Goal: Information Seeking & Learning: Learn about a topic

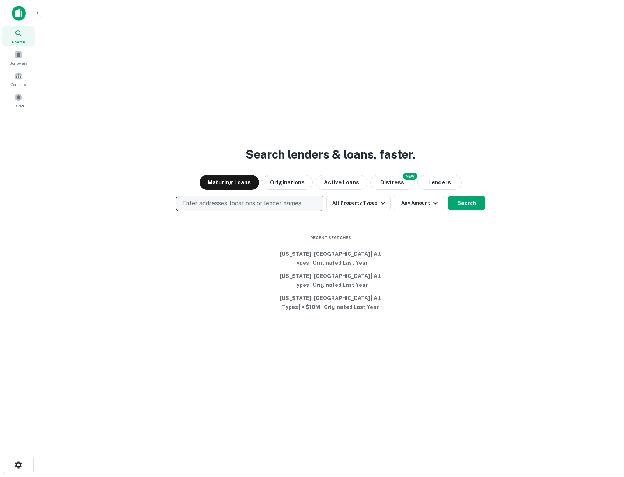
click at [273, 207] on p "Enter addresses, locations or lender names" at bounding box center [241, 203] width 119 height 9
click at [264, 203] on p "Enter addresses, locations or lender names" at bounding box center [241, 203] width 119 height 9
click at [368, 205] on button "All Property Types" at bounding box center [358, 203] width 64 height 15
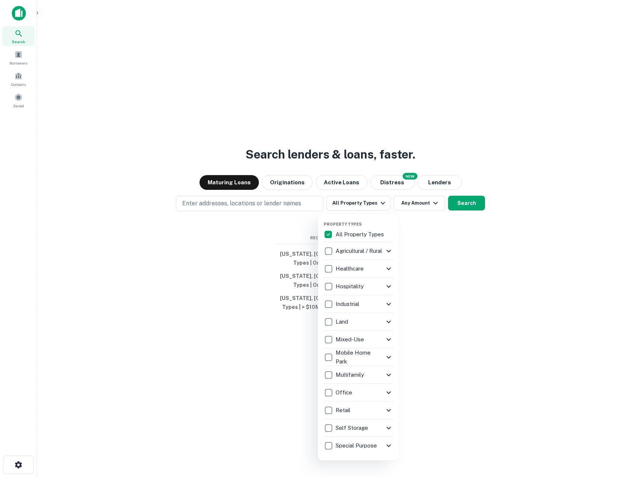
click at [363, 447] on p "Special Purpose" at bounding box center [356, 445] width 43 height 9
click at [393, 428] on div "Property Types All Property Types Agricultural / Rural Agricultural Farm Land R…" at bounding box center [358, 336] width 81 height 247
click at [389, 428] on icon at bounding box center [388, 428] width 4 height 3
click at [390, 372] on icon at bounding box center [388, 375] width 9 height 9
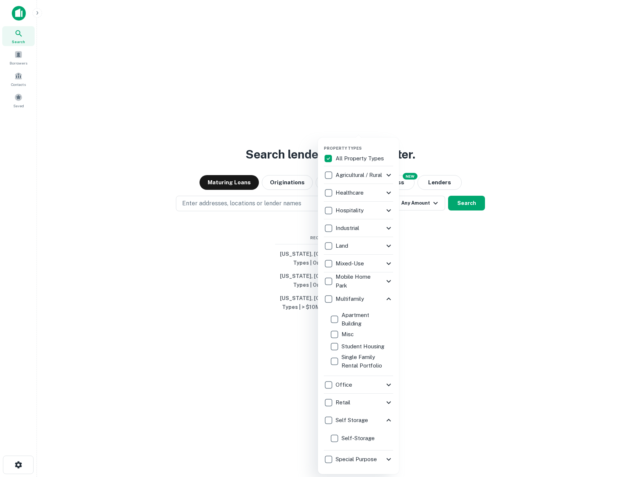
click at [456, 258] on div at bounding box center [312, 238] width 624 height 477
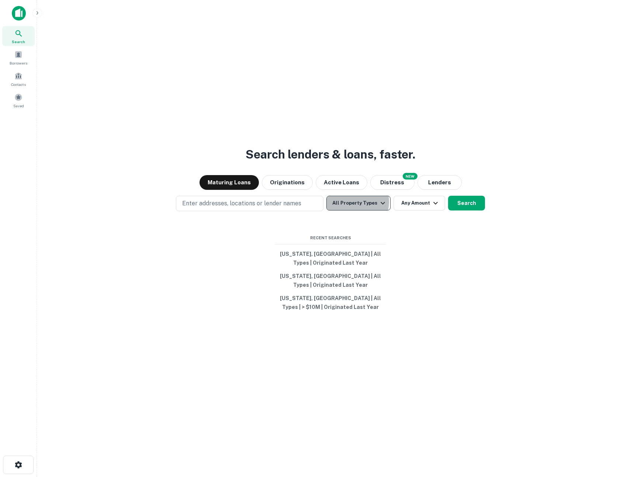
click at [354, 202] on button "All Property Types" at bounding box center [358, 203] width 64 height 15
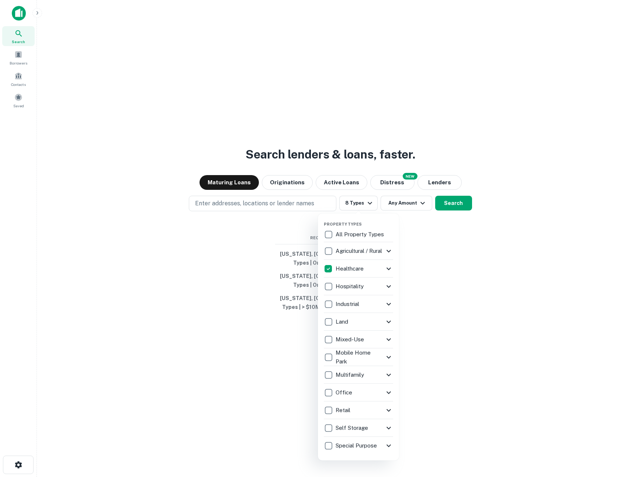
click at [347, 271] on p "Healthcare" at bounding box center [349, 268] width 29 height 9
click at [384, 268] on icon at bounding box center [388, 268] width 9 height 9
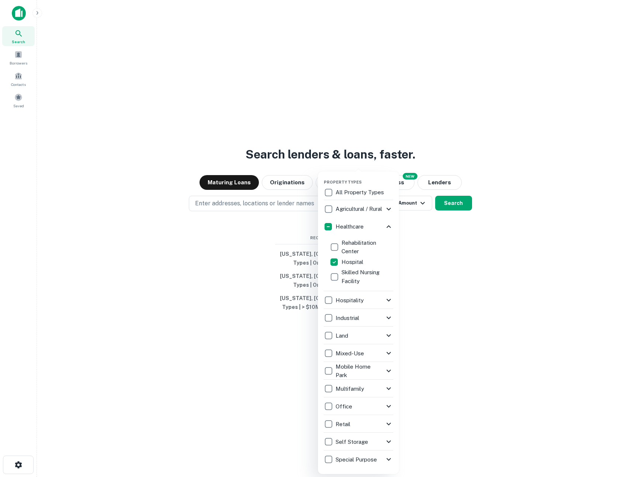
click at [457, 205] on div at bounding box center [312, 238] width 624 height 477
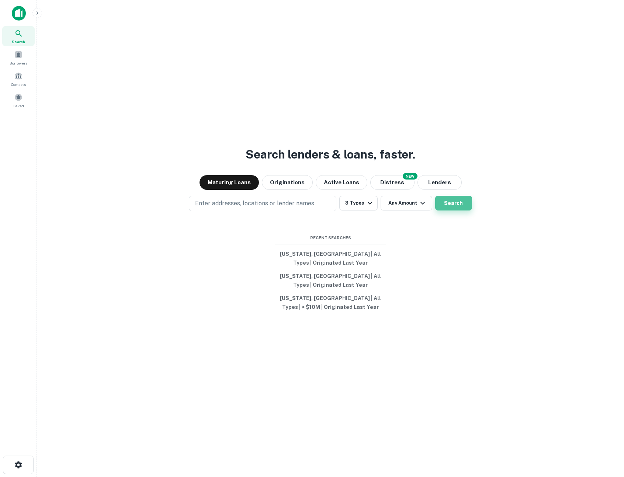
click at [445, 204] on button "Search" at bounding box center [453, 203] width 37 height 15
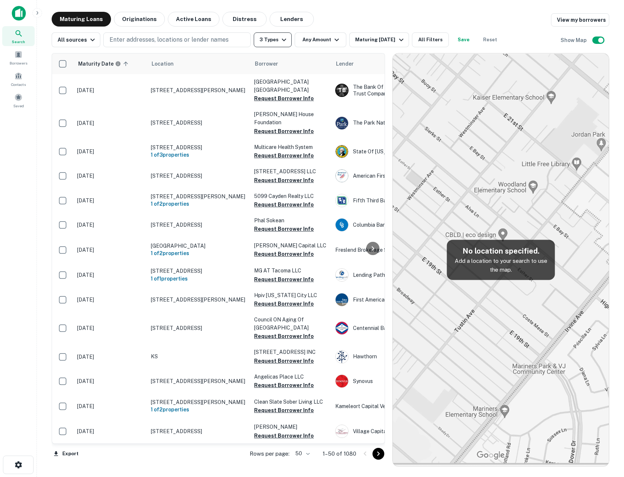
click at [272, 39] on button "3 Types" at bounding box center [273, 39] width 38 height 15
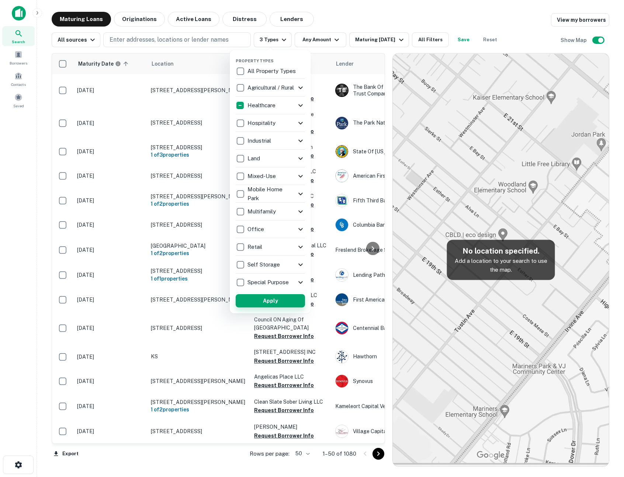
click at [284, 302] on button "Apply" at bounding box center [270, 300] width 69 height 13
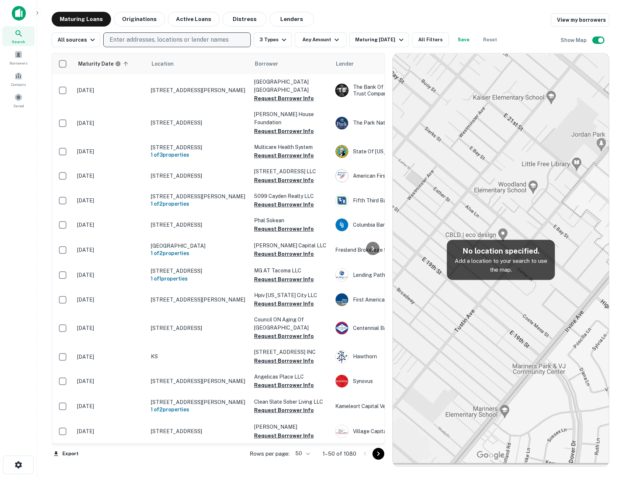
click at [168, 38] on p "Enter addresses, locations or lender names" at bounding box center [168, 39] width 119 height 9
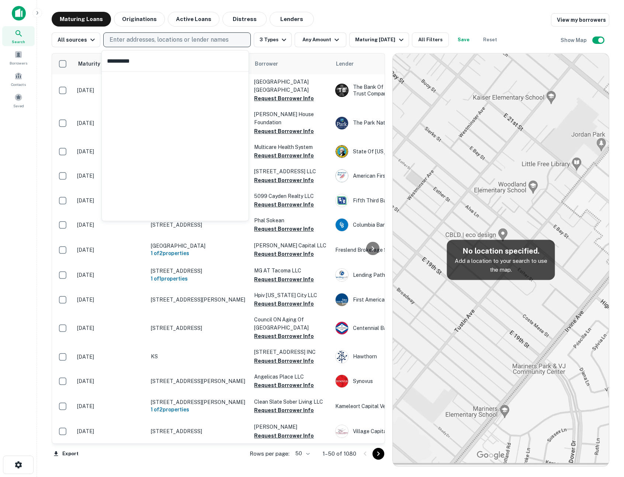
type input "**********"
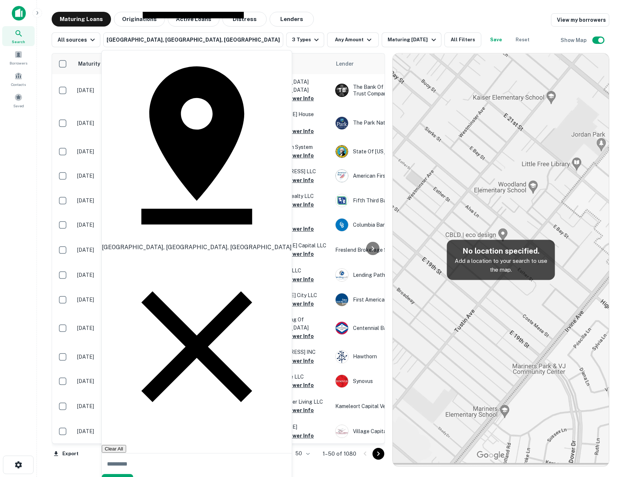
click at [133, 474] on button "Update" at bounding box center [117, 480] width 31 height 13
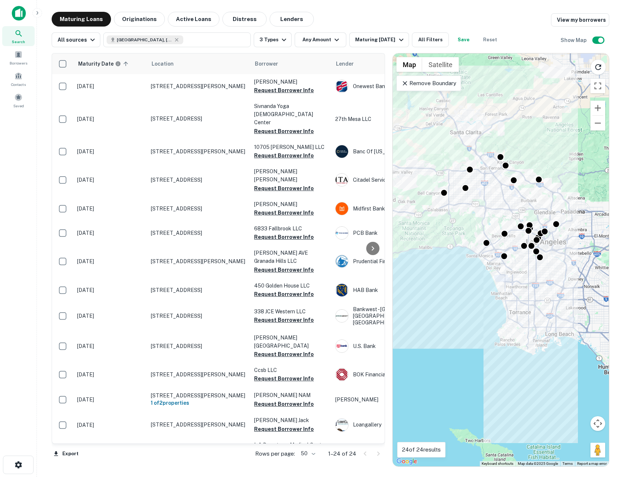
click at [406, 82] on icon at bounding box center [405, 83] width 4 height 4
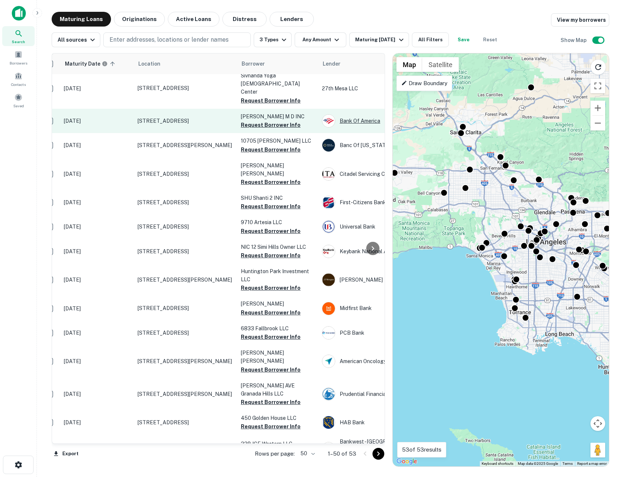
scroll to position [31, 0]
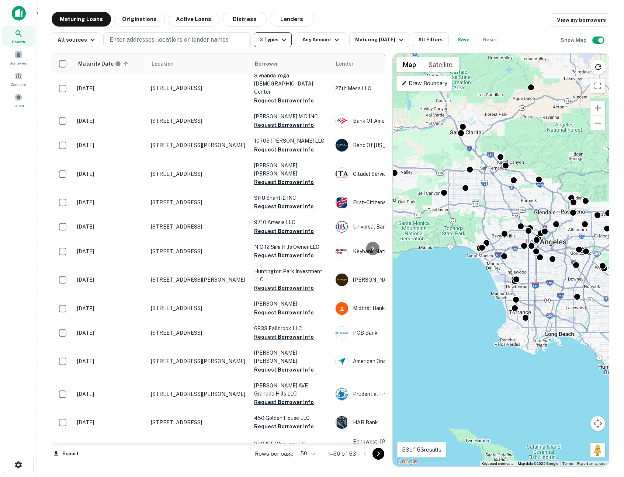
click at [284, 38] on icon "button" at bounding box center [283, 39] width 9 height 9
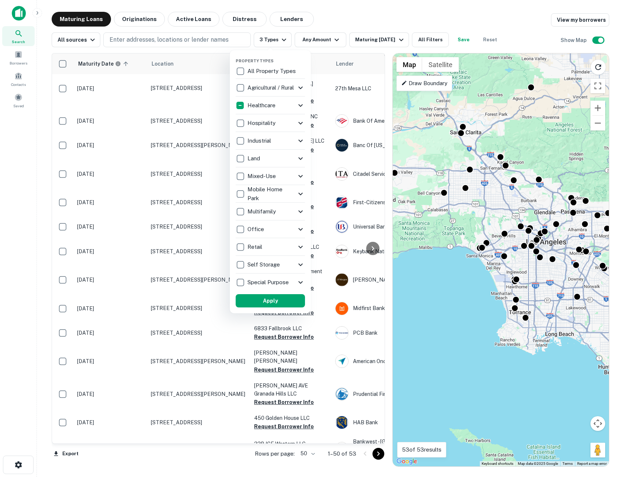
click at [267, 108] on p "Healthcare" at bounding box center [261, 105] width 29 height 9
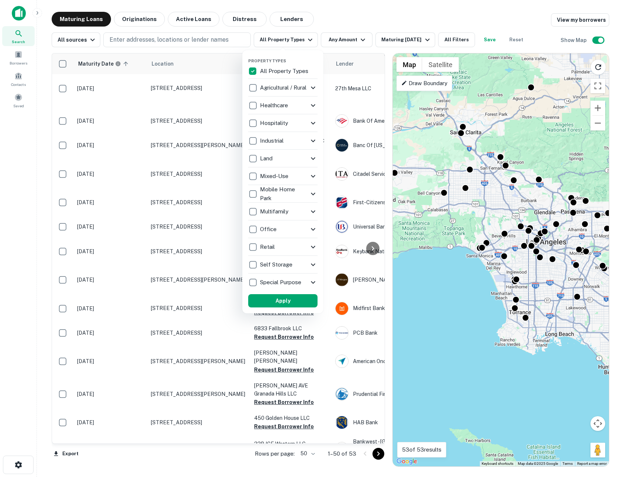
click at [288, 106] on p "Healthcare" at bounding box center [274, 105] width 29 height 9
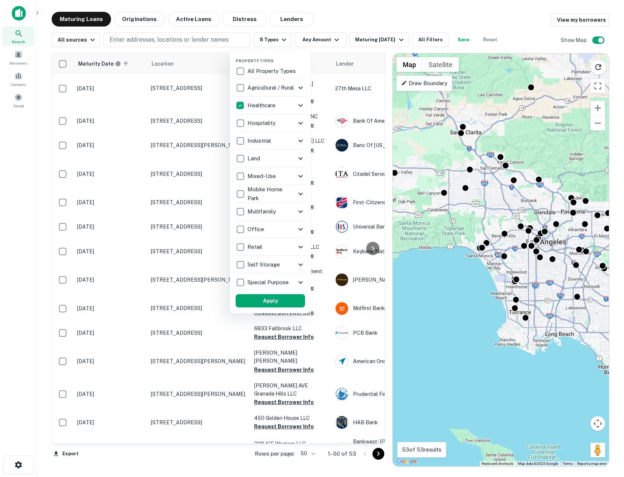
click at [298, 104] on icon at bounding box center [300, 105] width 9 height 9
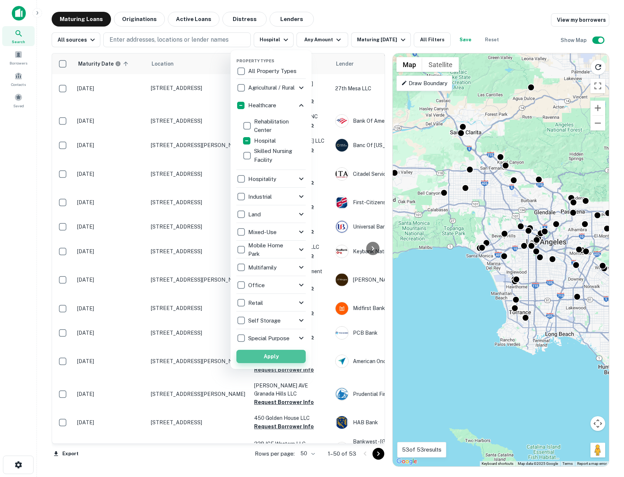
click at [274, 355] on button "Apply" at bounding box center [270, 356] width 69 height 13
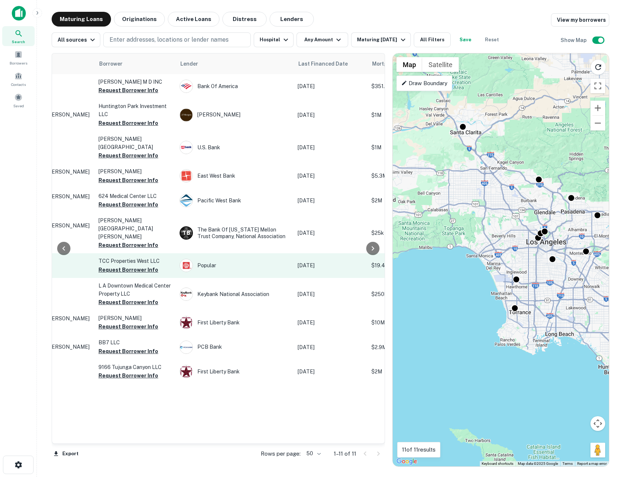
scroll to position [0, 147]
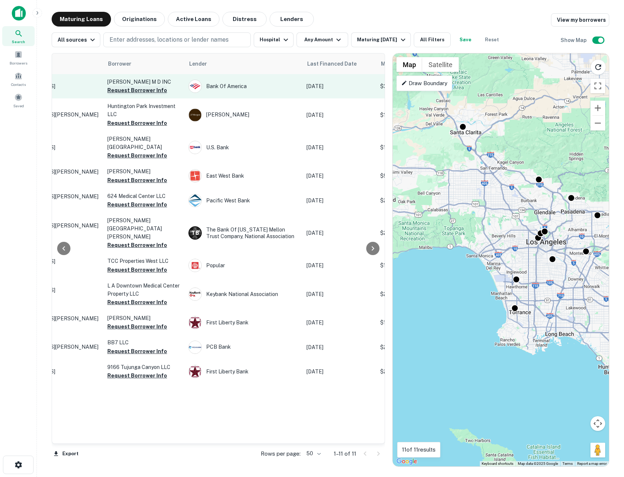
click at [149, 91] on button "Request Borrower Info" at bounding box center [137, 90] width 60 height 9
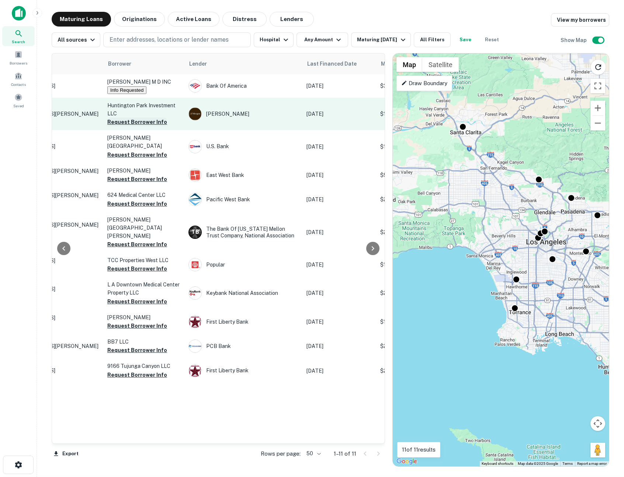
click at [141, 122] on button "Request Borrower Info" at bounding box center [137, 122] width 60 height 9
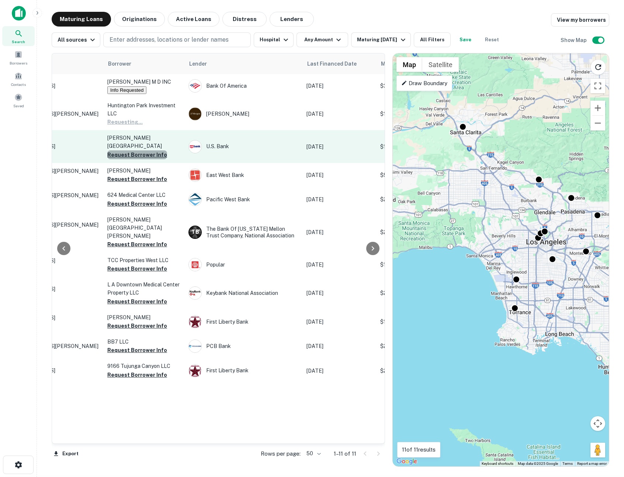
click at [137, 150] on button "Request Borrower Info" at bounding box center [137, 154] width 60 height 9
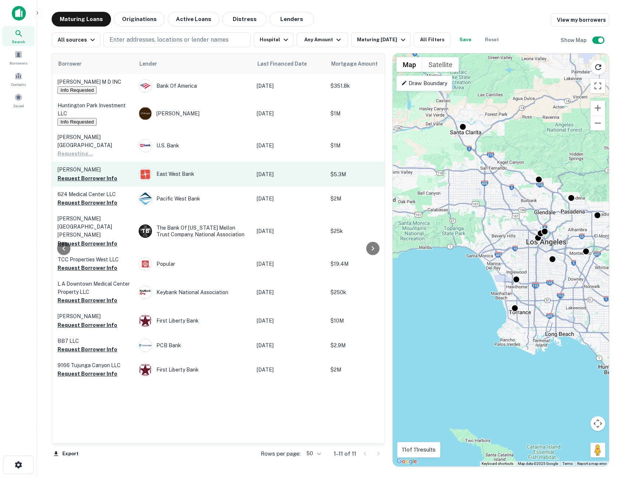
scroll to position [0, 231]
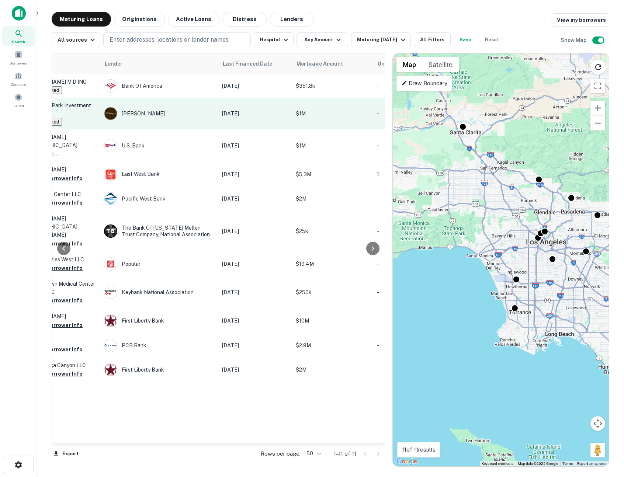
click at [155, 112] on div "J.p. Morgan" at bounding box center [159, 113] width 111 height 13
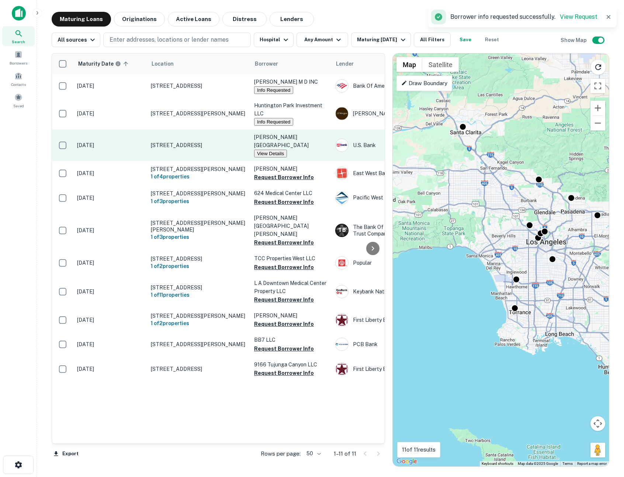
click at [231, 149] on p "2000 Stadium Way Los Angeles, CA 90026" at bounding box center [199, 145] width 96 height 7
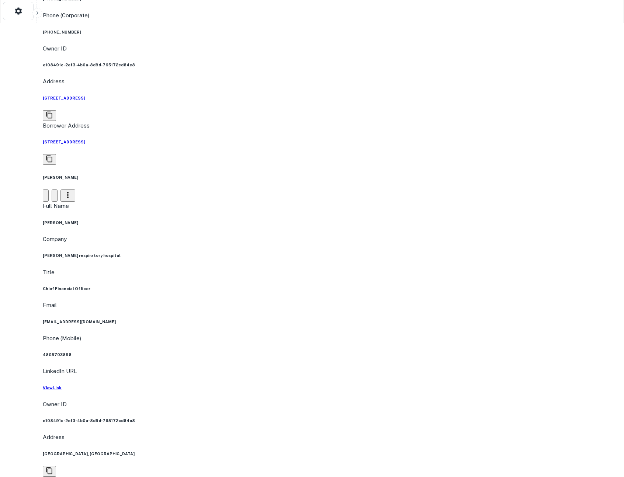
scroll to position [464, 0]
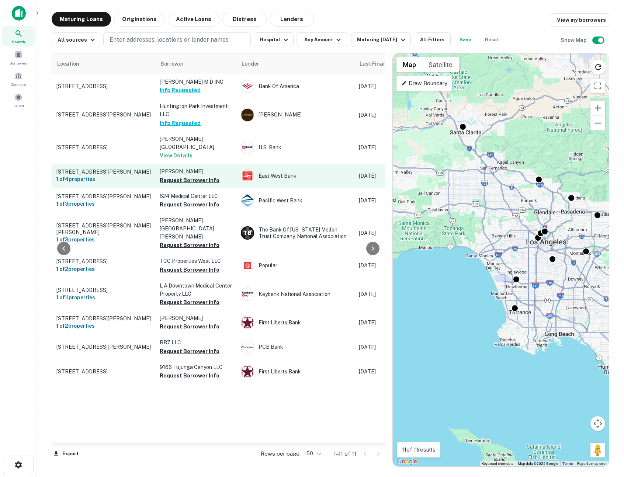
scroll to position [0, 95]
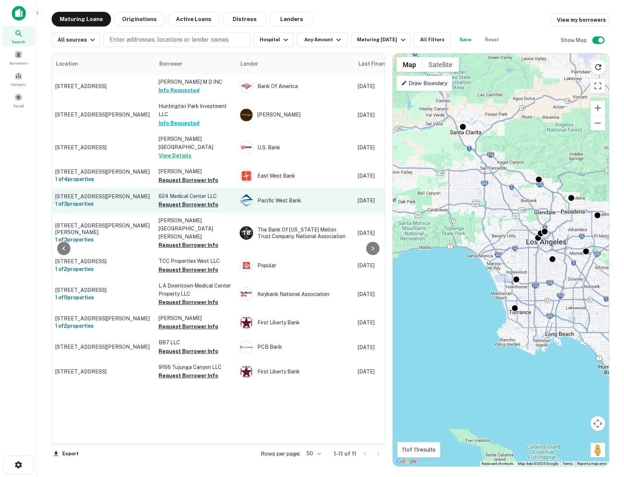
click at [235, 198] on td "624 Medical Center LLC Request Borrower Info" at bounding box center [195, 200] width 81 height 24
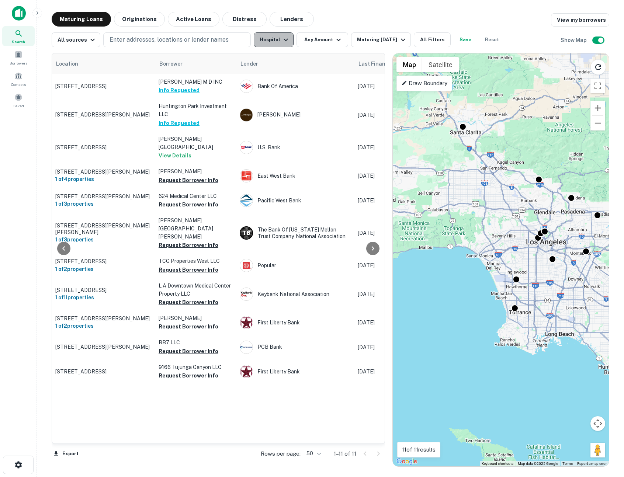
click at [281, 43] on icon "button" at bounding box center [285, 39] width 9 height 9
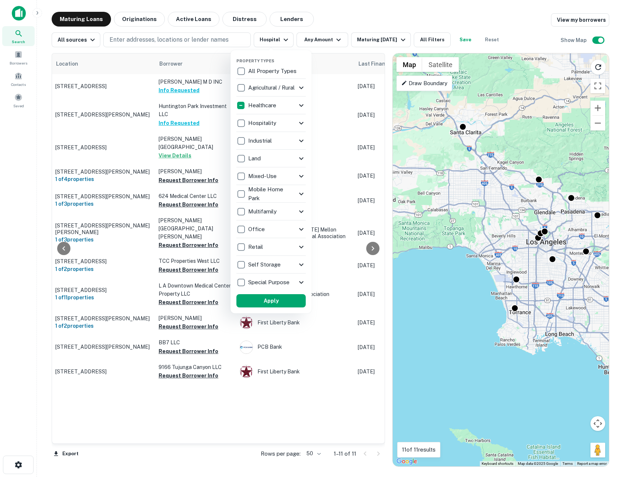
click at [267, 141] on p "Industrial" at bounding box center [260, 140] width 25 height 9
click at [302, 141] on icon at bounding box center [302, 140] width 4 height 3
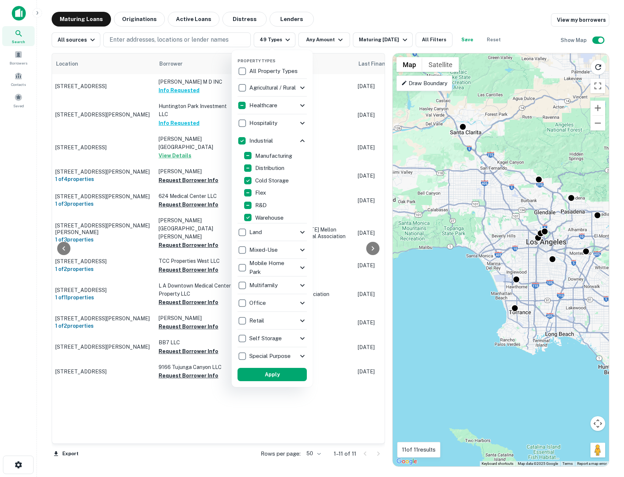
scroll to position [3, 0]
click at [284, 378] on button "Apply" at bounding box center [270, 374] width 69 height 13
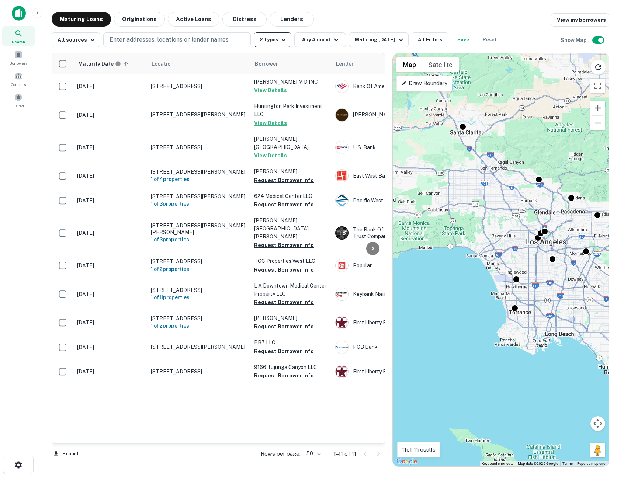
click at [277, 44] on button "2 Types" at bounding box center [273, 39] width 38 height 15
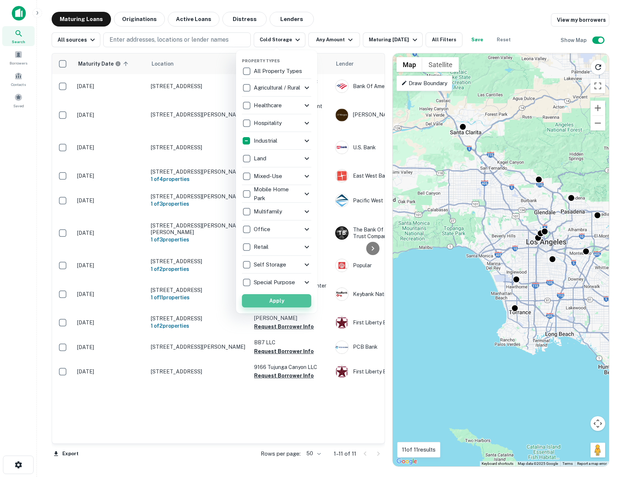
drag, startPoint x: 284, startPoint y: 298, endPoint x: 288, endPoint y: 298, distance: 4.4
click at [284, 298] on button "Apply" at bounding box center [276, 300] width 69 height 13
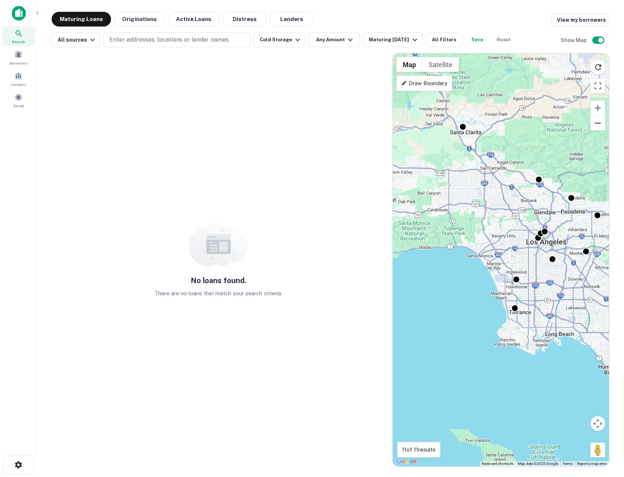
click at [600, 125] on button "Zoom out" at bounding box center [597, 123] width 15 height 15
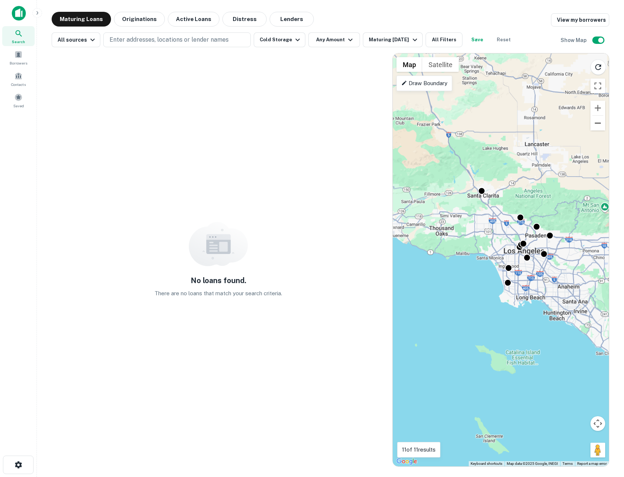
click at [600, 125] on button "Zoom out" at bounding box center [597, 123] width 15 height 15
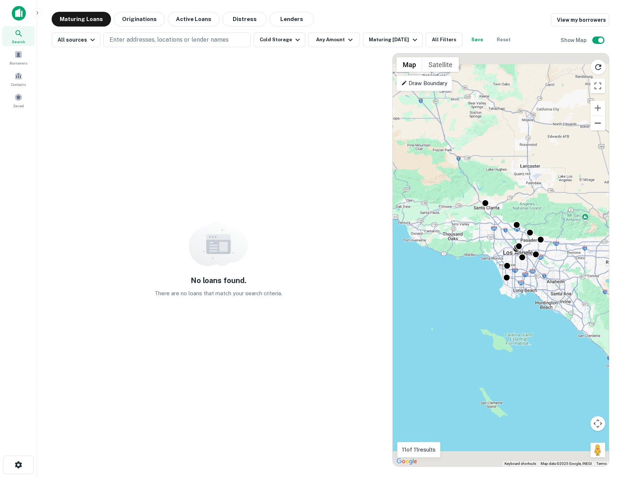
click at [600, 125] on button "Zoom out" at bounding box center [597, 123] width 15 height 15
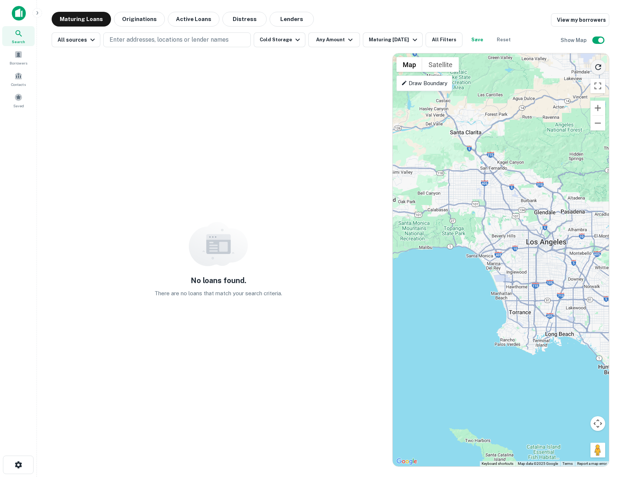
click at [599, 70] on icon "Reload search area" at bounding box center [598, 67] width 9 height 9
click at [598, 124] on button "Zoom out" at bounding box center [597, 123] width 15 height 15
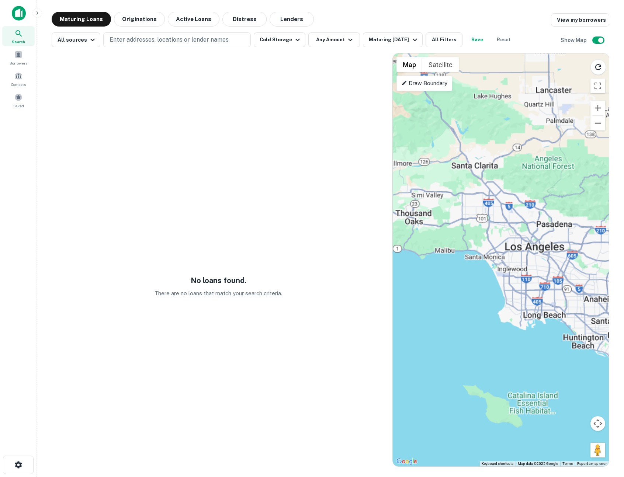
click at [598, 124] on button "Zoom out" at bounding box center [597, 123] width 15 height 15
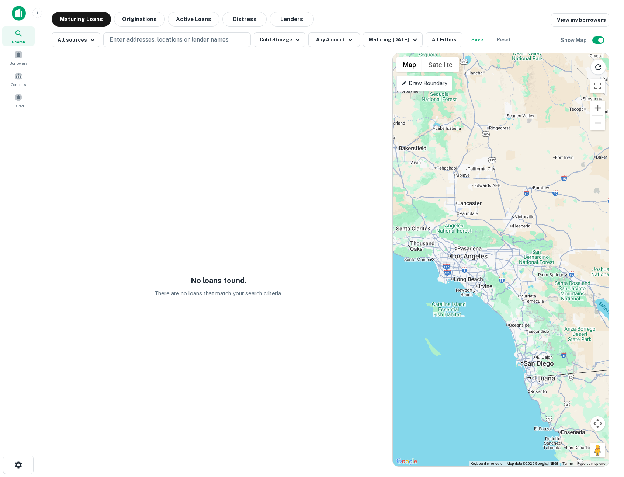
drag, startPoint x: 571, startPoint y: 179, endPoint x: 539, endPoint y: 133, distance: 55.9
click at [497, 175] on div at bounding box center [501, 259] width 216 height 413
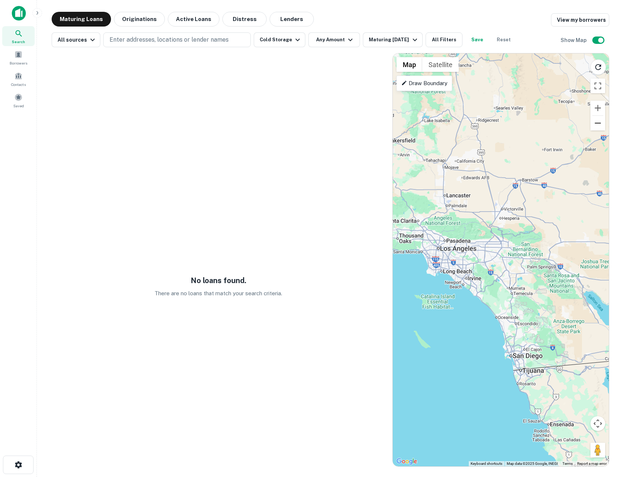
click at [600, 123] on button "Zoom out" at bounding box center [597, 123] width 15 height 15
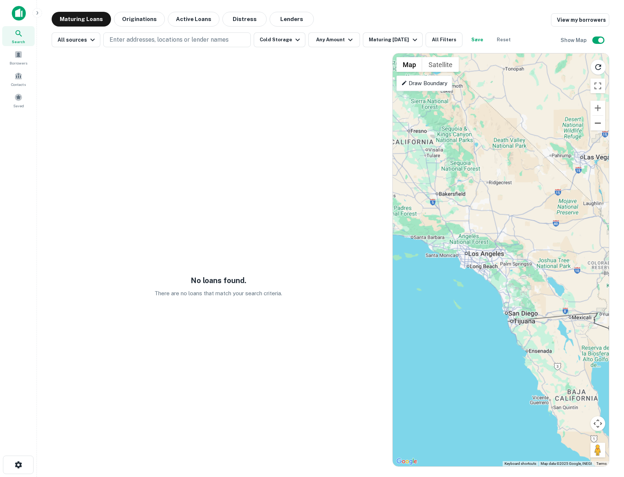
click at [600, 123] on button "Zoom out" at bounding box center [597, 123] width 15 height 15
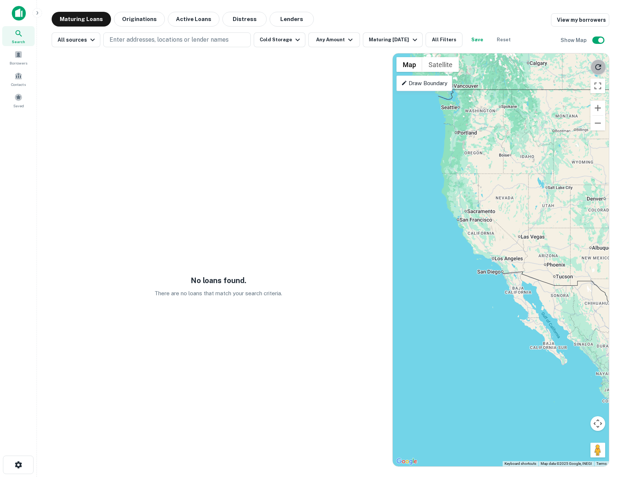
click at [598, 69] on icon "Reload search area" at bounding box center [598, 67] width 6 height 6
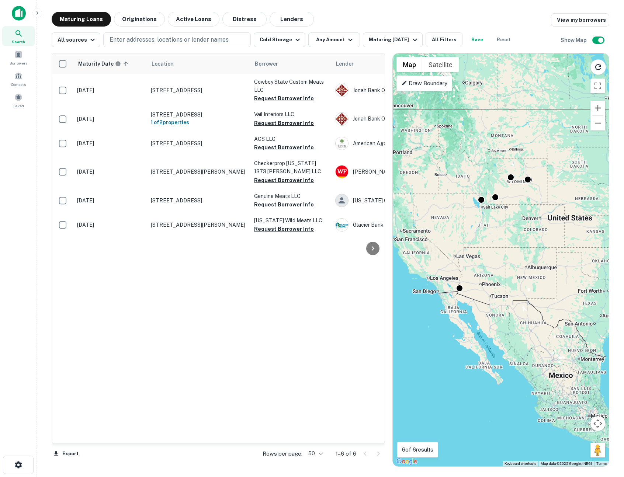
drag, startPoint x: 562, startPoint y: 219, endPoint x: 496, endPoint y: 239, distance: 69.0
click at [496, 239] on div "To activate drag with keyboard, press Alt + Enter. Once in keyboard drag state,…" at bounding box center [501, 259] width 216 height 413
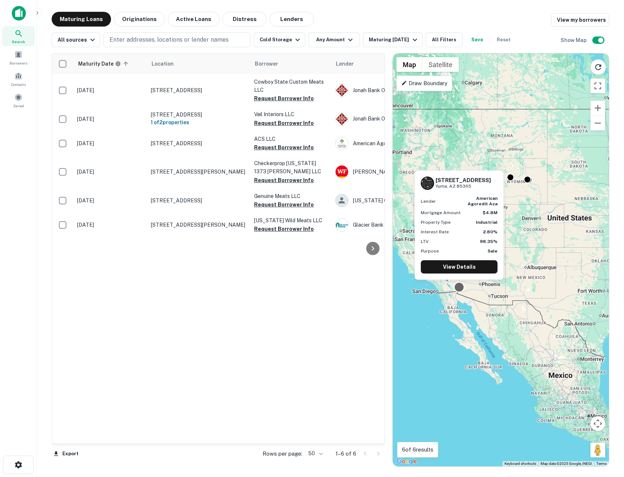
click at [459, 291] on div at bounding box center [459, 287] width 11 height 11
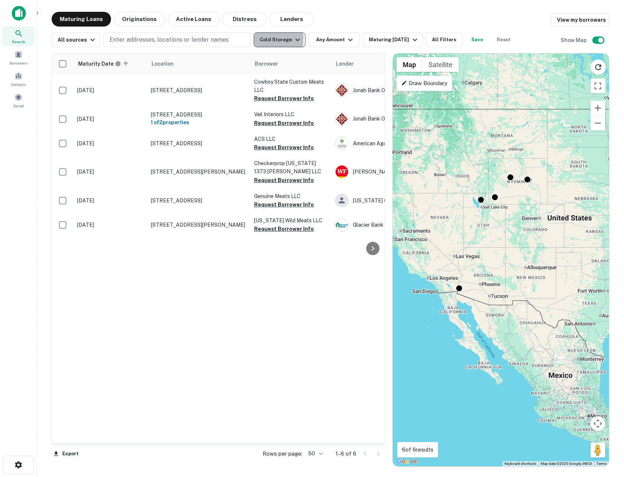
click at [254, 39] on button "Cold Storage" at bounding box center [280, 39] width 52 height 15
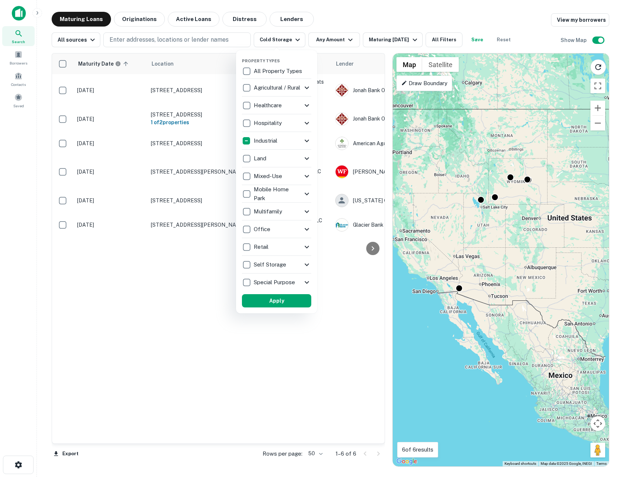
click at [308, 142] on icon at bounding box center [306, 140] width 9 height 9
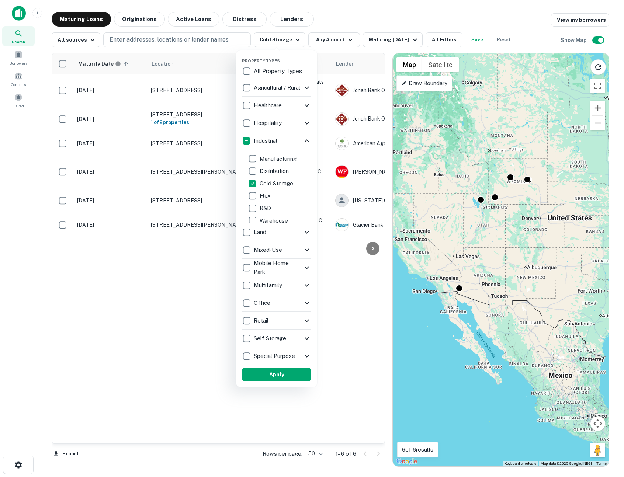
click at [309, 286] on icon at bounding box center [306, 285] width 9 height 9
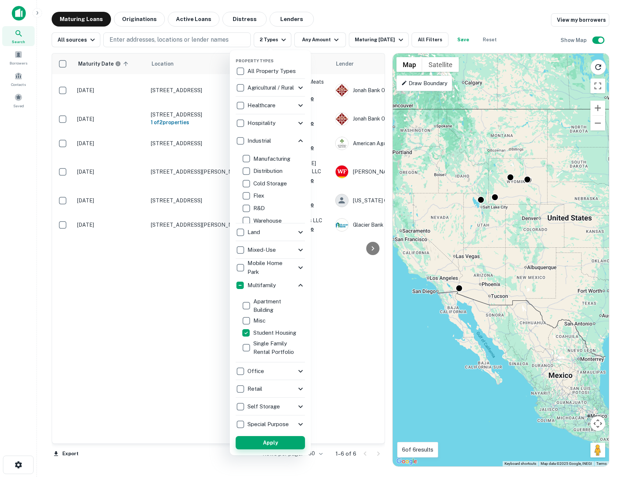
click at [280, 444] on button "Apply" at bounding box center [270, 442] width 69 height 13
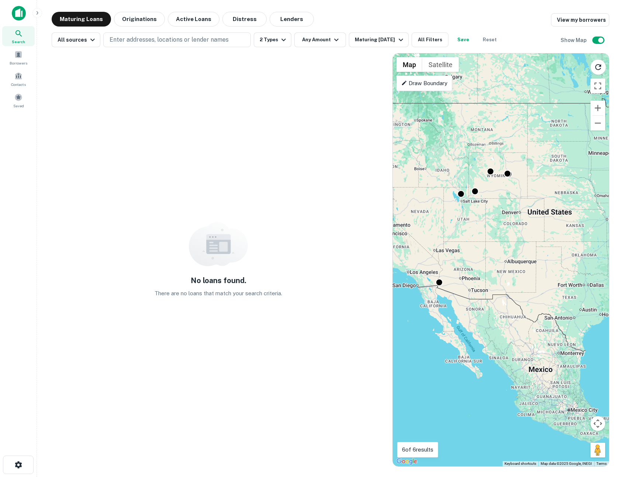
drag, startPoint x: 464, startPoint y: 209, endPoint x: 440, endPoint y: 203, distance: 24.5
click at [440, 203] on div "To activate drag with keyboard, press Alt + Enter. Once in keyboard drag state,…" at bounding box center [501, 259] width 216 height 413
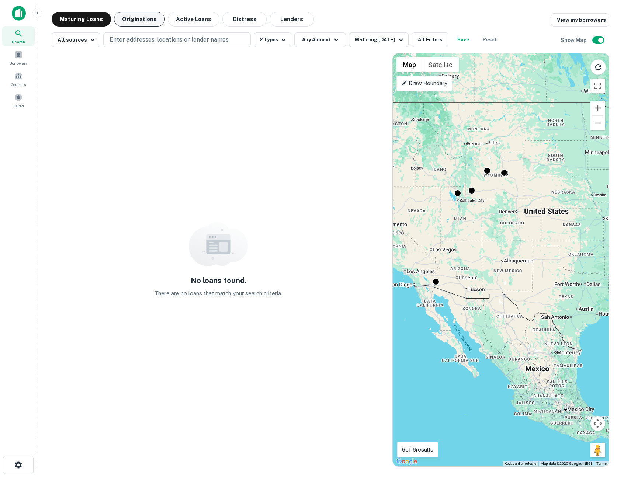
click at [150, 27] on div "All sources Enter addresses, locations or lender names 2 Types Any Amount Matur…" at bounding box center [330, 37] width 557 height 21
click at [144, 22] on button "Originations" at bounding box center [139, 19] width 51 height 15
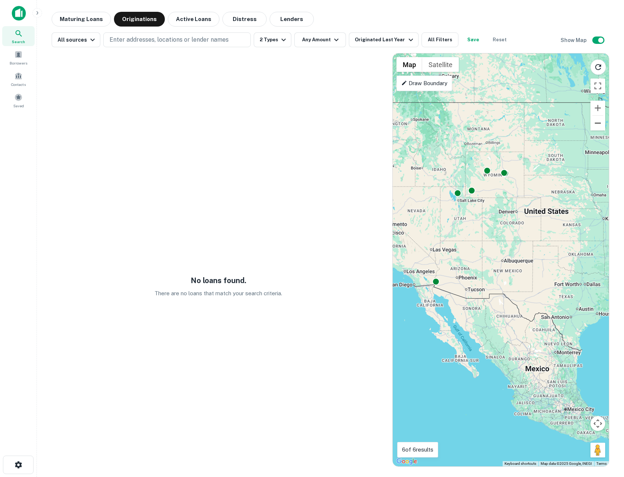
click at [599, 122] on button "Zoom out" at bounding box center [597, 123] width 15 height 15
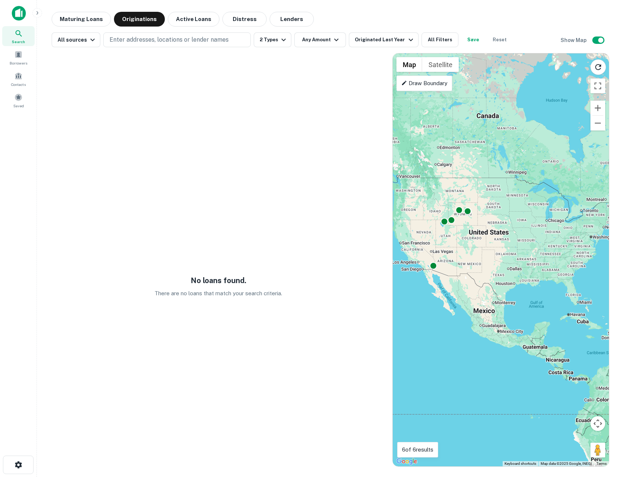
drag, startPoint x: 519, startPoint y: 154, endPoint x: 442, endPoint y: 139, distance: 78.6
click at [484, 151] on div "To activate drag with keyboard, press Alt + Enter. Once in keyboard drag state,…" at bounding box center [501, 259] width 216 height 413
click at [274, 36] on button "2 Types" at bounding box center [273, 39] width 38 height 15
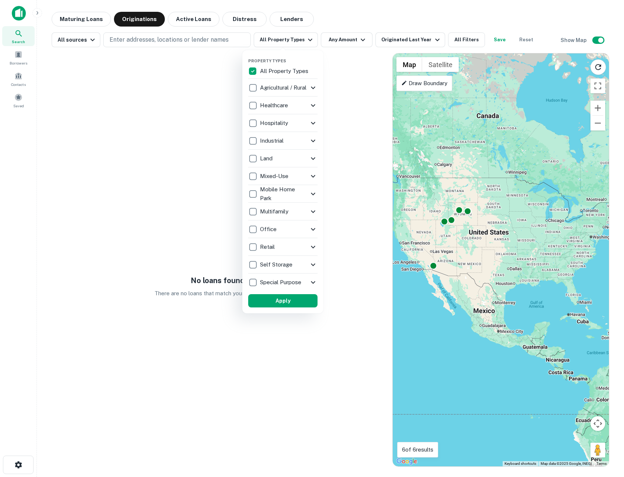
click at [286, 246] on div "Retail" at bounding box center [278, 247] width 60 height 13
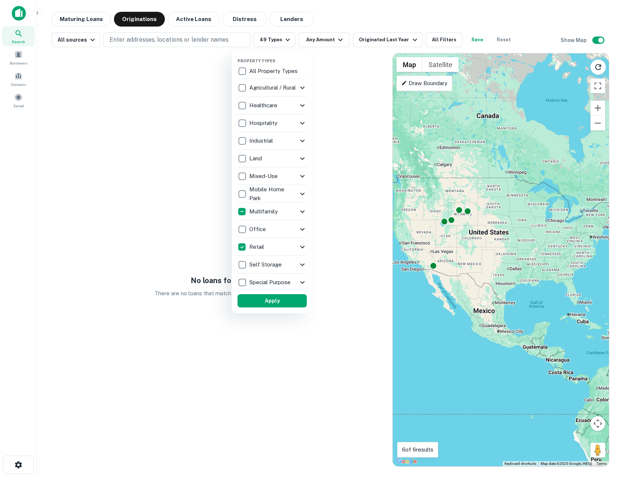
click at [296, 246] on div "Retail" at bounding box center [267, 247] width 60 height 13
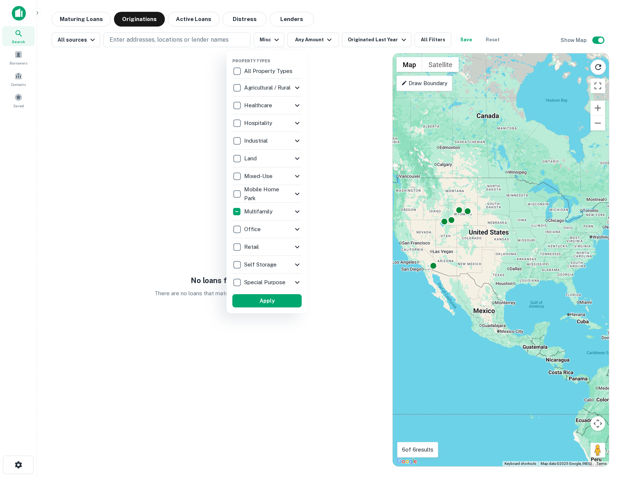
click at [295, 210] on icon at bounding box center [297, 211] width 9 height 9
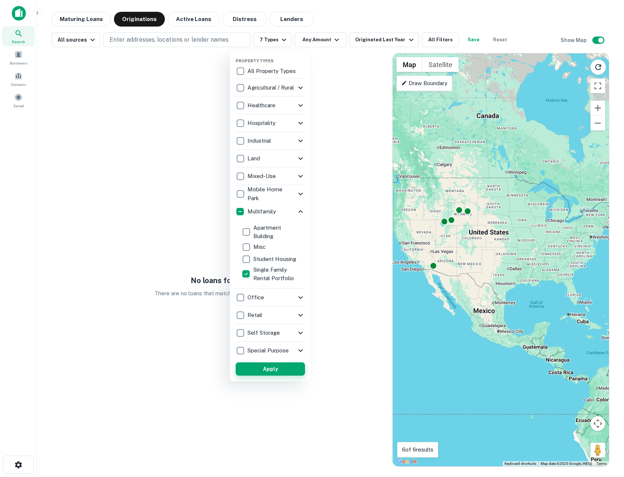
click at [283, 368] on button "Apply" at bounding box center [270, 368] width 69 height 13
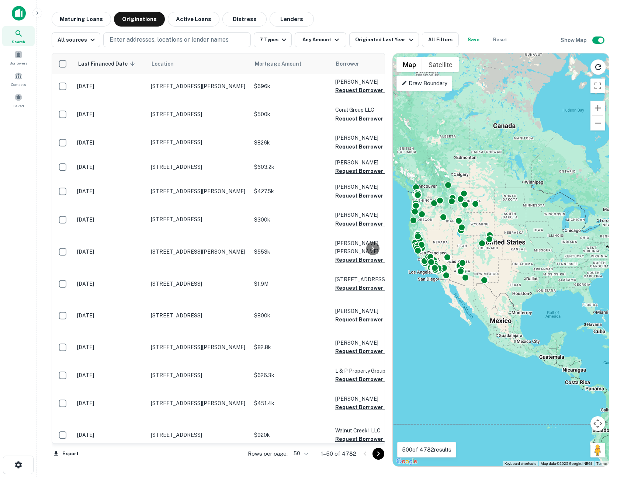
drag, startPoint x: 442, startPoint y: 312, endPoint x: 393, endPoint y: 298, distance: 50.6
click at [459, 323] on div "To activate drag with keyboard, press Alt + Enter. Once in keyboard drag state,…" at bounding box center [501, 259] width 216 height 413
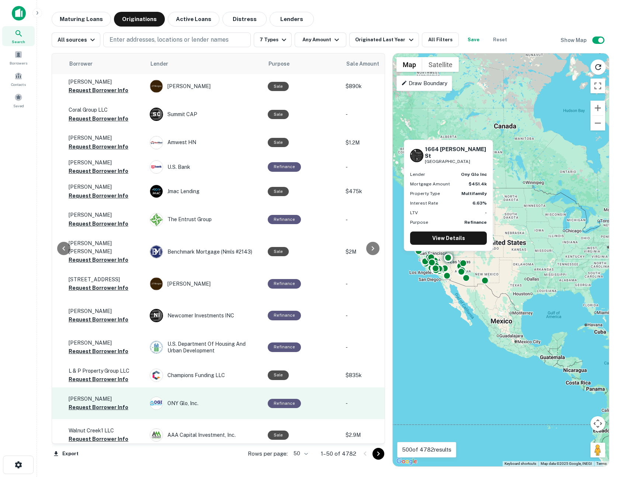
scroll to position [0, 272]
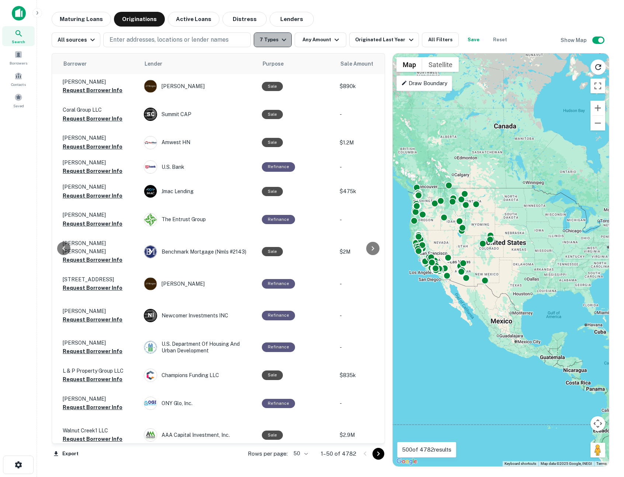
click at [263, 34] on button "7 Types" at bounding box center [273, 39] width 38 height 15
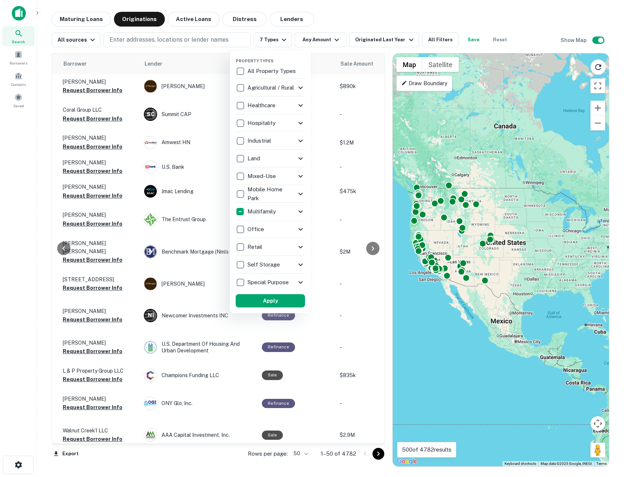
click at [265, 247] on div "Retail" at bounding box center [266, 247] width 60 height 13
click at [281, 247] on div "Retail" at bounding box center [267, 247] width 60 height 13
click at [301, 247] on icon at bounding box center [300, 247] width 4 height 3
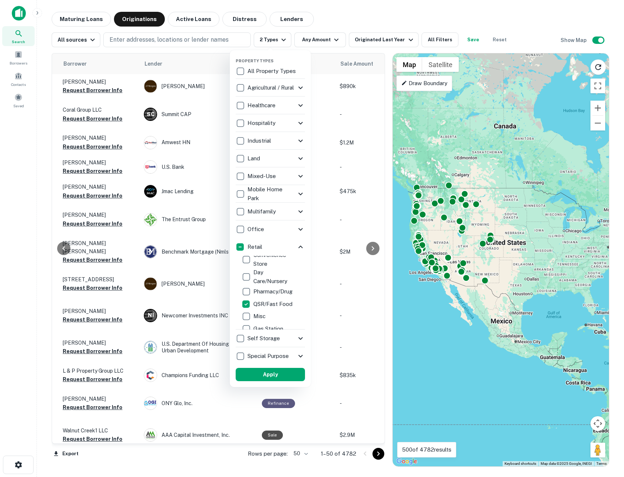
scroll to position [65, 0]
drag, startPoint x: 276, startPoint y: 375, endPoint x: 502, endPoint y: 298, distance: 238.7
click at [276, 375] on button "Apply" at bounding box center [270, 374] width 69 height 13
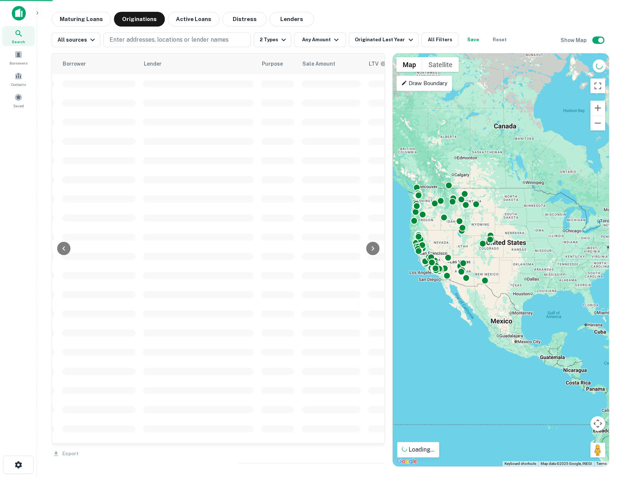
drag, startPoint x: 549, startPoint y: 282, endPoint x: 539, endPoint y: 282, distance: 10.0
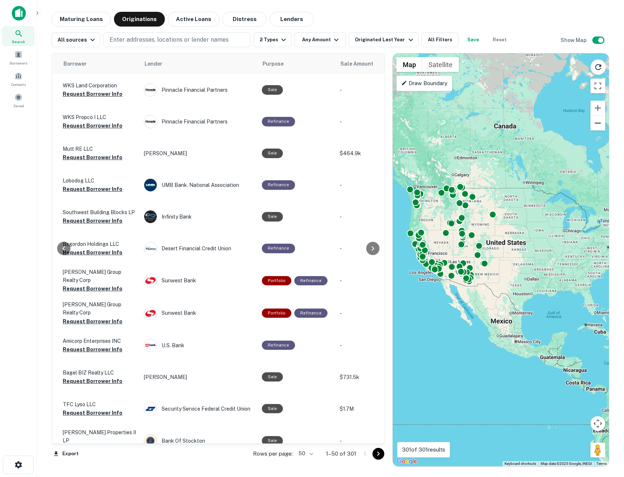
click at [604, 125] on button "Zoom out" at bounding box center [597, 123] width 15 height 15
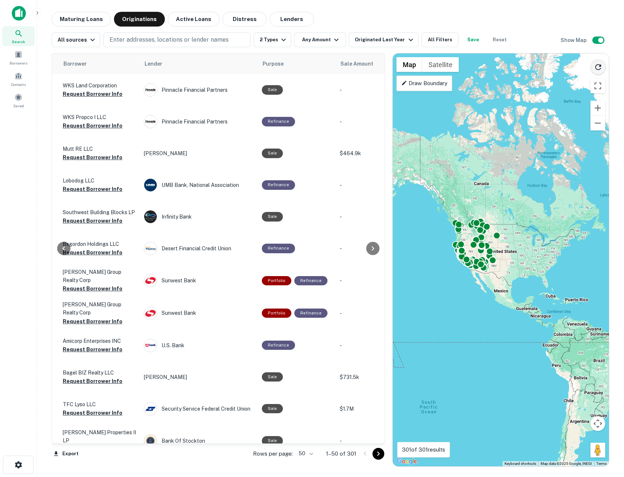
click at [596, 72] on button "Reload search area" at bounding box center [597, 66] width 15 height 15
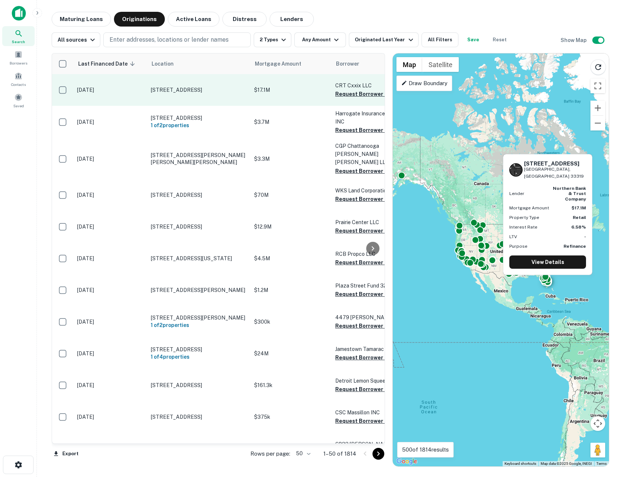
click at [347, 94] on button "Request Borrower Info" at bounding box center [365, 94] width 60 height 9
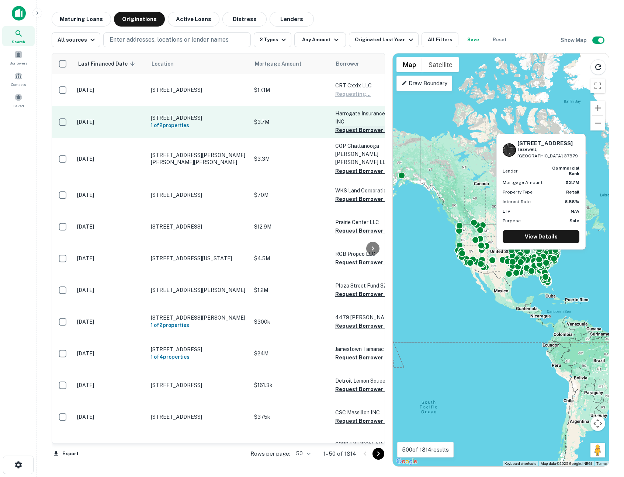
click at [347, 132] on button "Request Borrower Info" at bounding box center [365, 130] width 60 height 9
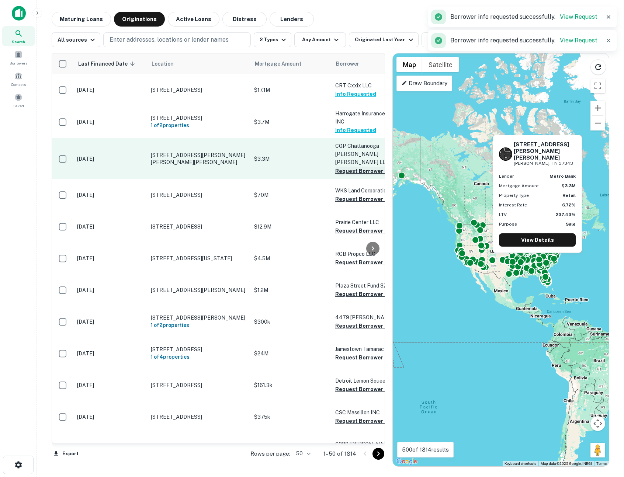
click at [349, 167] on button "Request Borrower Info" at bounding box center [365, 171] width 60 height 9
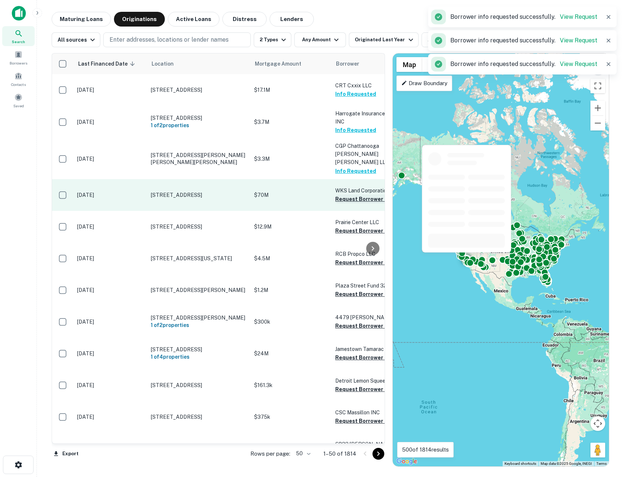
click at [354, 195] on button "Request Borrower Info" at bounding box center [365, 199] width 60 height 9
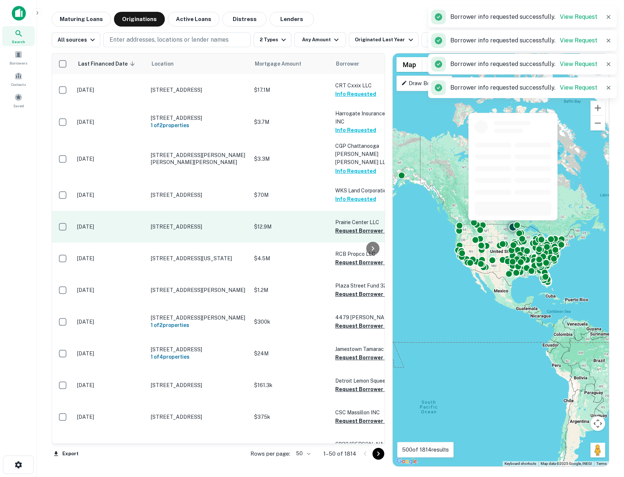
click at [352, 226] on button "Request Borrower Info" at bounding box center [365, 230] width 60 height 9
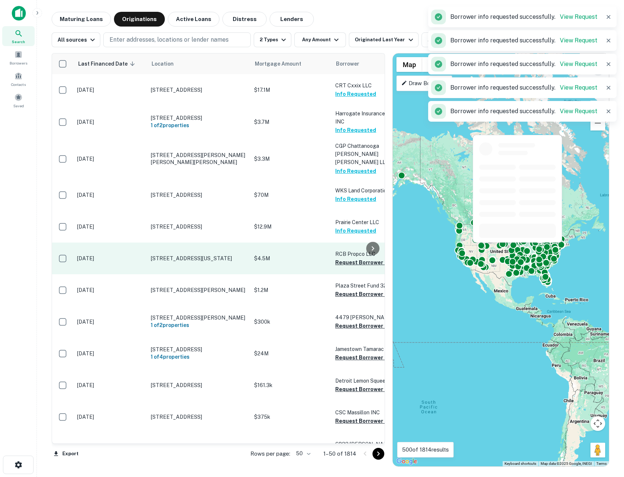
drag, startPoint x: 348, startPoint y: 256, endPoint x: 353, endPoint y: 264, distance: 8.9
click at [349, 258] on button "Request Borrower Info" at bounding box center [365, 262] width 60 height 9
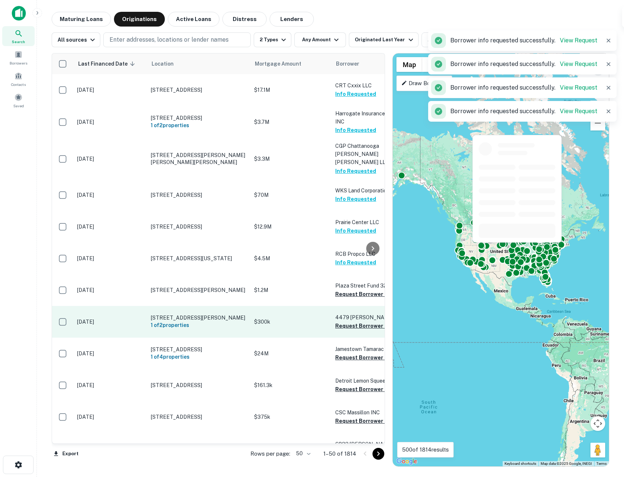
drag, startPoint x: 348, startPoint y: 288, endPoint x: 350, endPoint y: 298, distance: 9.8
click at [348, 290] on button "Request Borrower Info" at bounding box center [365, 294] width 60 height 9
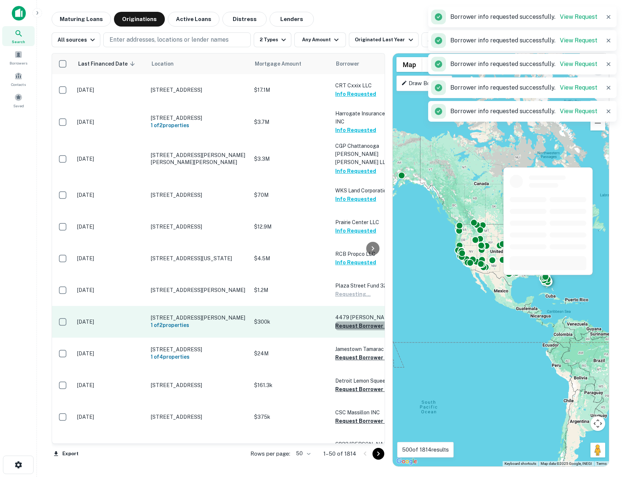
click at [346, 321] on button "Request Borrower Info" at bounding box center [365, 325] width 60 height 9
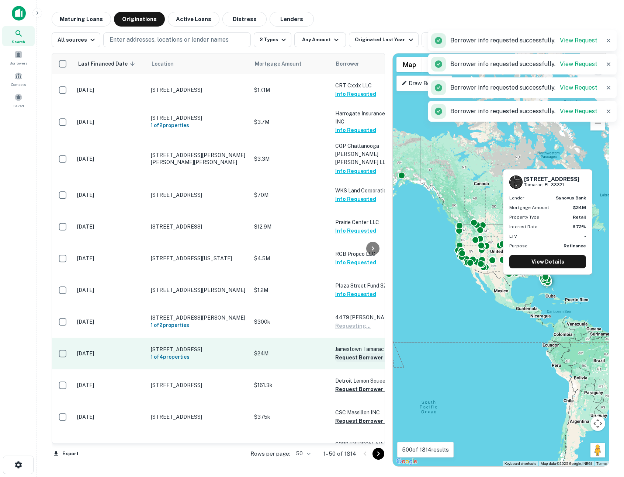
click at [346, 353] on button "Request Borrower Info" at bounding box center [365, 357] width 60 height 9
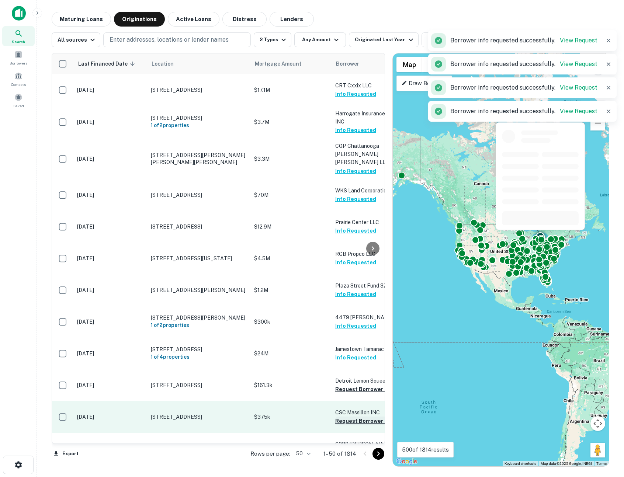
drag, startPoint x: 344, startPoint y: 381, endPoint x: 344, endPoint y: 411, distance: 29.9
click at [344, 385] on button "Request Borrower Info" at bounding box center [365, 389] width 60 height 9
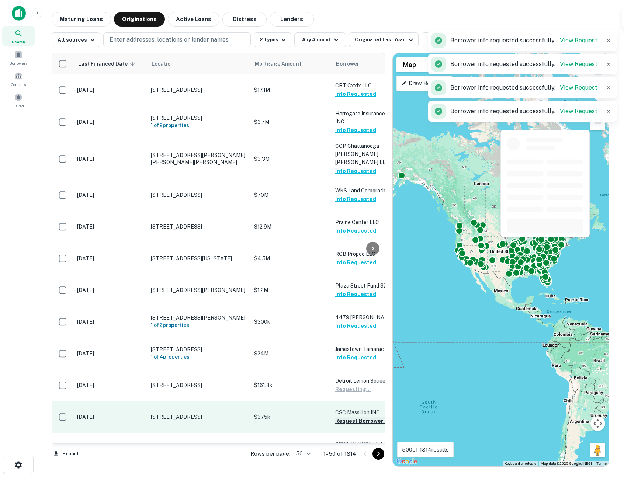
click at [344, 417] on button "Request Borrower Info" at bounding box center [365, 421] width 60 height 9
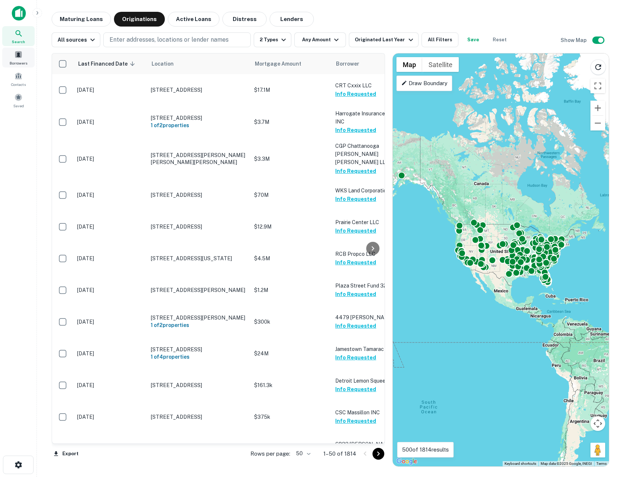
click at [20, 59] on div "Borrowers" at bounding box center [18, 58] width 32 height 20
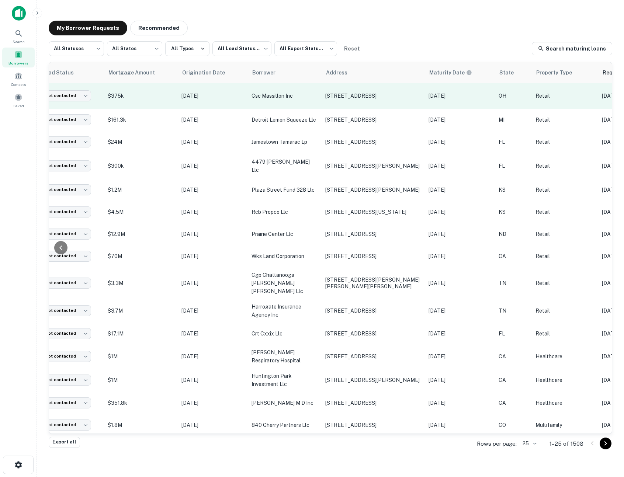
scroll to position [0, 229]
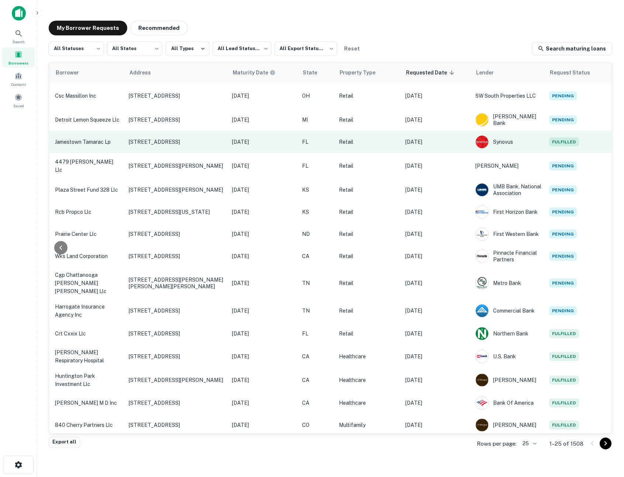
click at [388, 147] on td "Retail" at bounding box center [368, 142] width 66 height 22
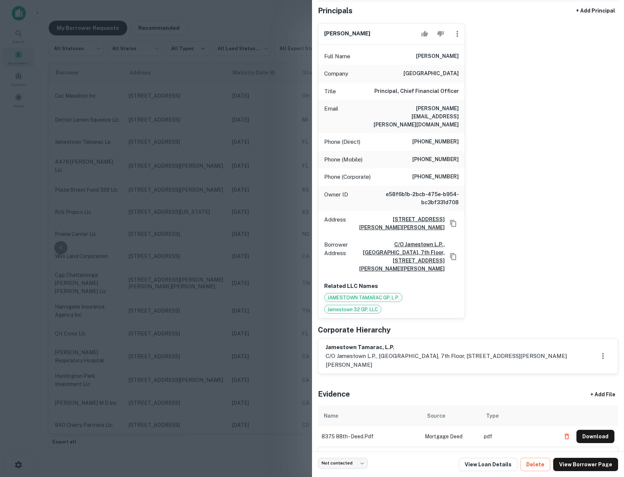
scroll to position [60, 0]
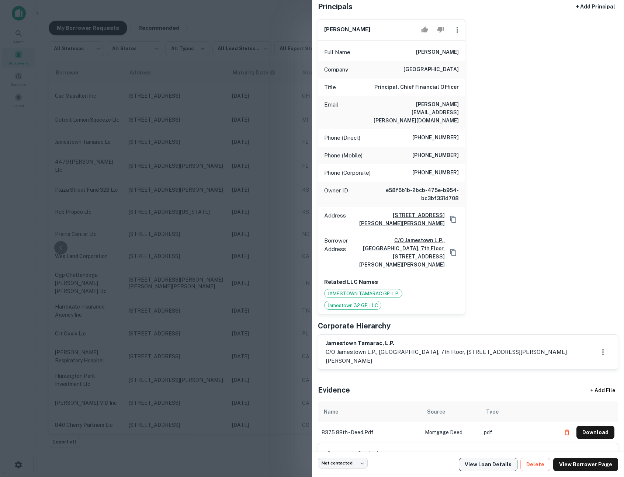
click at [495, 465] on link "View Loan Details" at bounding box center [488, 464] width 59 height 13
click at [225, 108] on div at bounding box center [312, 238] width 624 height 477
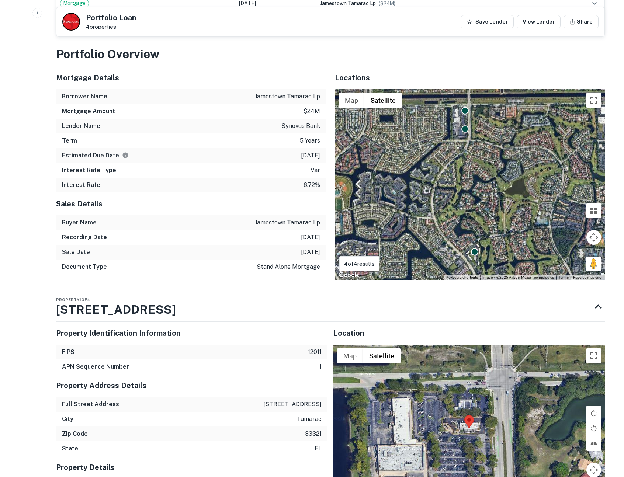
scroll to position [794, 0]
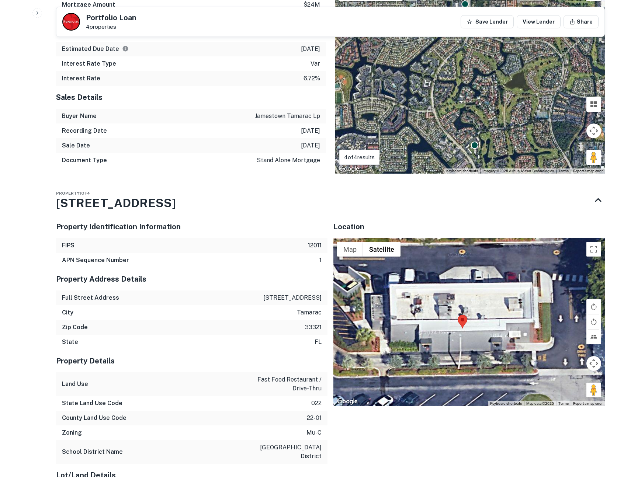
drag, startPoint x: 407, startPoint y: 292, endPoint x: 531, endPoint y: 308, distance: 125.6
click at [532, 309] on div at bounding box center [468, 322] width 271 height 168
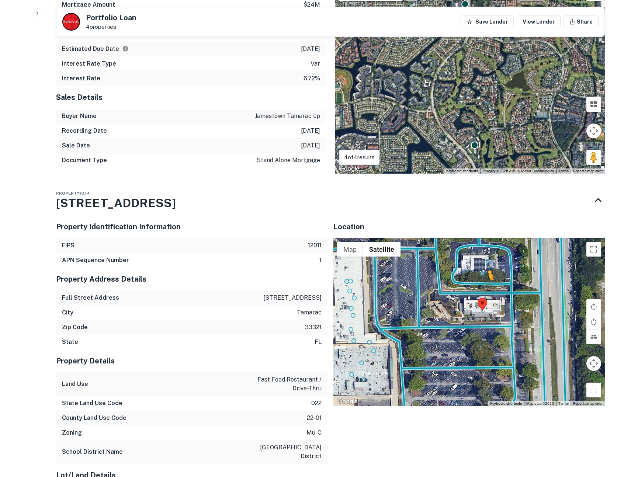
drag, startPoint x: 592, startPoint y: 375, endPoint x: 488, endPoint y: 272, distance: 146.5
click at [488, 272] on div "To activate drag with keyboard, press Alt + Enter. Once in keyboard drag state,…" at bounding box center [468, 322] width 271 height 168
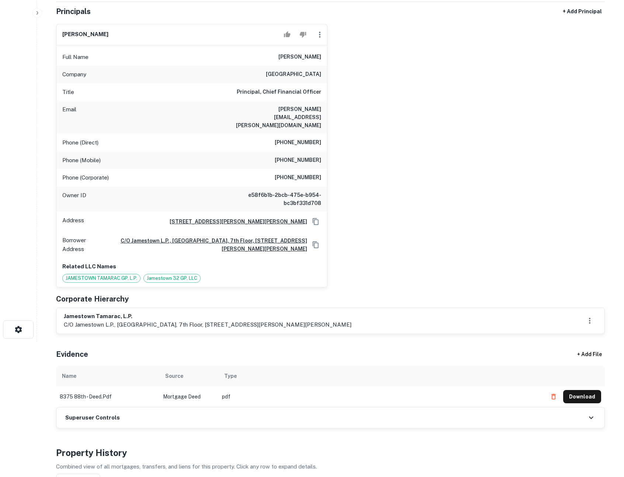
scroll to position [0, 0]
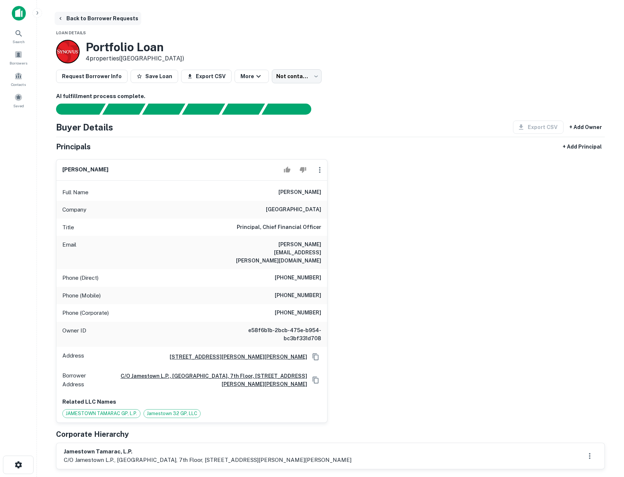
click at [80, 20] on button "Back to Borrower Requests" at bounding box center [98, 18] width 87 height 13
click at [73, 13] on button "Back to Borrower Requests" at bounding box center [98, 18] width 87 height 13
click at [65, 16] on button "Back to Borrower Requests" at bounding box center [98, 18] width 87 height 13
click at [56, 17] on button "Back to Borrower Requests" at bounding box center [98, 18] width 87 height 13
click at [58, 18] on icon "button" at bounding box center [61, 18] width 6 height 6
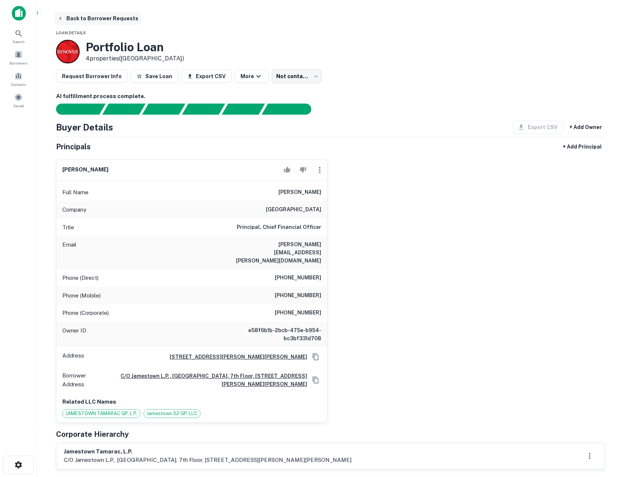
click at [58, 18] on icon "button" at bounding box center [61, 18] width 6 height 6
click at [61, 16] on icon "button" at bounding box center [61, 18] width 6 height 6
click at [60, 17] on icon "button" at bounding box center [60, 18] width 2 height 3
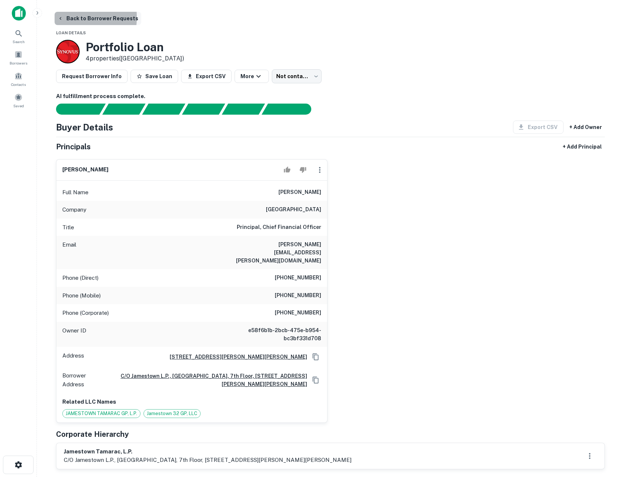
click at [60, 17] on icon "button" at bounding box center [60, 18] width 2 height 3
click at [74, 16] on button "Back to Borrower Requests" at bounding box center [98, 18] width 87 height 13
click at [72, 15] on button "Back to Borrower Requests" at bounding box center [98, 18] width 87 height 13
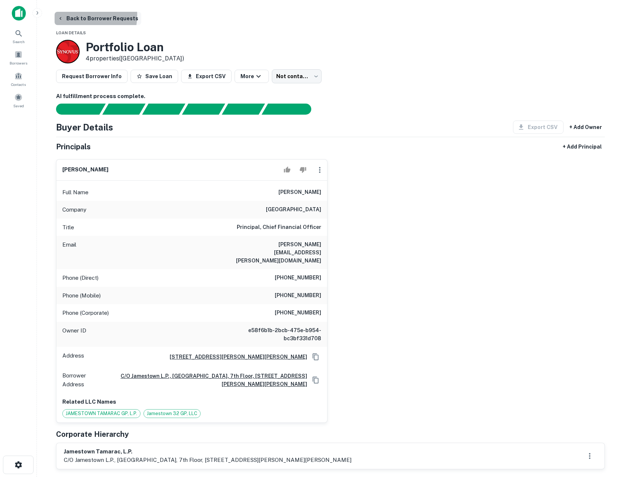
click at [72, 15] on button "Back to Borrower Requests" at bounding box center [98, 18] width 87 height 13
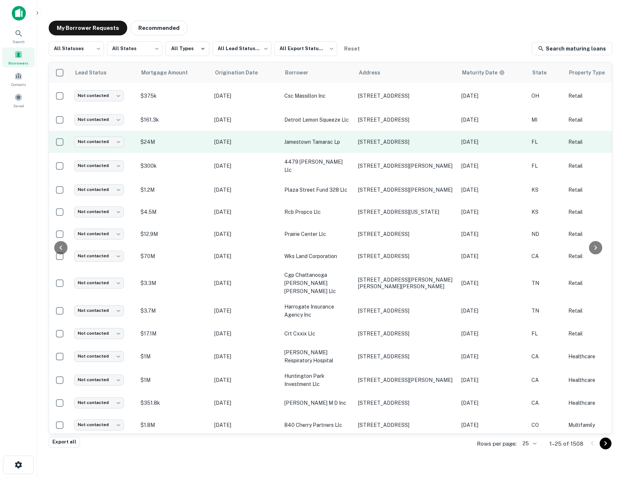
scroll to position [0, 229]
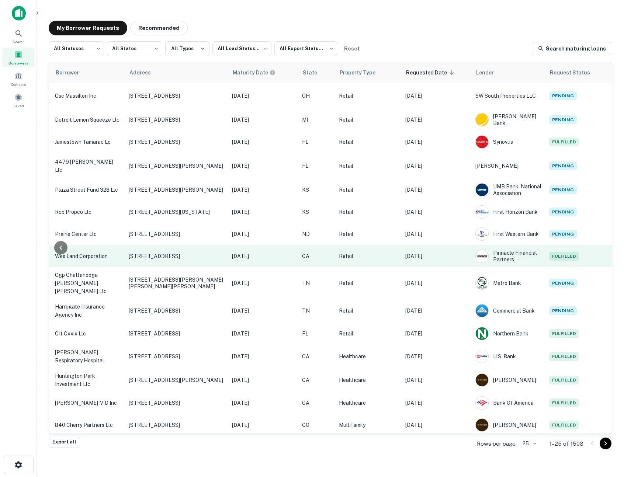
click at [456, 252] on p "[DATE]" at bounding box center [436, 256] width 63 height 8
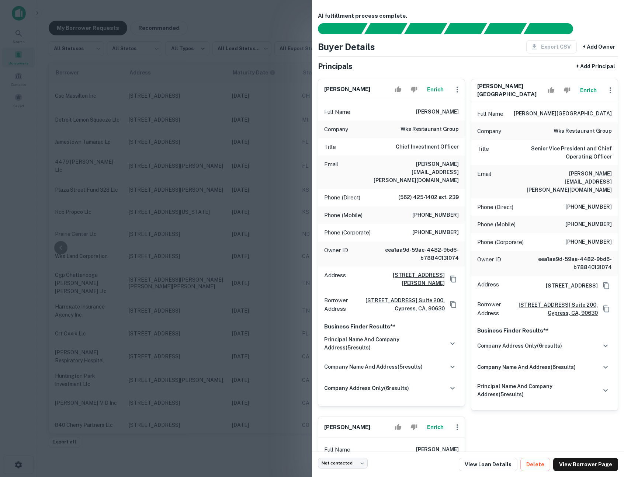
scroll to position [320, 0]
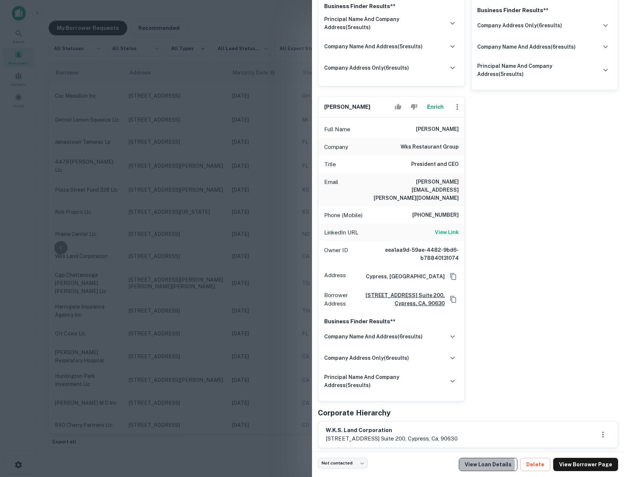
click at [495, 465] on link "View Loan Details" at bounding box center [488, 464] width 59 height 13
click at [209, 64] on div at bounding box center [312, 238] width 624 height 477
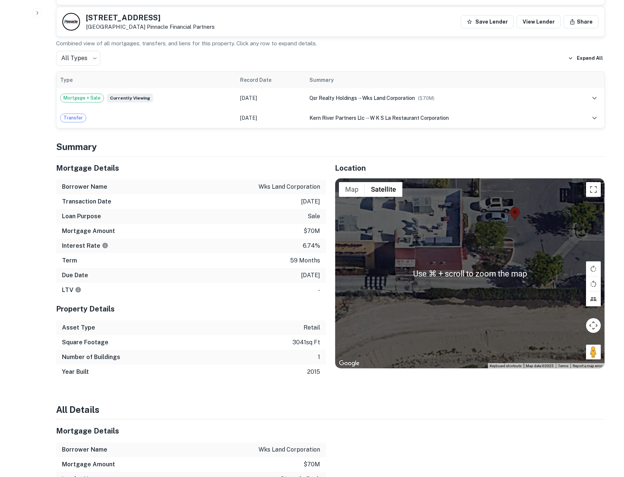
scroll to position [825, 0]
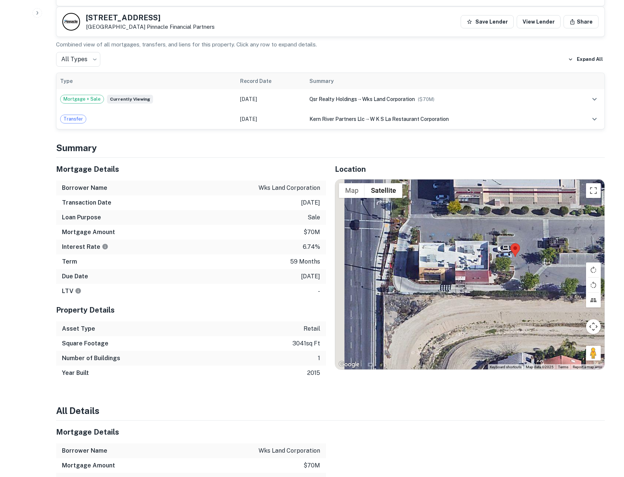
drag, startPoint x: 441, startPoint y: 241, endPoint x: 472, endPoint y: 247, distance: 32.3
click at [472, 247] on div at bounding box center [469, 275] width 269 height 190
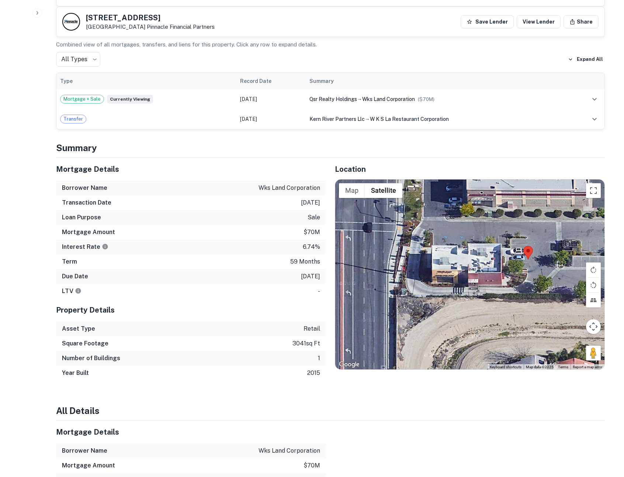
drag, startPoint x: 592, startPoint y: 320, endPoint x: 535, endPoint y: 217, distance: 117.8
click at [531, 215] on div "Use ⌘ + scroll to zoom the map Map Terrain Satellite Labels Keyboard shortcuts …" at bounding box center [469, 275] width 269 height 190
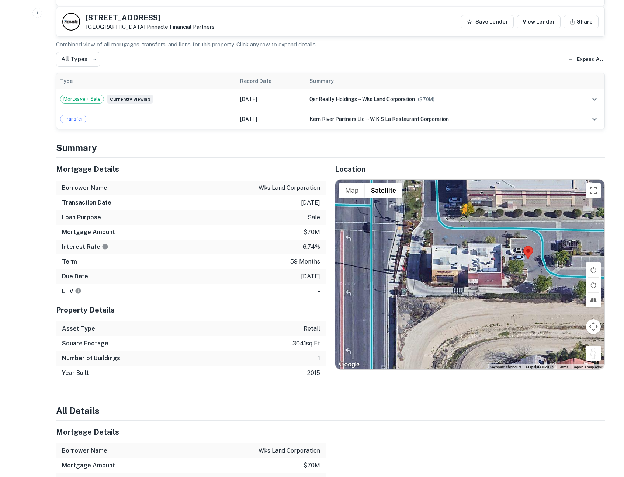
drag, startPoint x: 591, startPoint y: 323, endPoint x: 463, endPoint y: 188, distance: 185.7
click at [463, 188] on div "To activate drag with keyboard, press Alt + Enter. Once in keyboard drag state,…" at bounding box center [469, 275] width 269 height 190
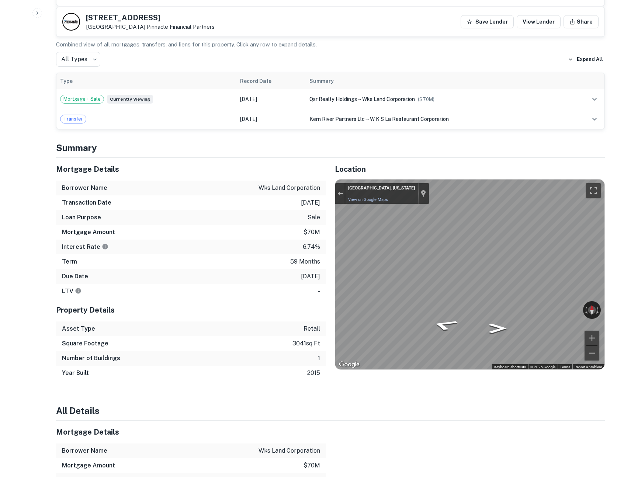
click at [606, 247] on div "[STREET_ADDRESS] Pinnacle Financial Partners Save Lender View Lender Share View…" at bounding box center [330, 179] width 566 height 1986
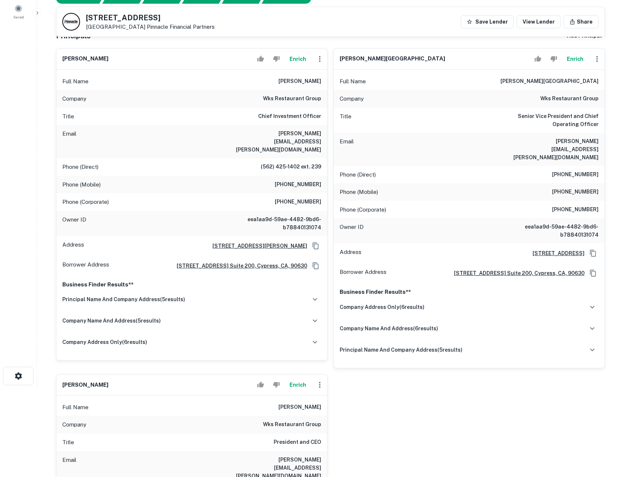
scroll to position [87, 0]
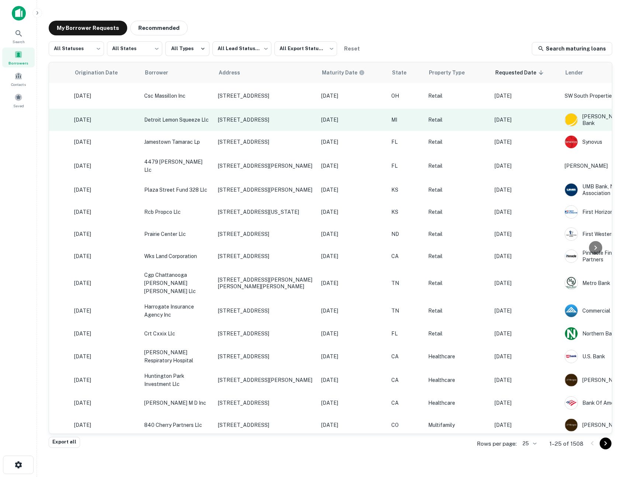
scroll to position [0, 229]
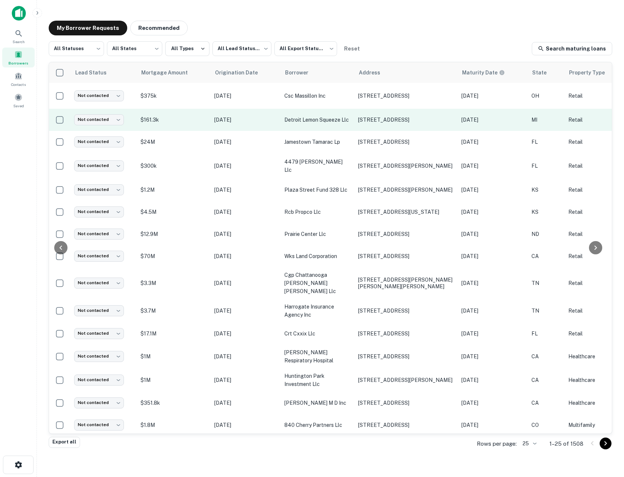
scroll to position [0, 229]
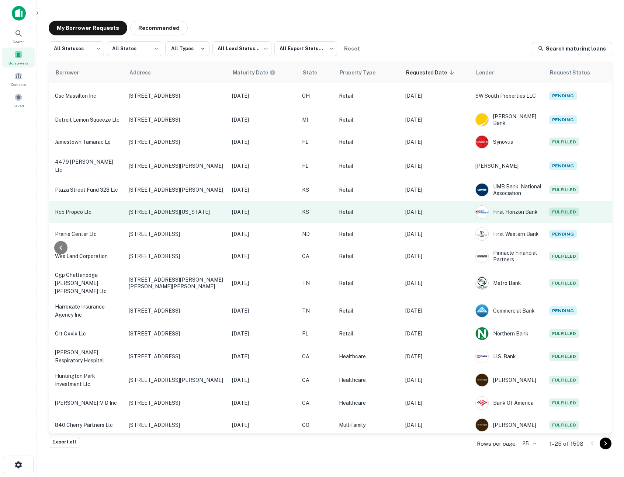
click at [379, 219] on td "Retail" at bounding box center [368, 212] width 66 height 22
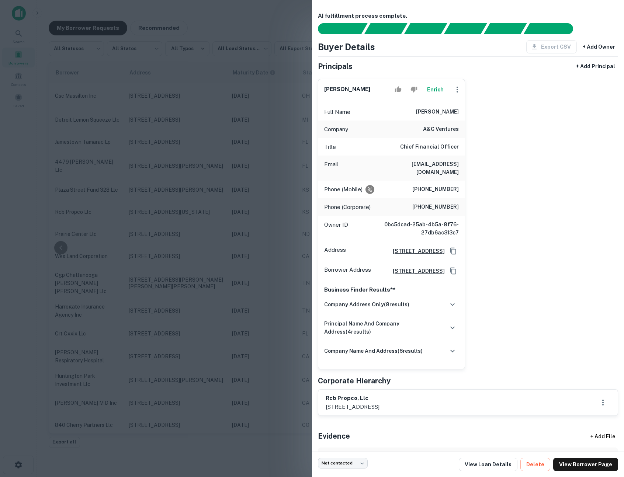
scroll to position [66, 0]
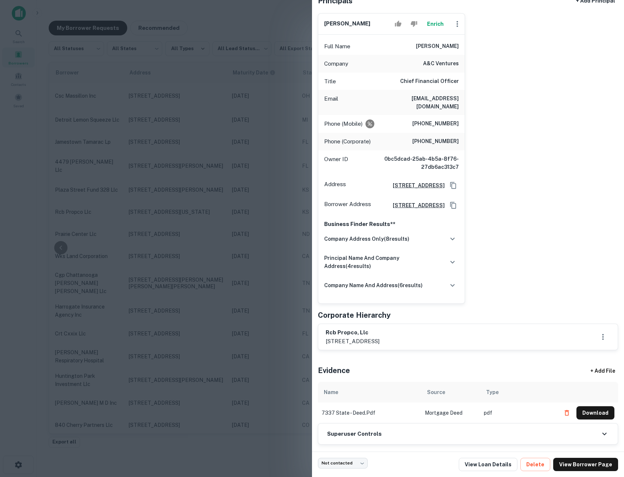
click at [186, 44] on div at bounding box center [312, 238] width 624 height 477
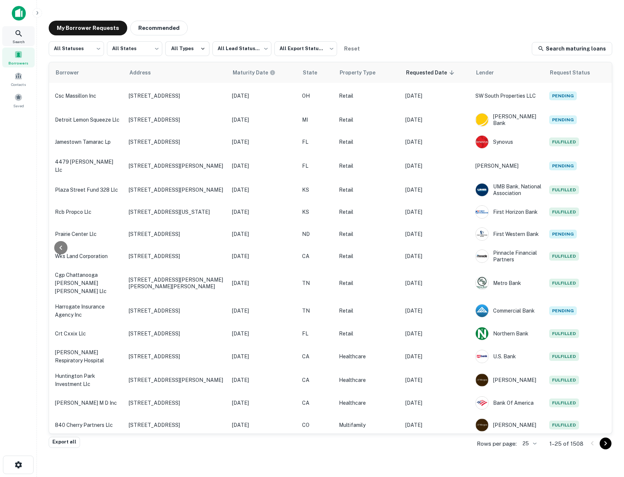
click at [24, 36] on div "Search" at bounding box center [18, 36] width 32 height 20
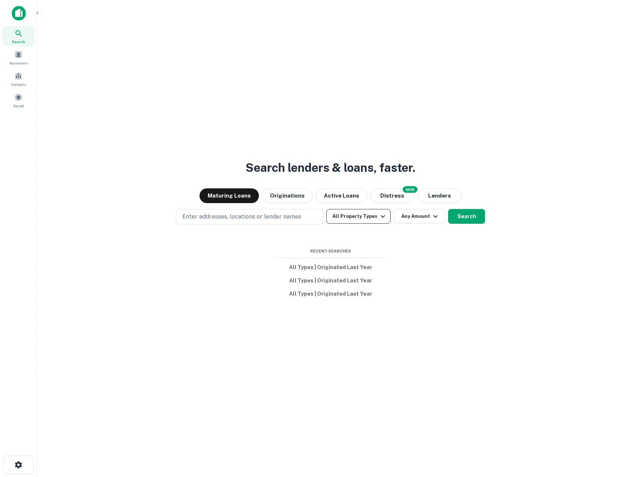
click at [371, 217] on button "All Property Types" at bounding box center [358, 216] width 64 height 15
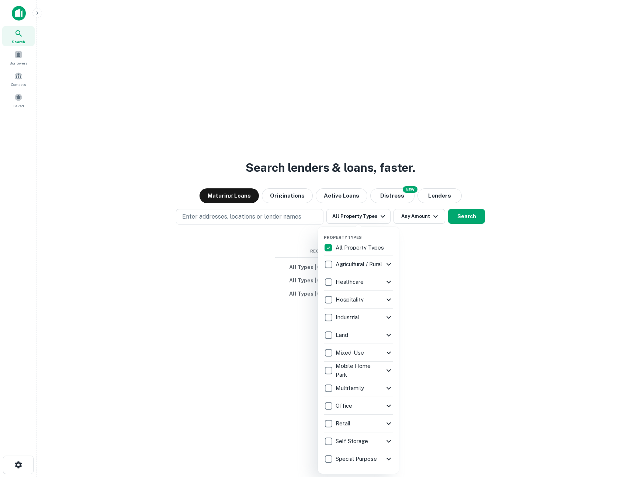
click at [300, 216] on div at bounding box center [312, 238] width 624 height 477
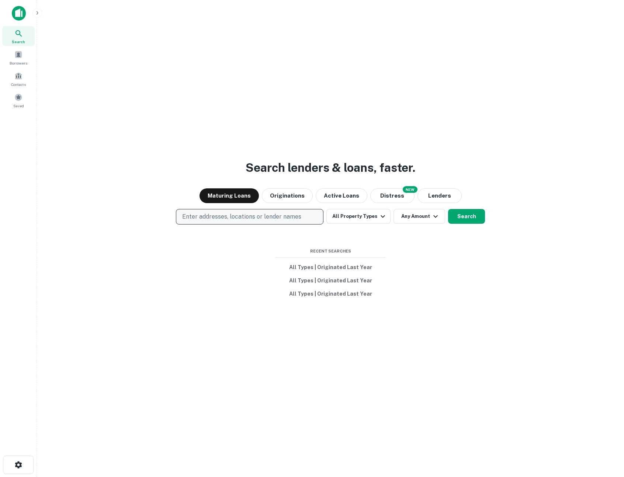
click at [286, 216] on p "Enter addresses, locations or lender names" at bounding box center [241, 216] width 119 height 9
type input "**********"
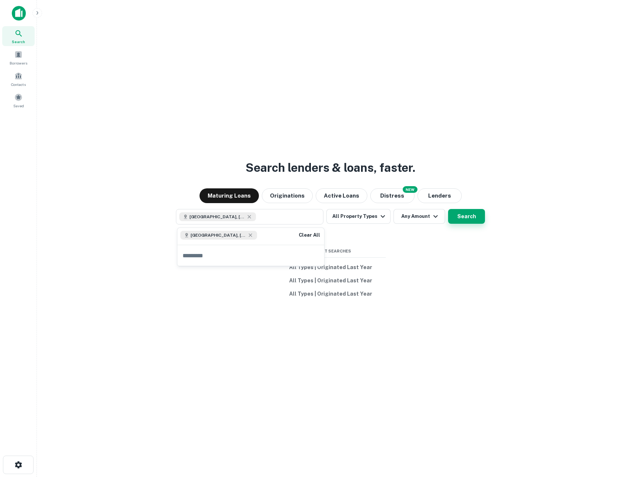
click at [454, 217] on button "Search" at bounding box center [466, 216] width 37 height 15
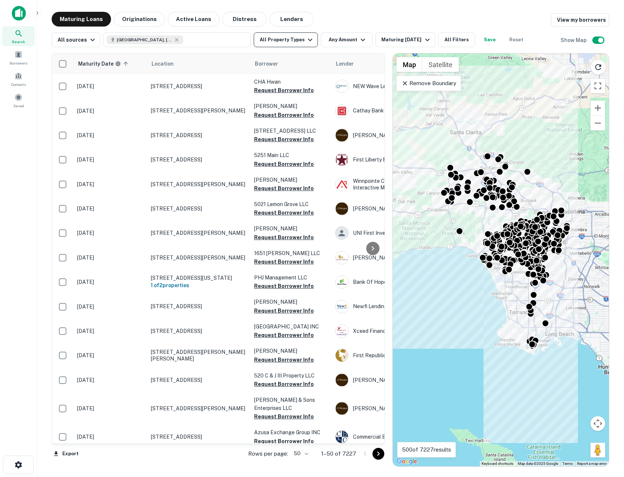
click at [296, 42] on button "All Property Types" at bounding box center [286, 39] width 64 height 15
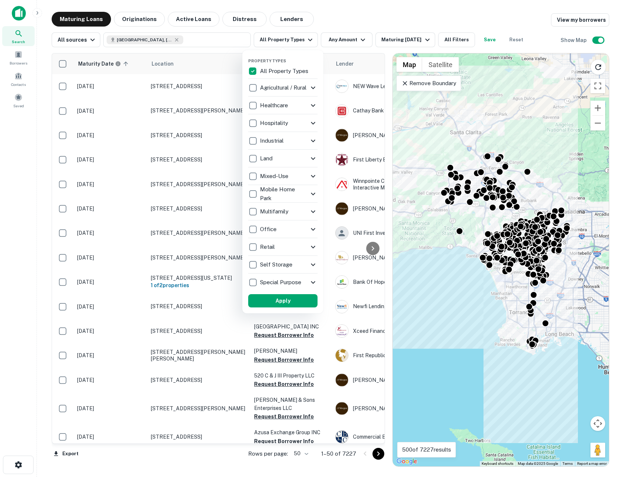
click at [301, 264] on div "Self Storage" at bounding box center [278, 264] width 60 height 13
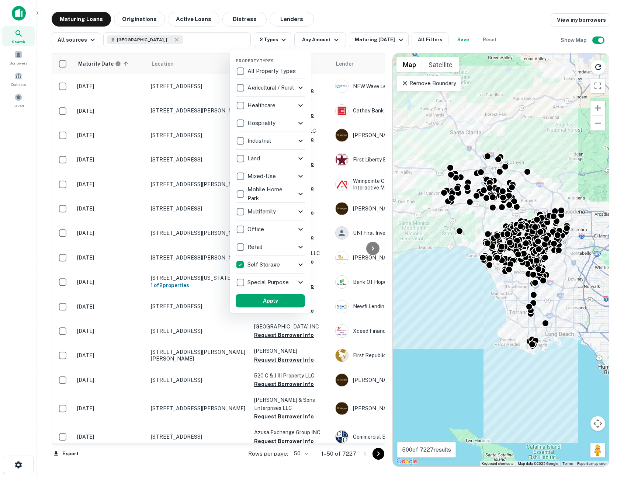
click at [304, 262] on icon at bounding box center [300, 264] width 9 height 9
click at [303, 263] on icon at bounding box center [300, 264] width 9 height 9
click at [299, 229] on icon at bounding box center [300, 229] width 9 height 9
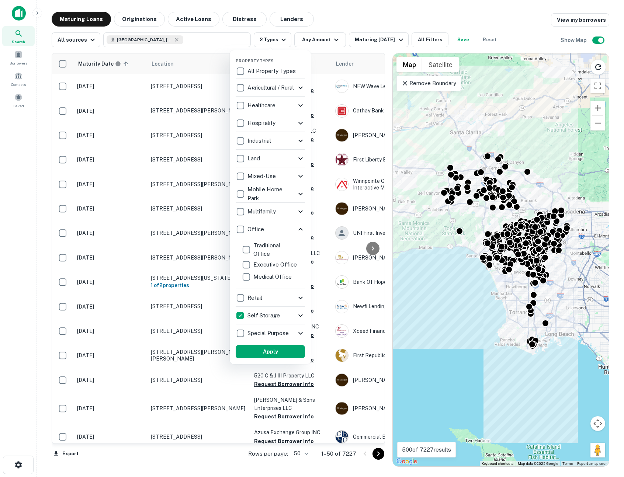
click at [299, 229] on icon at bounding box center [300, 229] width 9 height 9
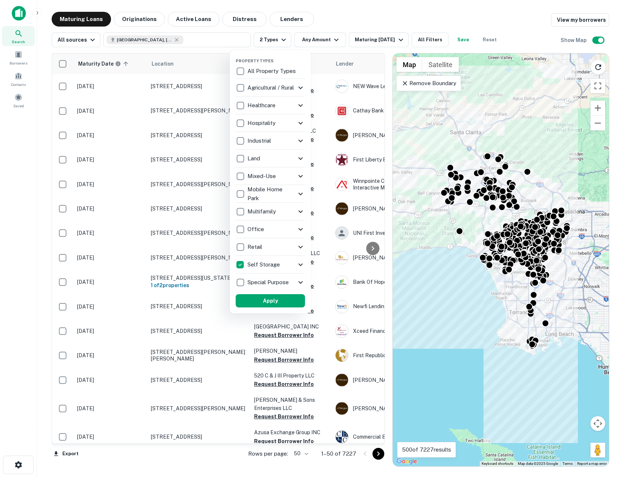
click at [304, 192] on icon at bounding box center [300, 193] width 9 height 9
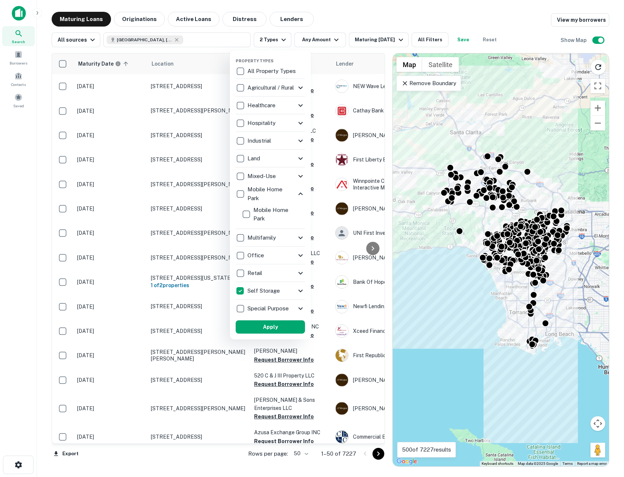
click at [304, 192] on icon at bounding box center [300, 193] width 9 height 9
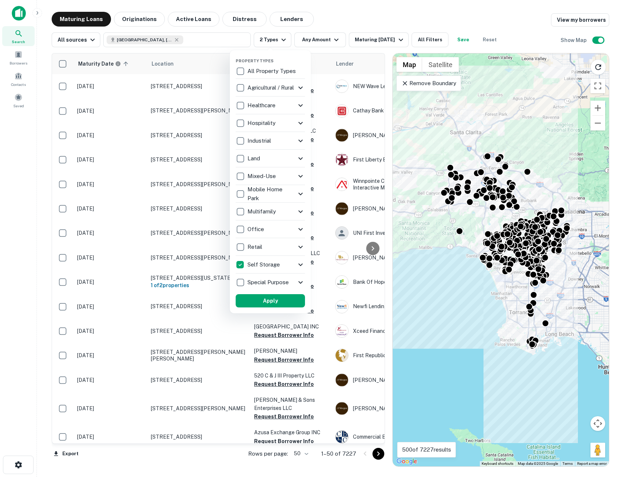
click at [302, 214] on icon at bounding box center [300, 211] width 9 height 9
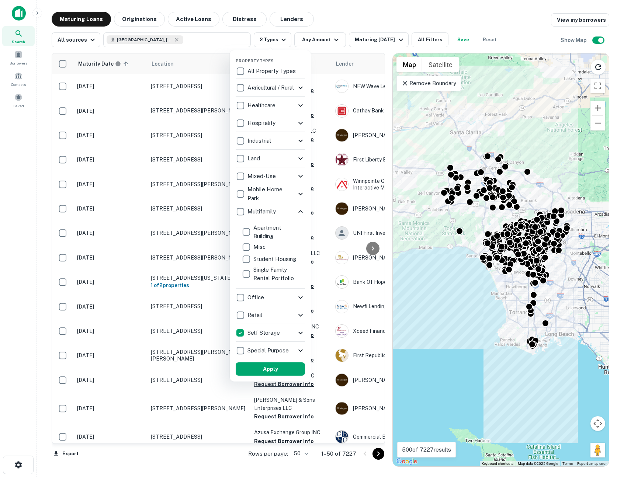
click at [302, 214] on icon at bounding box center [300, 211] width 9 height 9
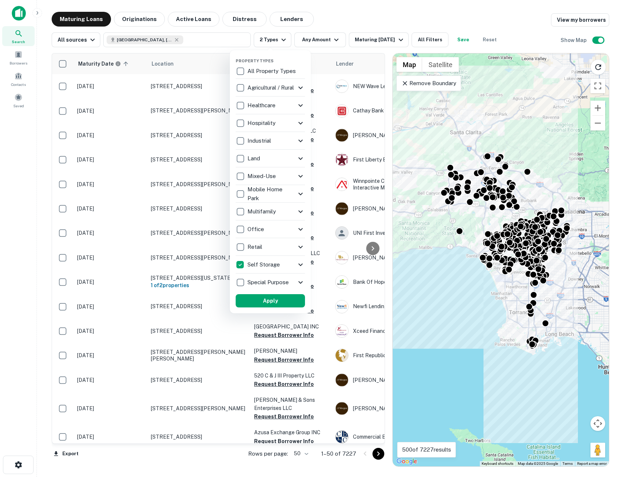
click at [302, 175] on icon at bounding box center [300, 176] width 4 height 3
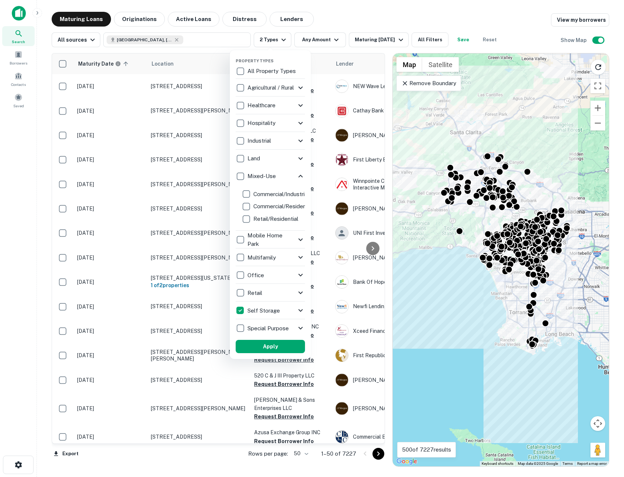
click at [273, 121] on p "Hospitality" at bounding box center [261, 123] width 29 height 9
drag, startPoint x: 287, startPoint y: 122, endPoint x: 303, endPoint y: 122, distance: 15.9
click at [288, 122] on div "Hospitality" at bounding box center [266, 123] width 60 height 13
click at [301, 122] on icon at bounding box center [300, 123] width 9 height 9
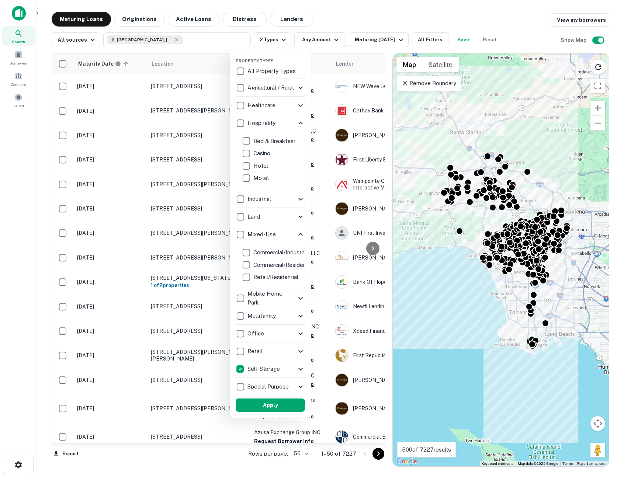
click at [301, 122] on icon at bounding box center [300, 123] width 9 height 9
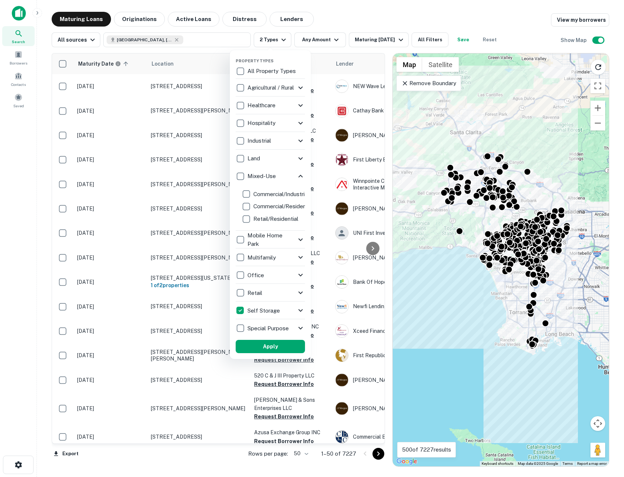
click at [263, 276] on p "Office" at bounding box center [256, 275] width 18 height 9
click at [292, 277] on div "Office" at bounding box center [266, 275] width 60 height 13
click at [296, 276] on icon at bounding box center [300, 275] width 9 height 9
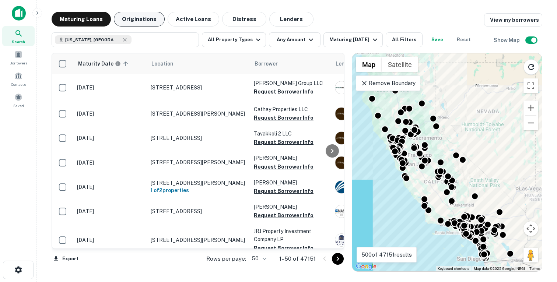
click at [136, 16] on button "Originations" at bounding box center [139, 19] width 51 height 15
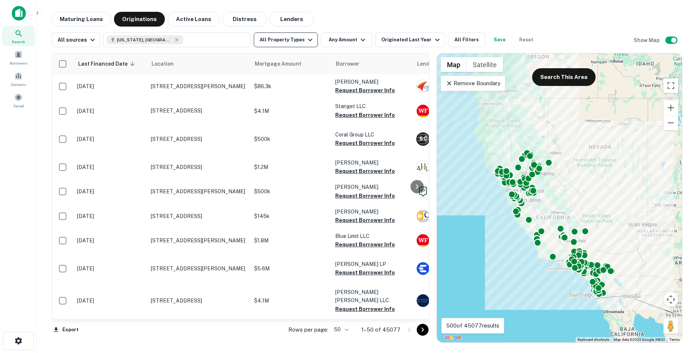
click at [295, 38] on button "All Property Types" at bounding box center [286, 39] width 64 height 15
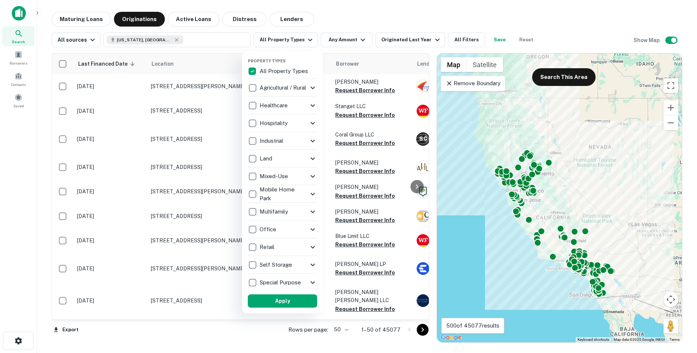
click at [342, 20] on div at bounding box center [348, 176] width 697 height 353
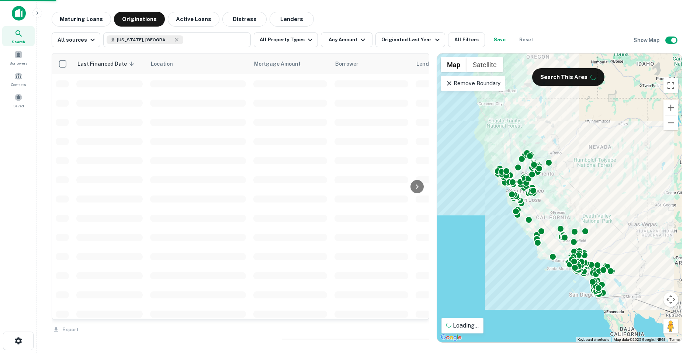
click at [302, 39] on div "Property Types All Property Types Agricultural / Rural Agricultural Farm Land R…" at bounding box center [348, 176] width 697 height 353
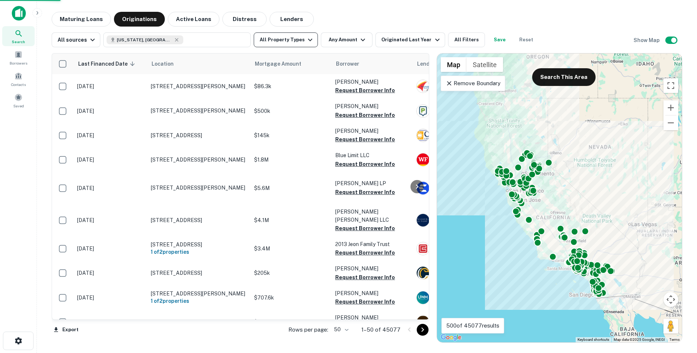
click at [306, 40] on icon "button" at bounding box center [310, 39] width 9 height 9
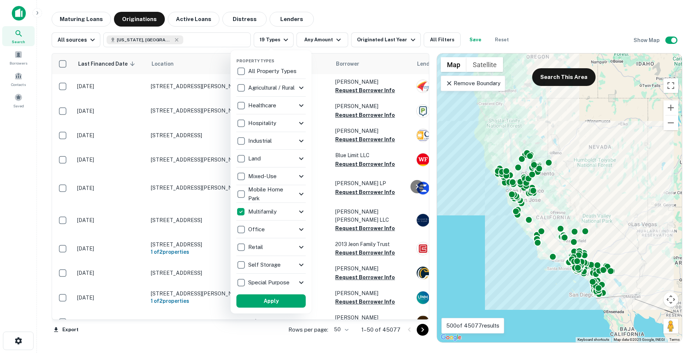
click at [300, 213] on icon at bounding box center [301, 211] width 9 height 9
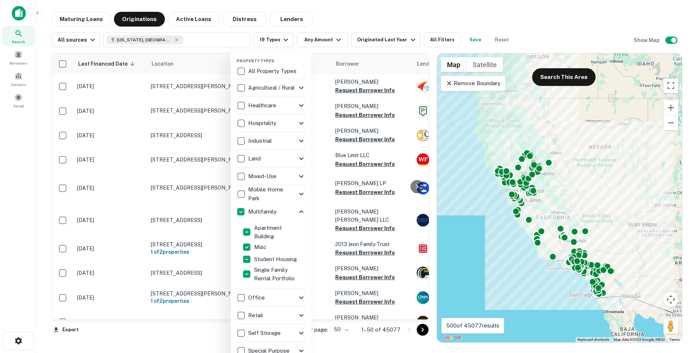
click at [211, 282] on div at bounding box center [348, 176] width 697 height 353
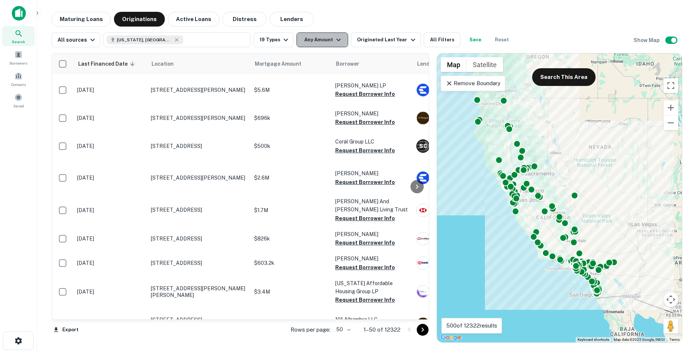
click at [321, 41] on button "Any Amount" at bounding box center [322, 39] width 52 height 15
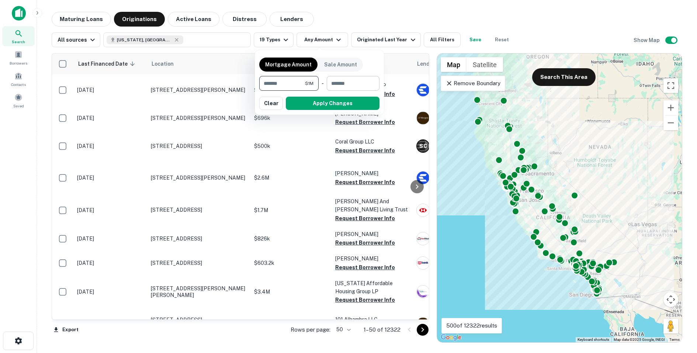
type input "*******"
click at [333, 88] on input "number" at bounding box center [351, 83] width 48 height 15
type input "********"
click at [319, 105] on button "Apply Changes" at bounding box center [333, 103] width 94 height 13
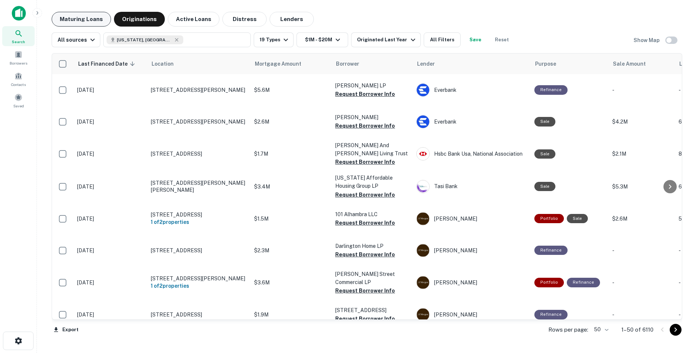
click at [86, 23] on button "Maturing Loans" at bounding box center [81, 19] width 59 height 15
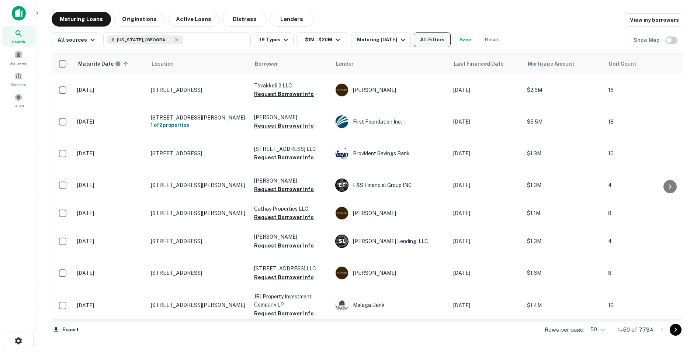
click at [424, 42] on button "All Filters" at bounding box center [432, 39] width 37 height 15
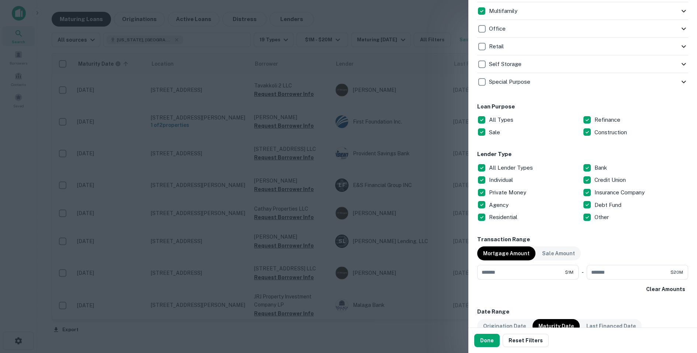
scroll to position [315, 0]
click at [490, 282] on button "Done" at bounding box center [486, 340] width 25 height 13
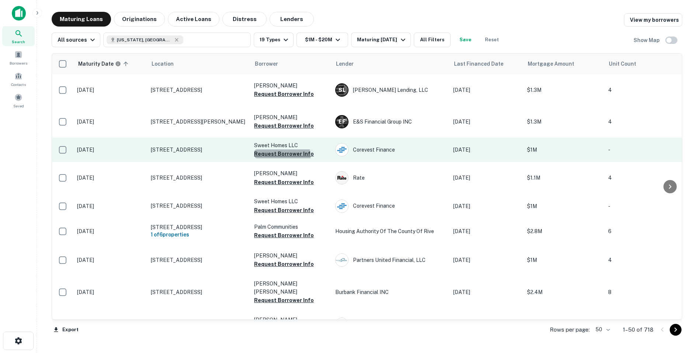
click at [266, 157] on button "Request Borrower Info" at bounding box center [284, 153] width 60 height 9
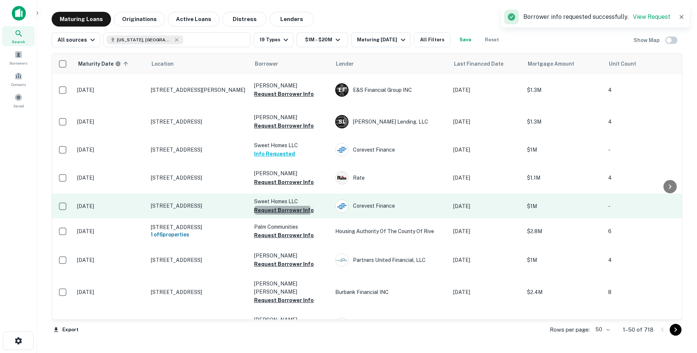
click at [272, 211] on button "Request Borrower Info" at bounding box center [284, 210] width 60 height 9
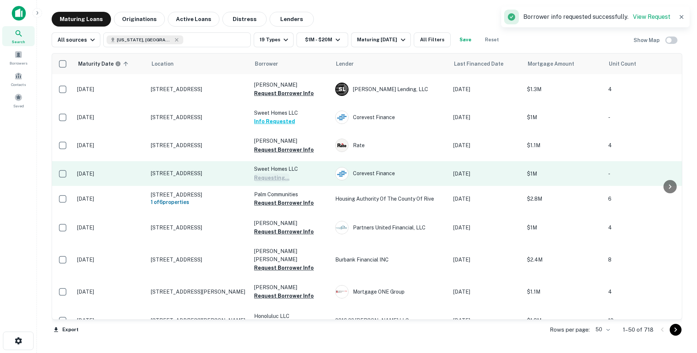
scroll to position [65, 0]
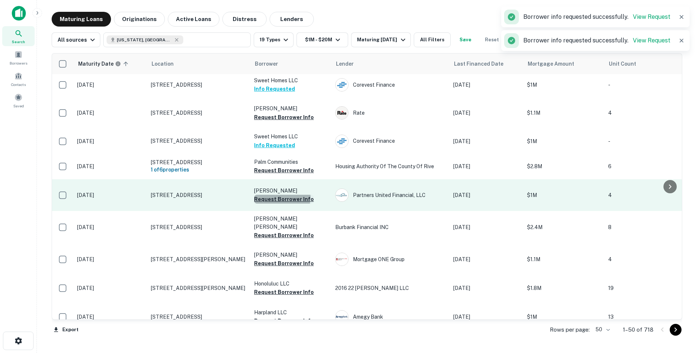
click at [278, 197] on button "Request Borrower Info" at bounding box center [284, 199] width 60 height 9
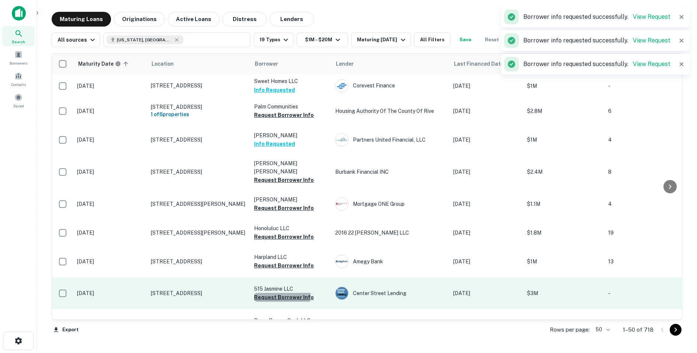
click at [281, 282] on button "Request Borrower Info" at bounding box center [284, 297] width 60 height 9
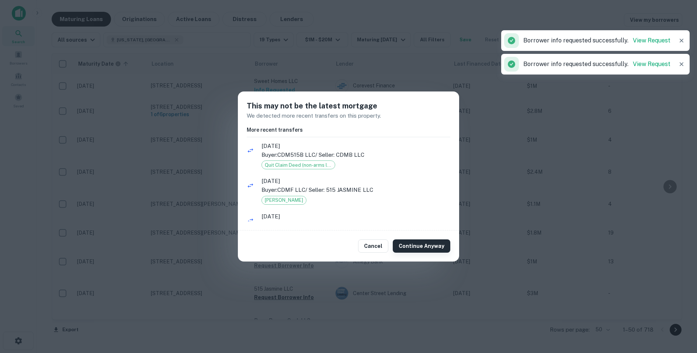
click at [412, 244] on button "Continue Anyway" at bounding box center [422, 245] width 58 height 13
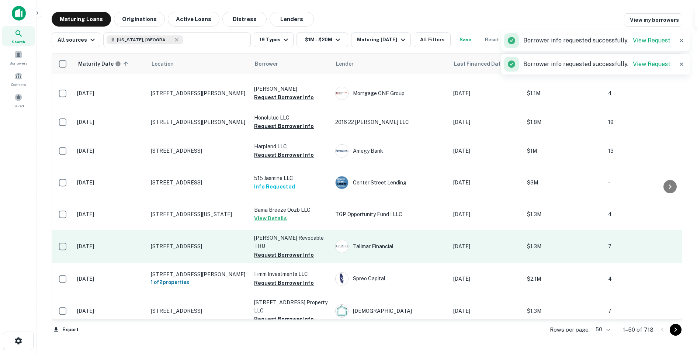
scroll to position [306, 0]
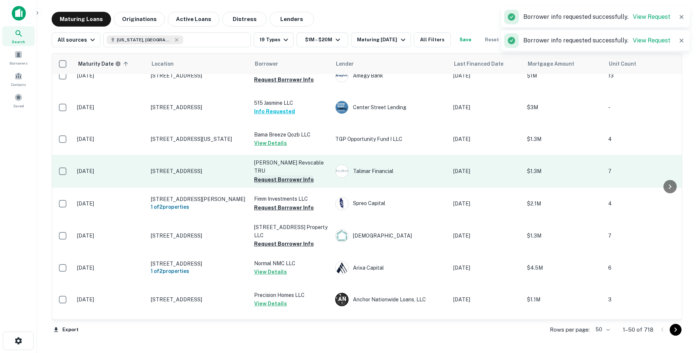
click at [273, 175] on button "Request Borrower Info" at bounding box center [284, 179] width 60 height 9
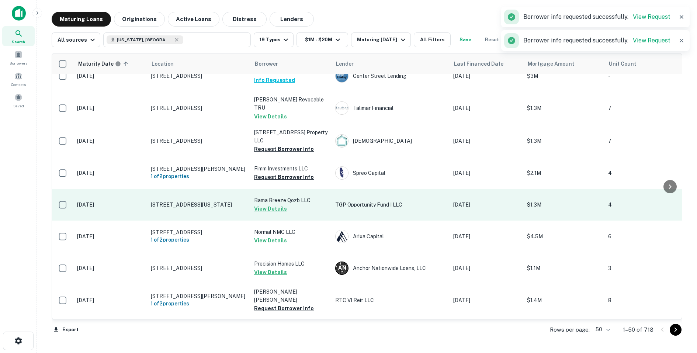
scroll to position [387, 0]
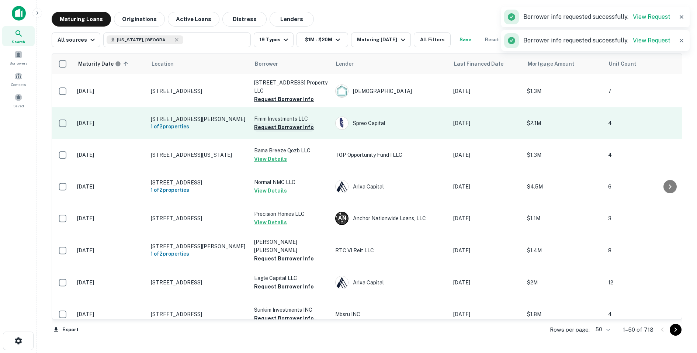
click at [268, 126] on button "Request Borrower Info" at bounding box center [284, 127] width 60 height 9
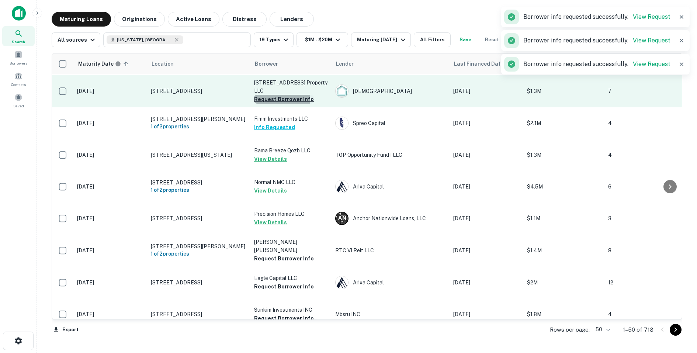
click at [270, 95] on button "Request Borrower Info" at bounding box center [284, 99] width 60 height 9
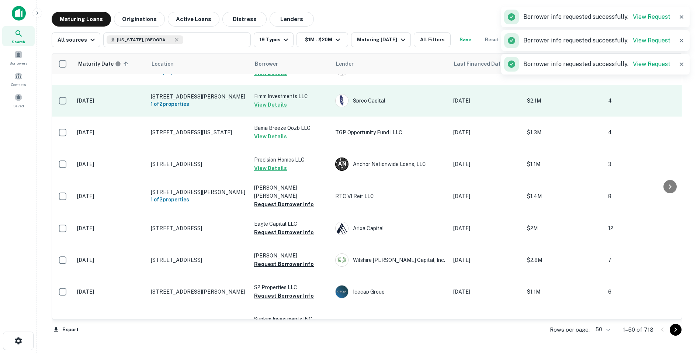
scroll to position [452, 0]
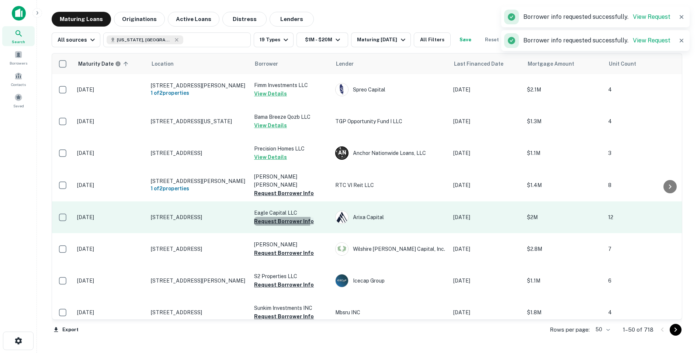
click at [265, 217] on button "Request Borrower Info" at bounding box center [284, 221] width 60 height 9
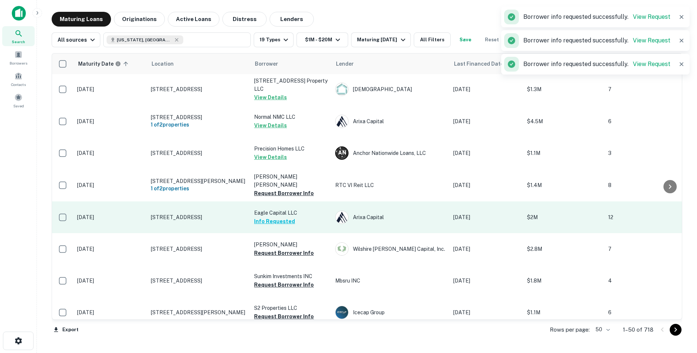
scroll to position [519, 0]
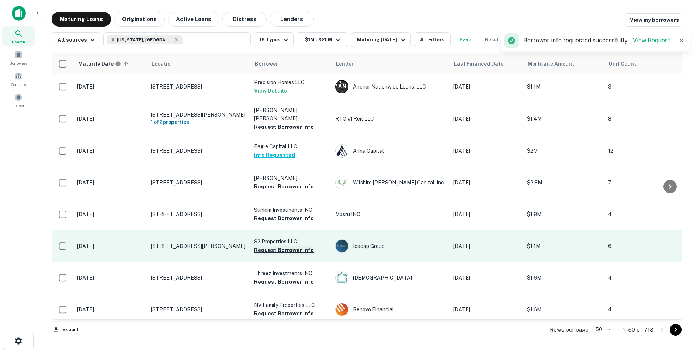
click at [270, 246] on button "Request Borrower Info" at bounding box center [284, 250] width 60 height 9
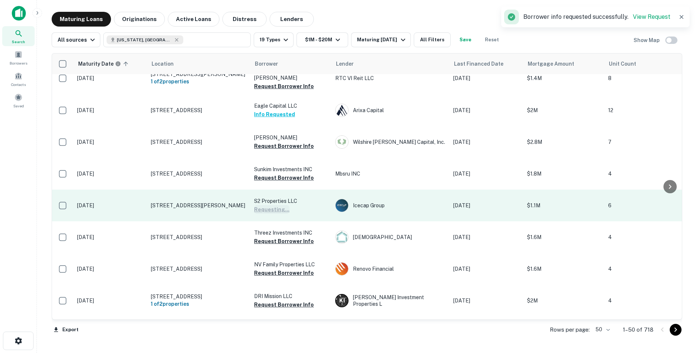
scroll to position [584, 0]
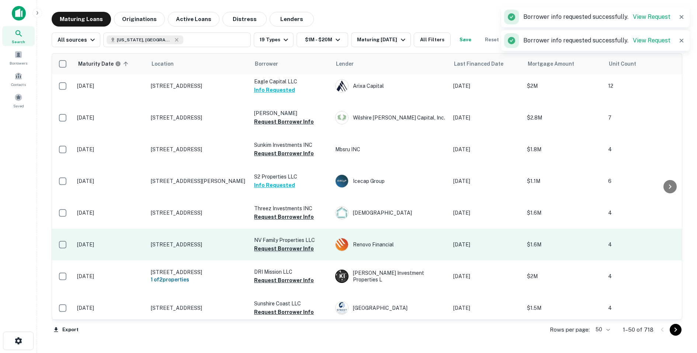
click at [274, 244] on button "Request Borrower Info" at bounding box center [284, 248] width 60 height 9
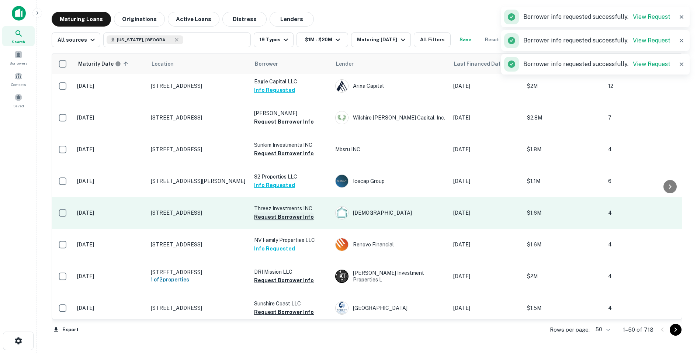
click at [279, 212] on button "Request Borrower Info" at bounding box center [284, 216] width 60 height 9
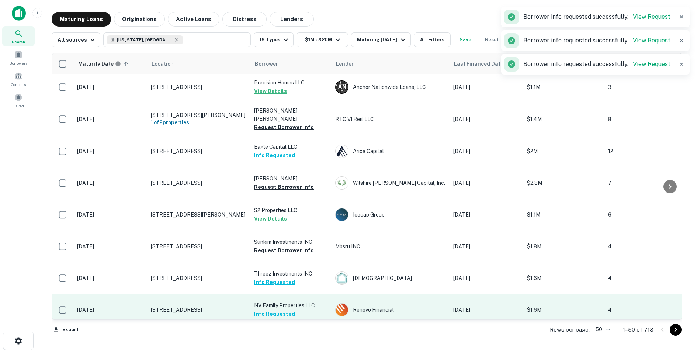
scroll to position [477, 0]
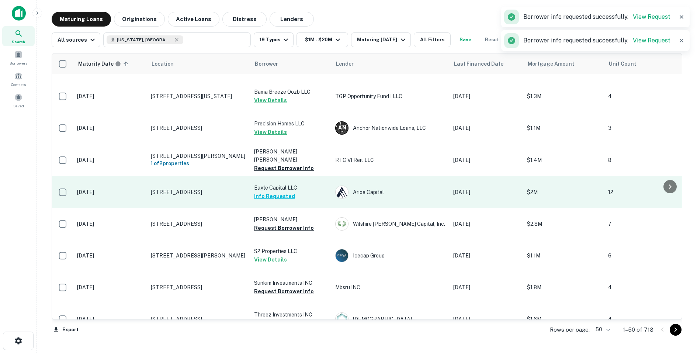
click at [219, 181] on td "[STREET_ADDRESS]" at bounding box center [198, 192] width 103 height 32
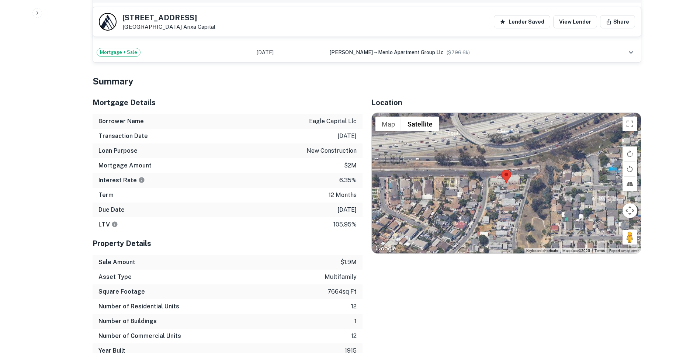
scroll to position [560, 0]
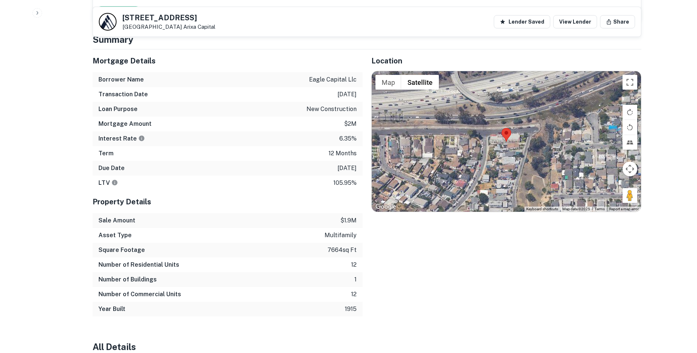
click at [345, 136] on p "6.35%" at bounding box center [347, 138] width 17 height 9
click at [344, 150] on p "12 months" at bounding box center [342, 153] width 28 height 9
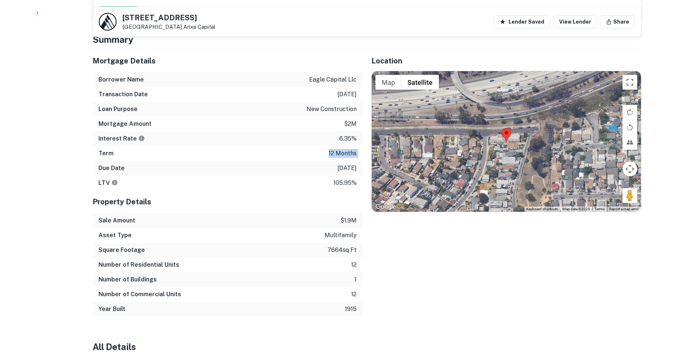
click at [344, 150] on p "12 months" at bounding box center [342, 153] width 28 height 9
click at [340, 150] on p "12 months" at bounding box center [342, 153] width 28 height 9
click at [349, 136] on p "6.35%" at bounding box center [347, 138] width 17 height 9
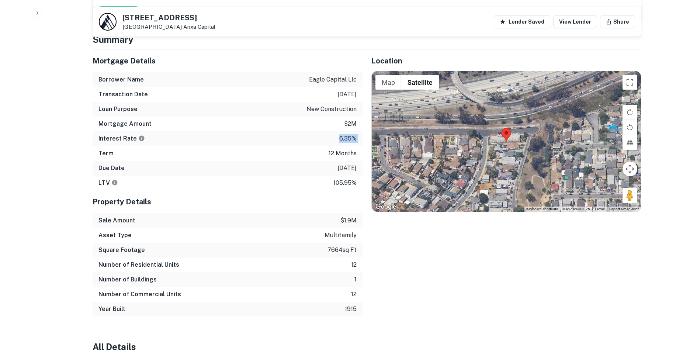
click at [349, 136] on p "6.35%" at bounding box center [347, 138] width 17 height 9
click at [341, 152] on p "12 months" at bounding box center [342, 153] width 28 height 9
click at [350, 134] on p "6.35%" at bounding box center [347, 138] width 17 height 9
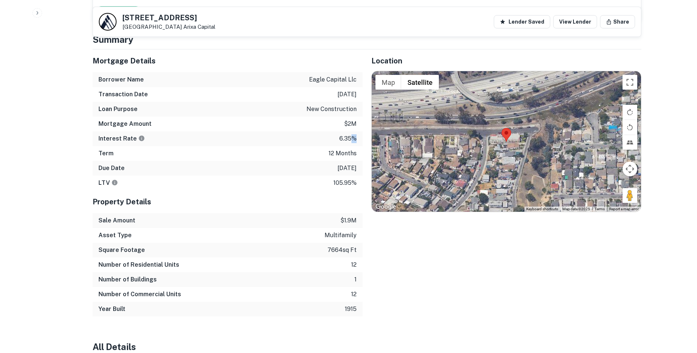
click at [350, 134] on p "6.35%" at bounding box center [347, 138] width 17 height 9
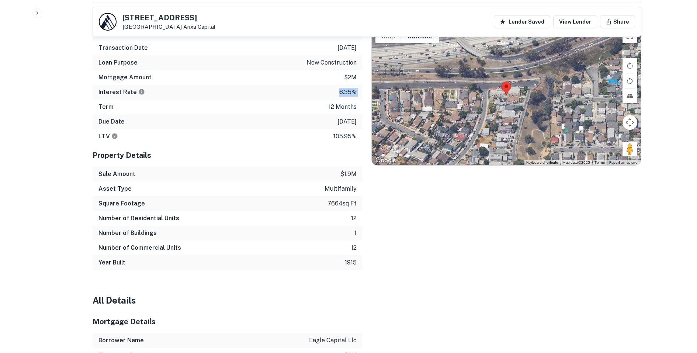
scroll to position [552, 0]
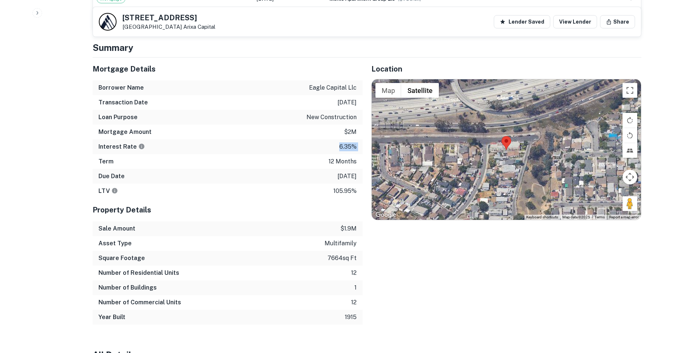
click at [351, 145] on p "6.35%" at bounding box center [347, 146] width 17 height 9
click at [348, 142] on p "6.35%" at bounding box center [347, 146] width 17 height 9
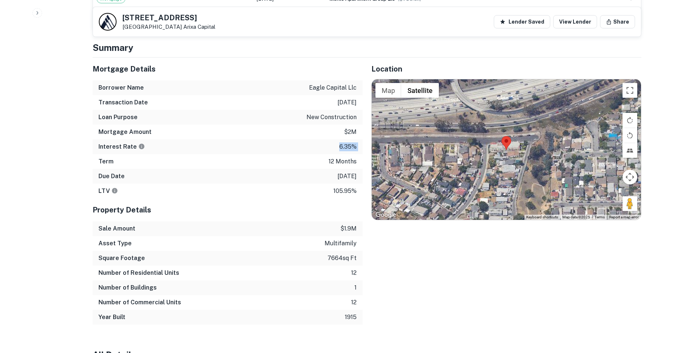
click at [348, 142] on p "6.35%" at bounding box center [347, 146] width 17 height 9
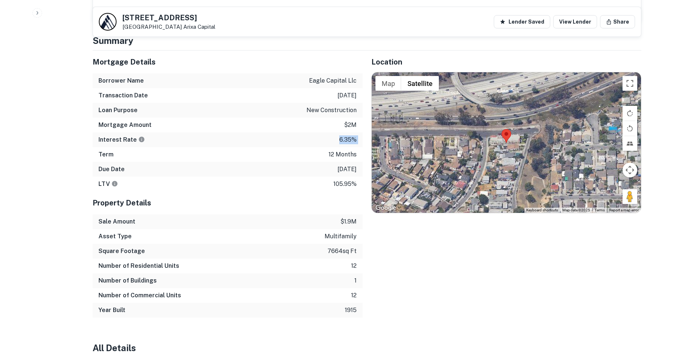
scroll to position [561, 0]
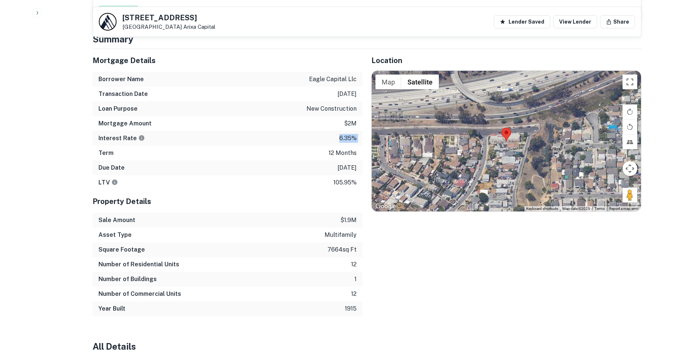
click at [349, 137] on p "6.35%" at bounding box center [347, 138] width 17 height 9
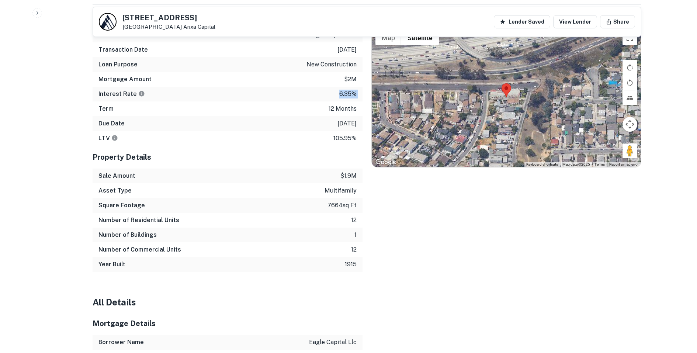
scroll to position [604, 0]
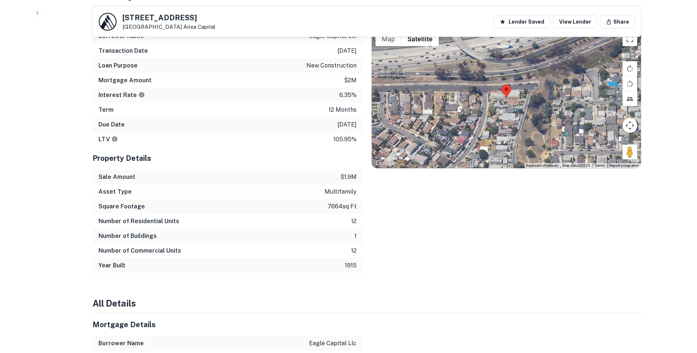
click at [347, 109] on p "12 months" at bounding box center [342, 109] width 28 height 9
click at [115, 110] on div "Term 12 months" at bounding box center [228, 109] width 270 height 15
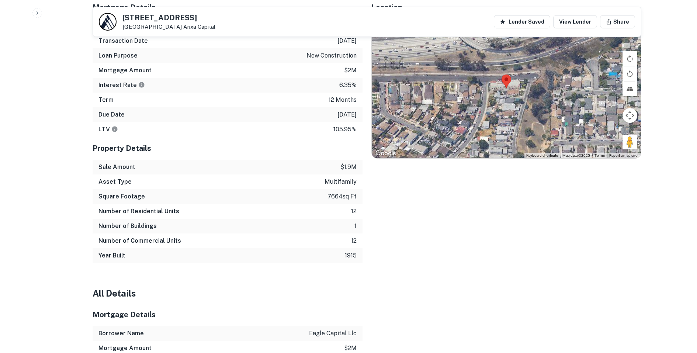
scroll to position [594, 0]
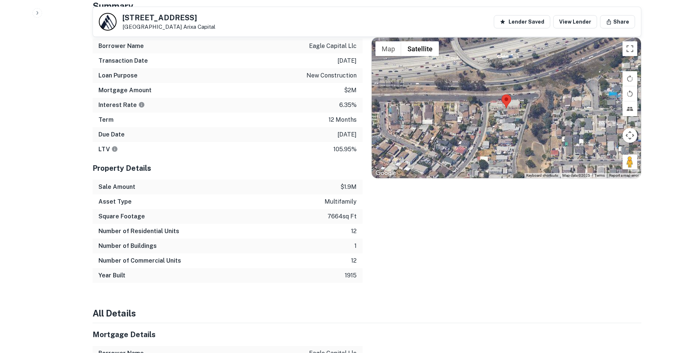
click at [106, 117] on h6 "Term" at bounding box center [105, 119] width 15 height 9
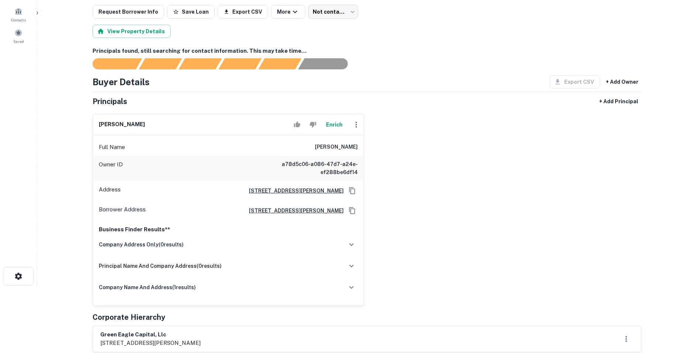
scroll to position [0, 0]
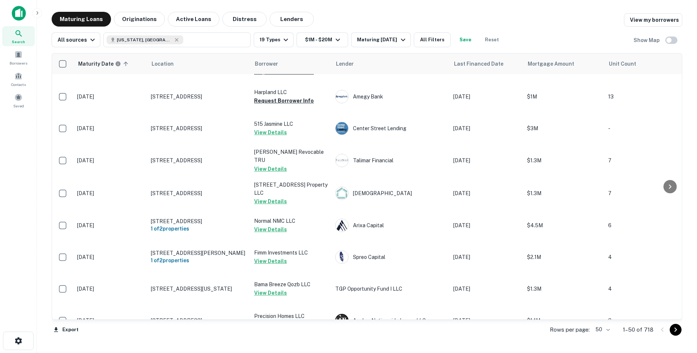
scroll to position [256, 0]
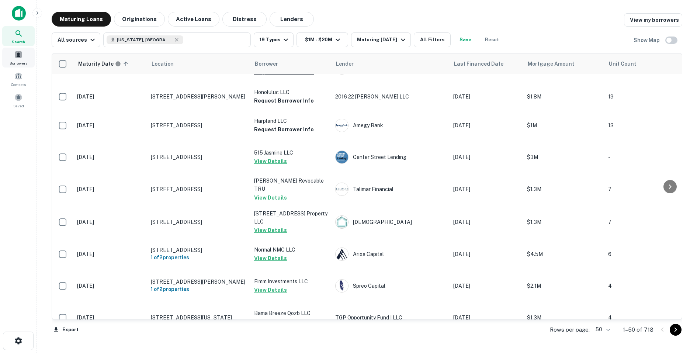
click at [25, 60] on span "Borrowers" at bounding box center [19, 63] width 18 height 6
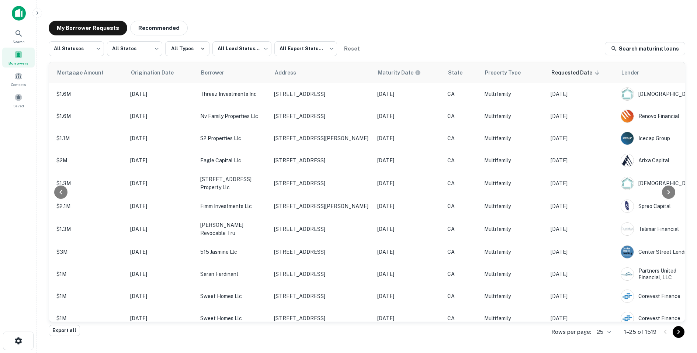
scroll to position [0, 156]
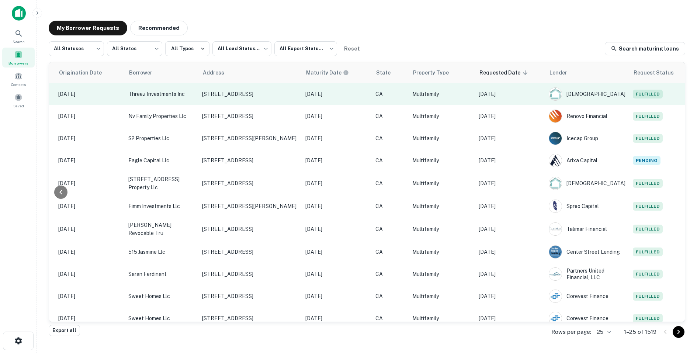
click at [403, 96] on p "CA" at bounding box center [389, 94] width 29 height 8
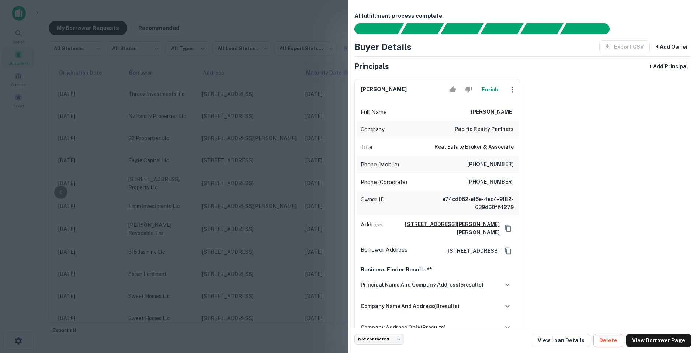
click at [324, 134] on div at bounding box center [348, 176] width 697 height 353
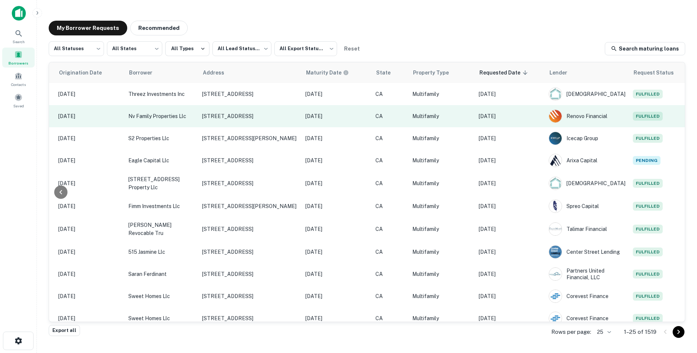
click at [517, 118] on p "[DATE]" at bounding box center [510, 116] width 63 height 8
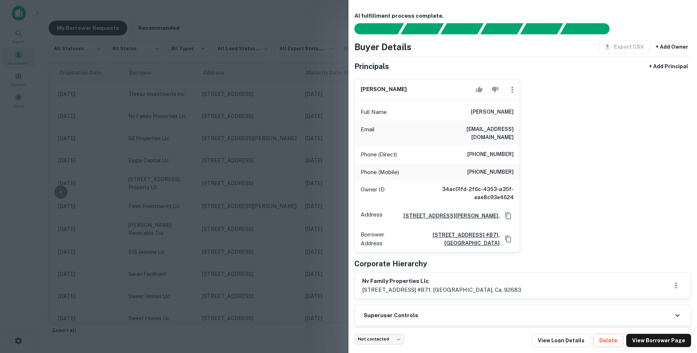
click at [298, 138] on div at bounding box center [348, 176] width 697 height 353
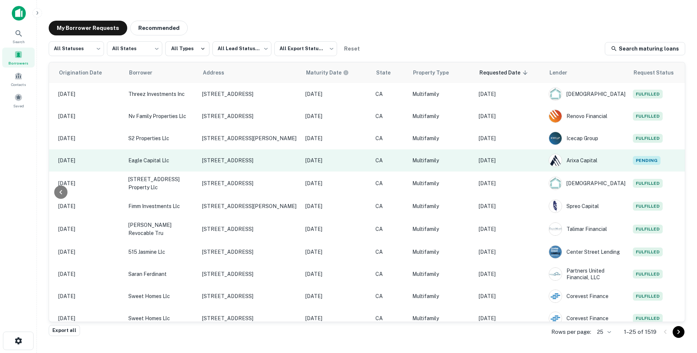
click at [481, 150] on td "[DATE]" at bounding box center [510, 160] width 70 height 22
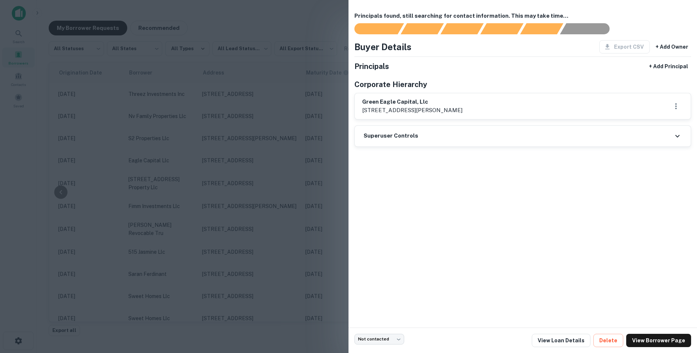
click at [286, 148] on div at bounding box center [348, 176] width 697 height 353
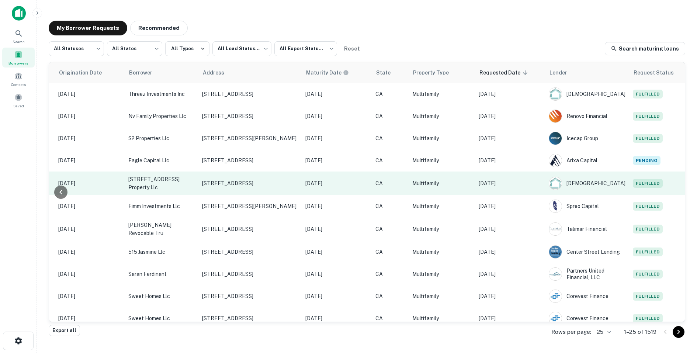
click at [499, 184] on p "[DATE]" at bounding box center [510, 183] width 63 height 8
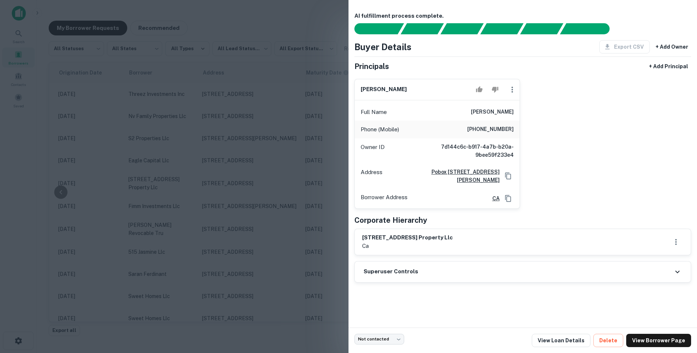
click at [317, 160] on div at bounding box center [348, 176] width 697 height 353
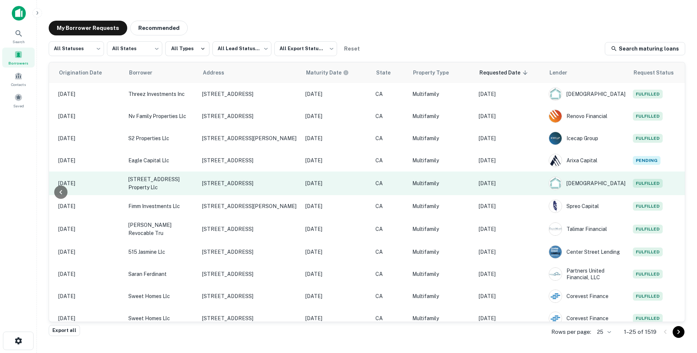
scroll to position [13, 156]
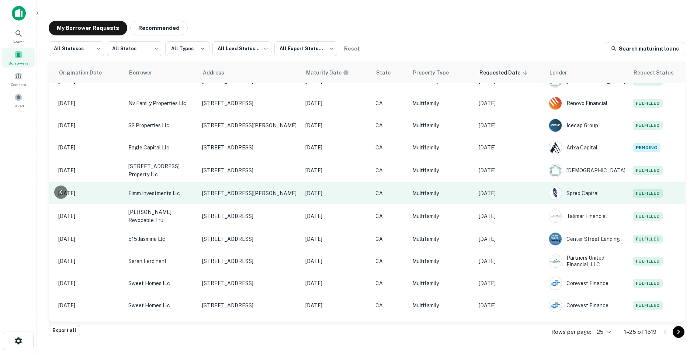
click at [523, 198] on td "[DATE]" at bounding box center [510, 193] width 70 height 22
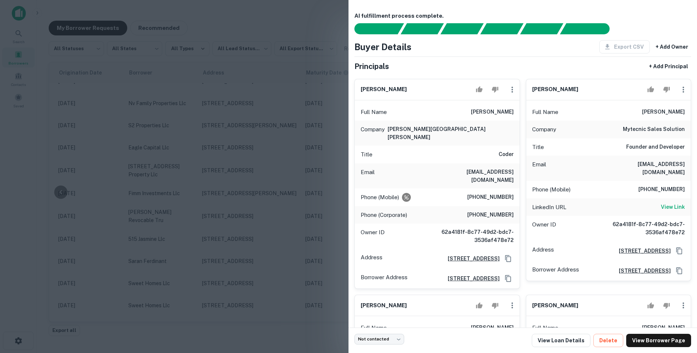
click at [247, 171] on div at bounding box center [348, 176] width 697 height 353
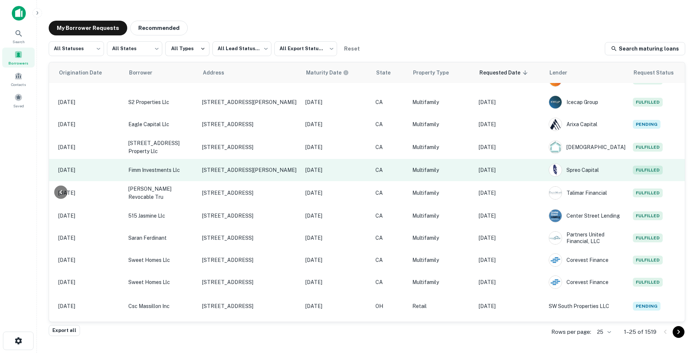
scroll to position [39, 156]
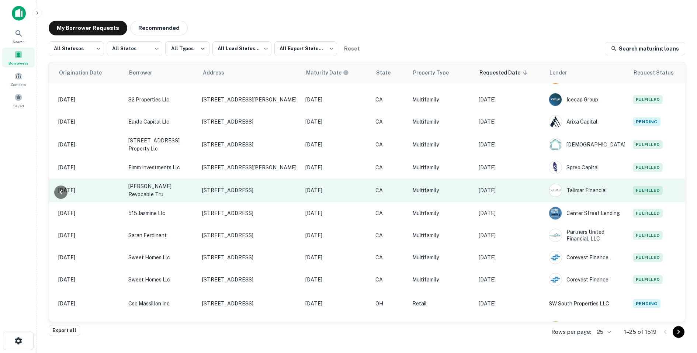
click at [521, 192] on p "[DATE]" at bounding box center [510, 190] width 63 height 8
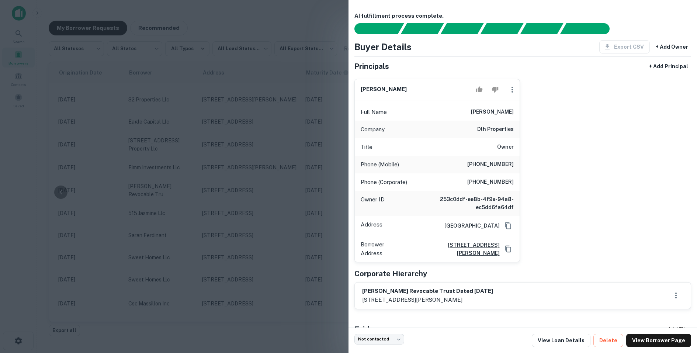
click at [280, 184] on div at bounding box center [348, 176] width 697 height 353
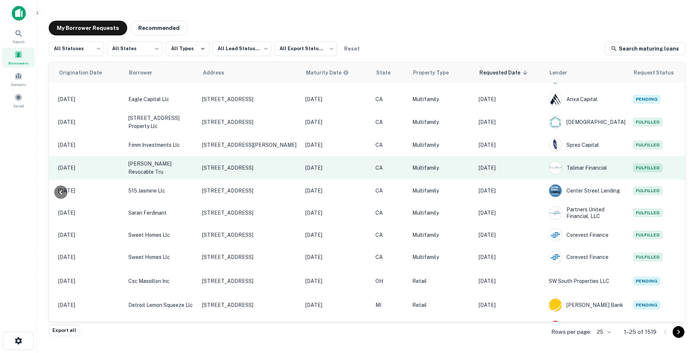
scroll to position [73, 156]
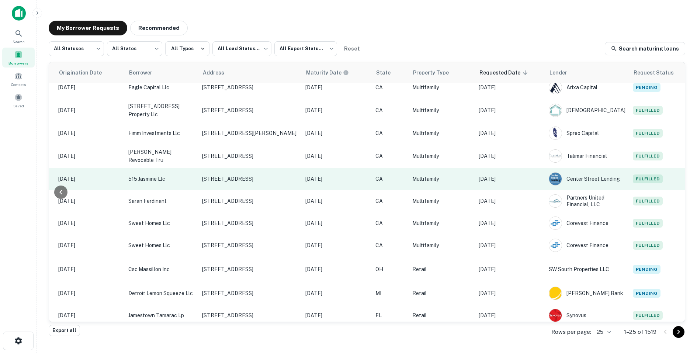
click at [539, 182] on td "[DATE]" at bounding box center [510, 179] width 70 height 22
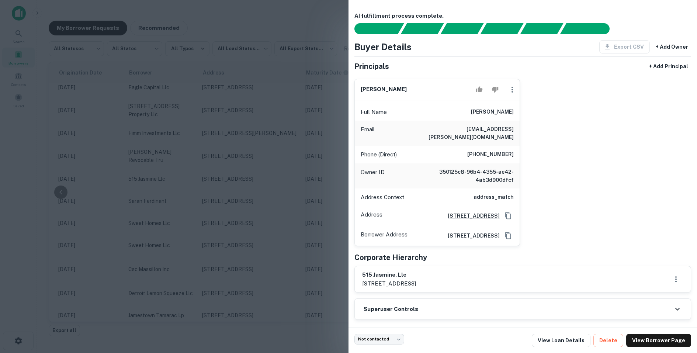
click at [296, 132] on div at bounding box center [348, 176] width 697 height 353
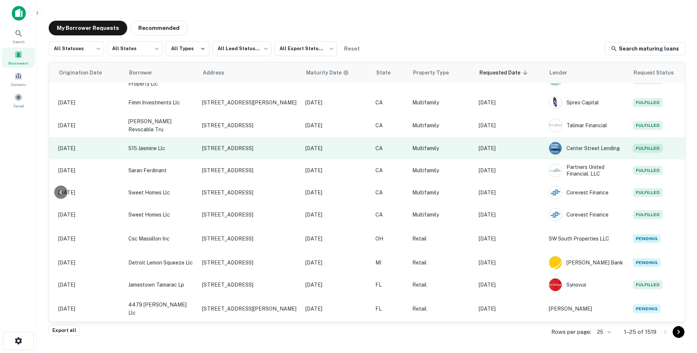
scroll to position [109, 156]
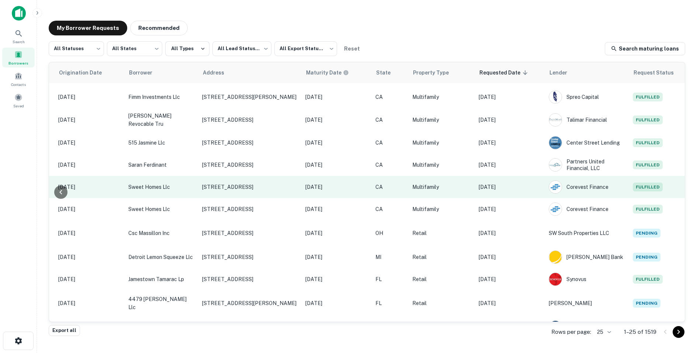
click at [515, 189] on p "[DATE]" at bounding box center [510, 187] width 63 height 8
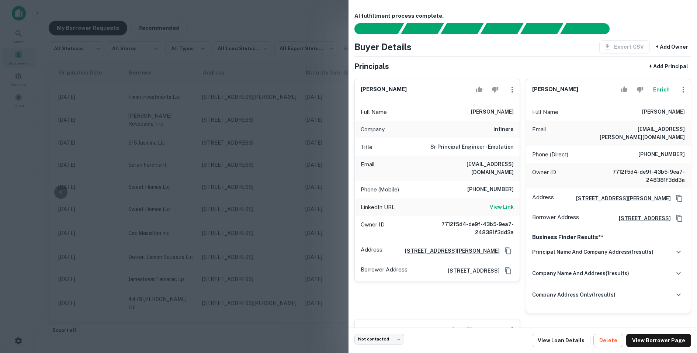
click at [254, 177] on div at bounding box center [348, 176] width 697 height 353
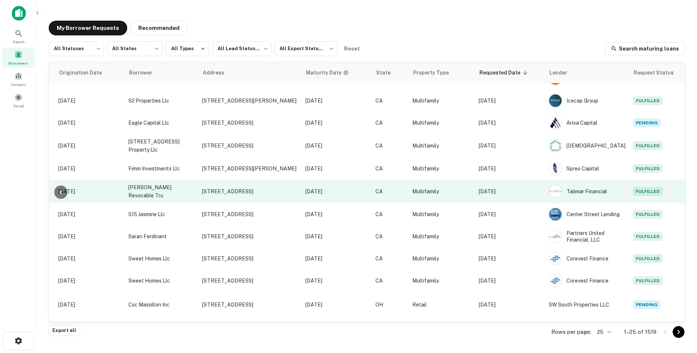
scroll to position [37, 156]
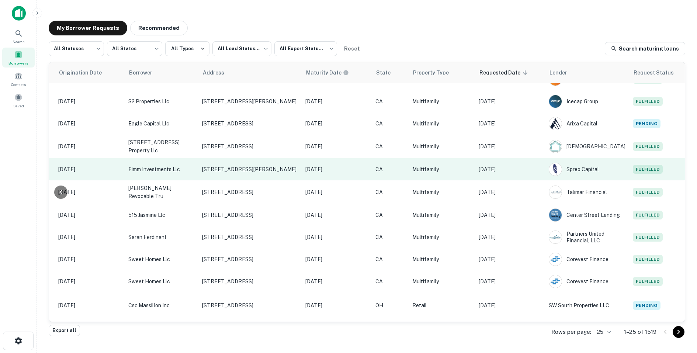
click at [526, 172] on p "[DATE]" at bounding box center [510, 169] width 63 height 8
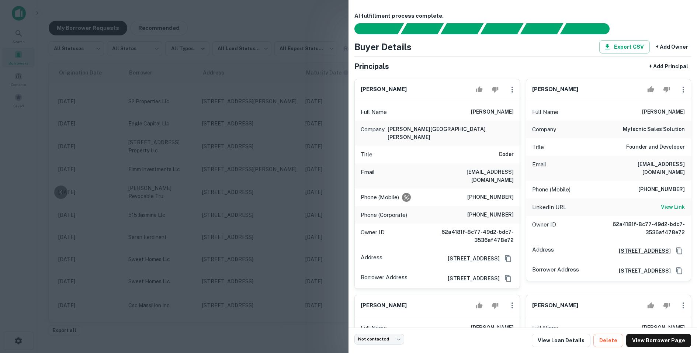
click at [338, 159] on div at bounding box center [348, 176] width 697 height 353
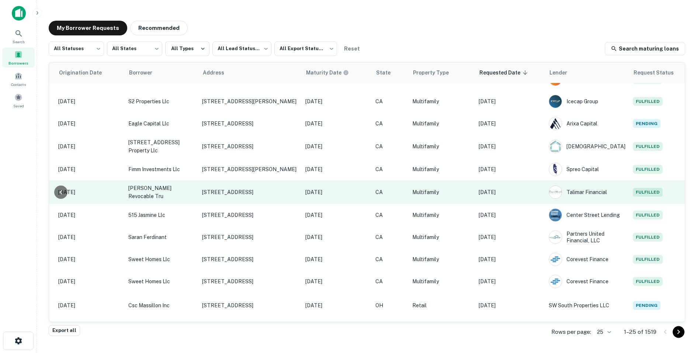
click at [525, 193] on p "[DATE]" at bounding box center [510, 192] width 63 height 8
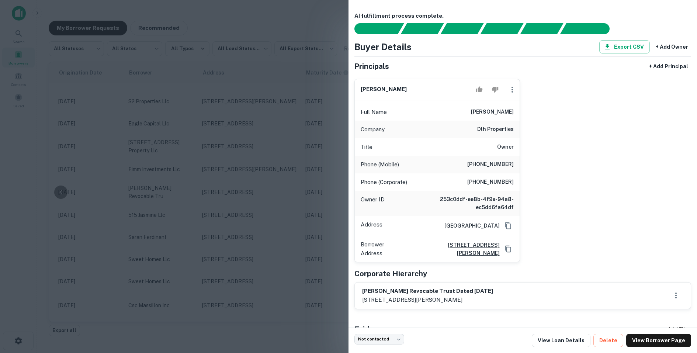
click at [288, 158] on div at bounding box center [348, 176] width 697 height 353
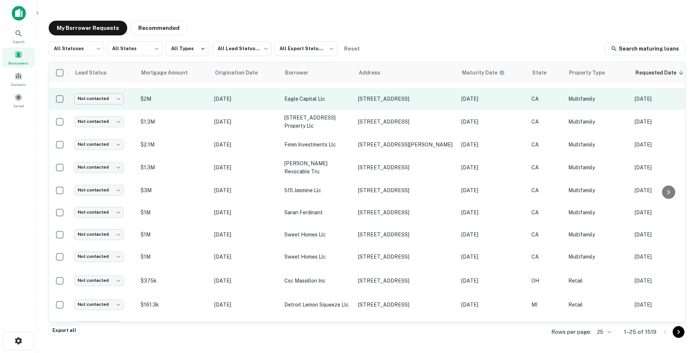
scroll to position [0, 0]
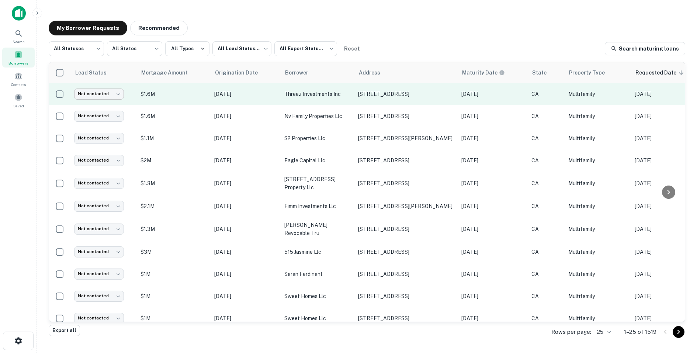
click at [118, 95] on body "Search Borrowers Contacts Saved My Borrower Requests Recommended All Statuses *…" at bounding box center [348, 176] width 697 height 353
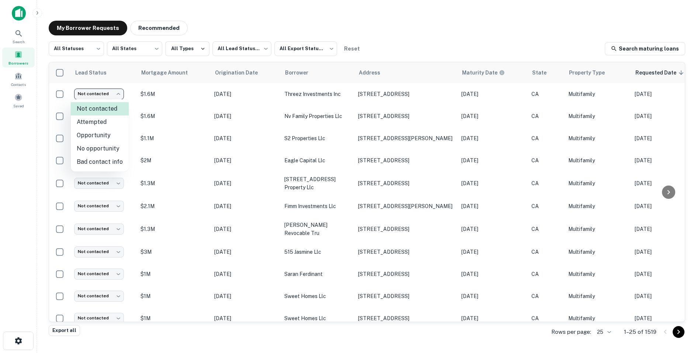
click at [214, 13] on div at bounding box center [348, 176] width 697 height 353
click at [246, 49] on body "Search Borrowers Contacts Saved My Borrower Requests Recommended All Statuses *…" at bounding box center [348, 176] width 697 height 353
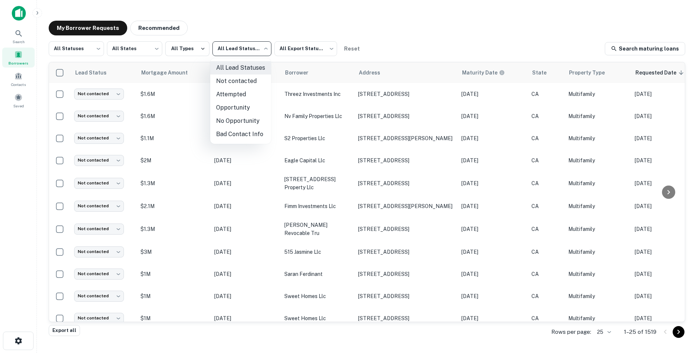
click at [226, 110] on li "Opportunity" at bounding box center [240, 107] width 61 height 13
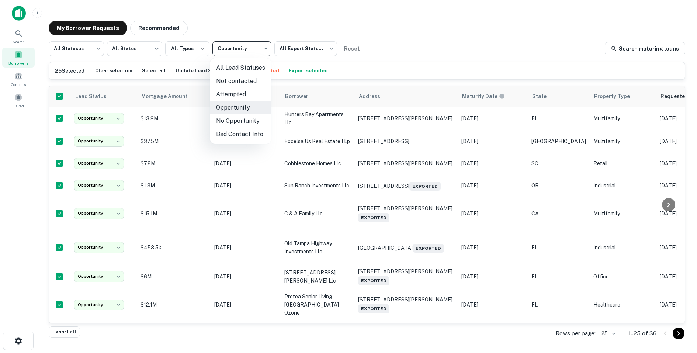
click at [247, 48] on body "**********" at bounding box center [348, 176] width 697 height 353
click at [234, 70] on li "All Lead Statuses" at bounding box center [240, 67] width 61 height 13
type input "***"
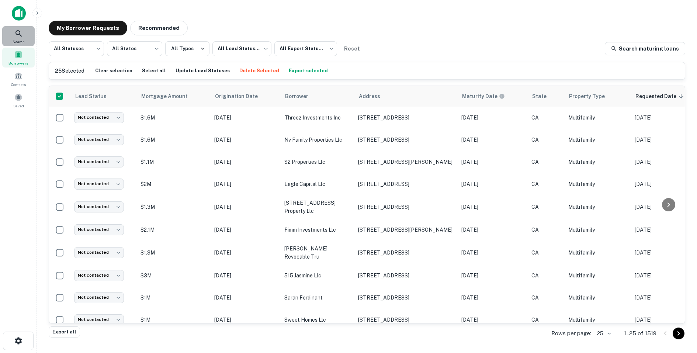
click at [14, 29] on div "Search" at bounding box center [18, 36] width 32 height 20
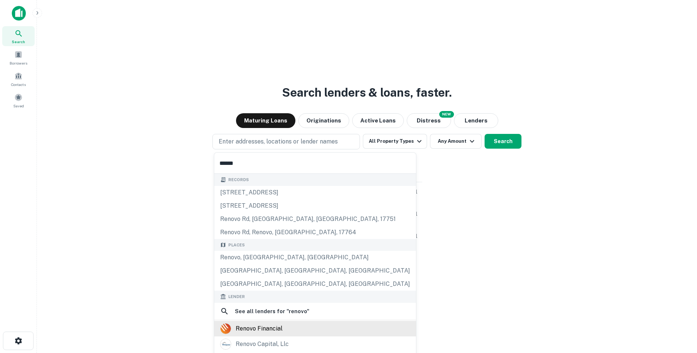
type input "******"
click at [247, 323] on div "renovo financial" at bounding box center [259, 328] width 47 height 11
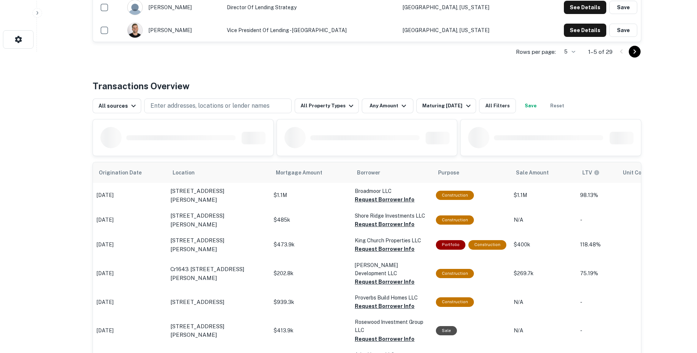
scroll to position [303, 0]
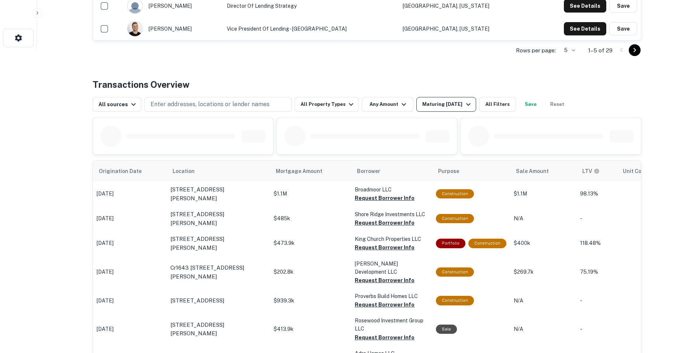
click at [449, 103] on div "Maturing [DATE]" at bounding box center [447, 104] width 50 height 9
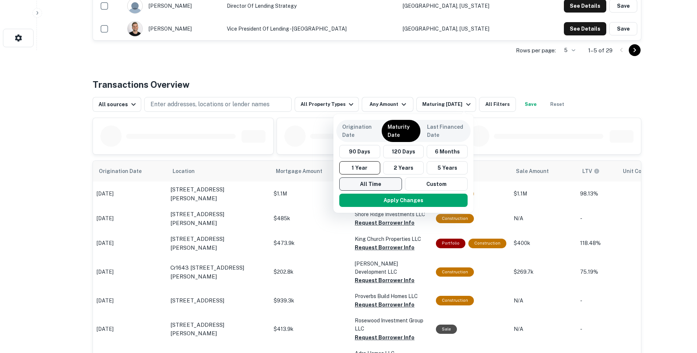
click at [382, 182] on button "All Time" at bounding box center [370, 183] width 63 height 13
click at [382, 202] on button "Apply Changes" at bounding box center [404, 200] width 128 height 13
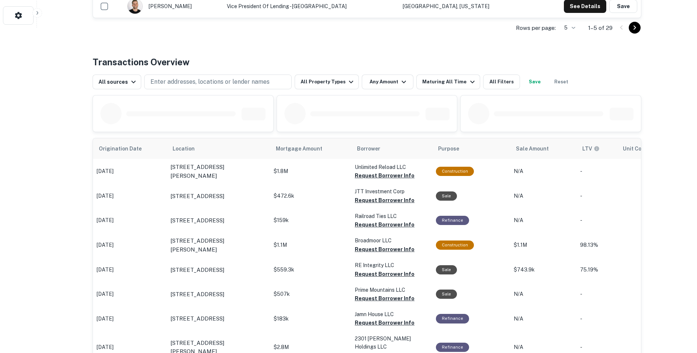
scroll to position [326, 0]
click at [332, 80] on button "All Property Types" at bounding box center [327, 81] width 64 height 15
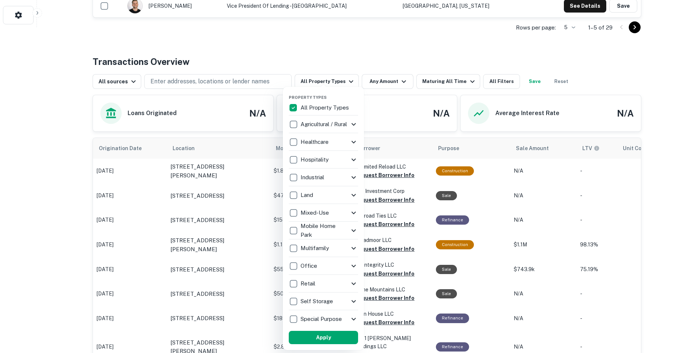
click at [320, 56] on div at bounding box center [348, 176] width 697 height 353
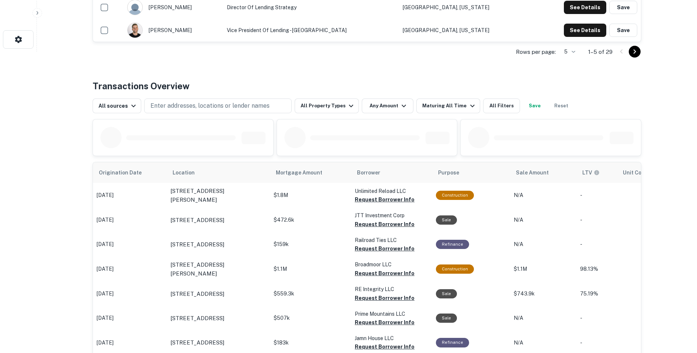
scroll to position [301, 0]
click at [325, 102] on button "All Property Types" at bounding box center [327, 106] width 64 height 15
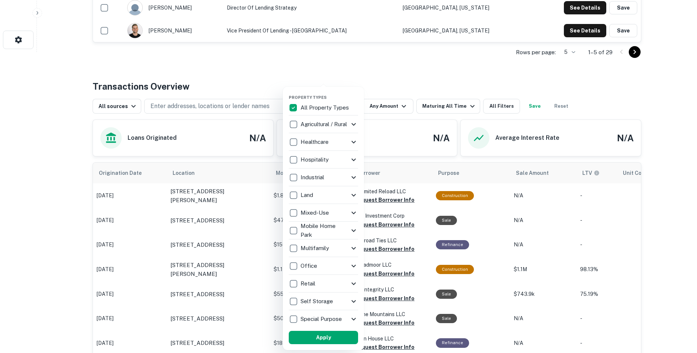
click at [327, 77] on div at bounding box center [348, 176] width 697 height 353
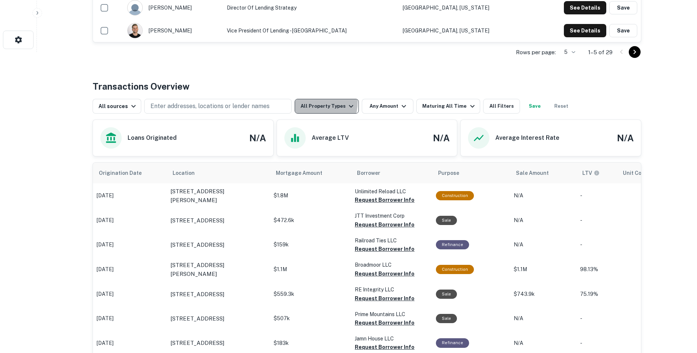
click at [311, 101] on button "All Property Types" at bounding box center [327, 106] width 64 height 15
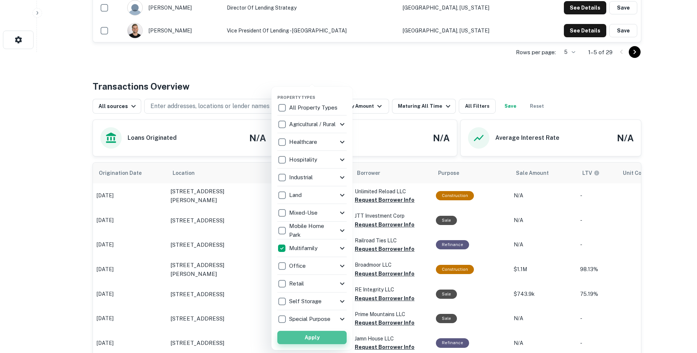
click at [324, 342] on button "Apply" at bounding box center [311, 337] width 69 height 13
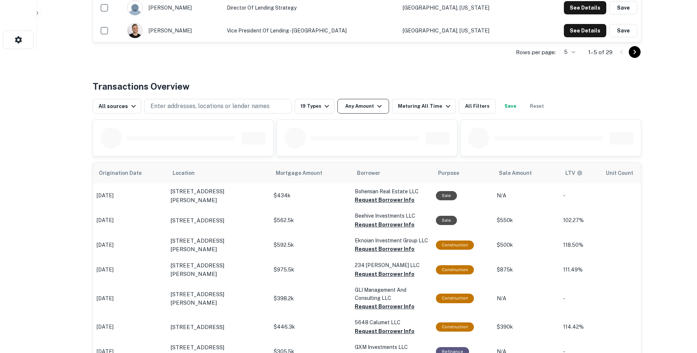
click at [368, 101] on button "Any Amount" at bounding box center [363, 106] width 52 height 15
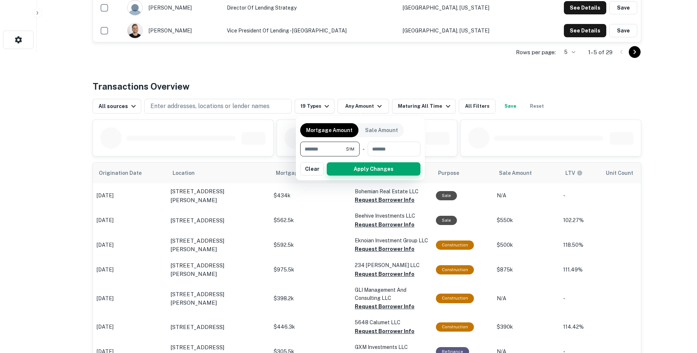
type input "*******"
click at [369, 163] on button "Apply Changes" at bounding box center [374, 168] width 94 height 13
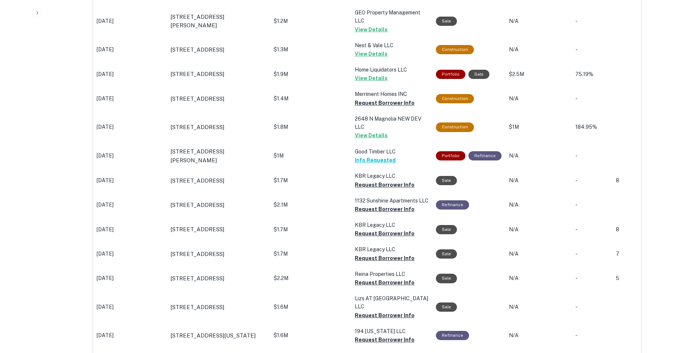
scroll to position [413, 0]
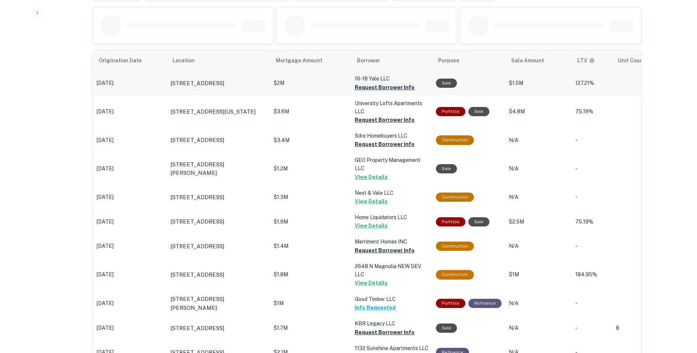
click at [371, 87] on button "Request Borrower Info" at bounding box center [385, 87] width 60 height 9
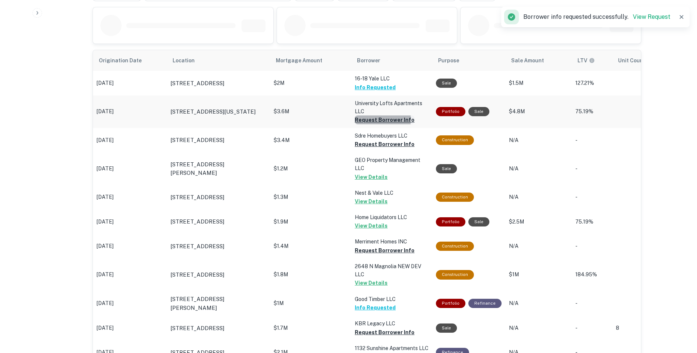
click at [366, 118] on button "Request Borrower Info" at bounding box center [385, 119] width 60 height 9
click at [364, 142] on button "Request Borrower Info" at bounding box center [385, 144] width 60 height 9
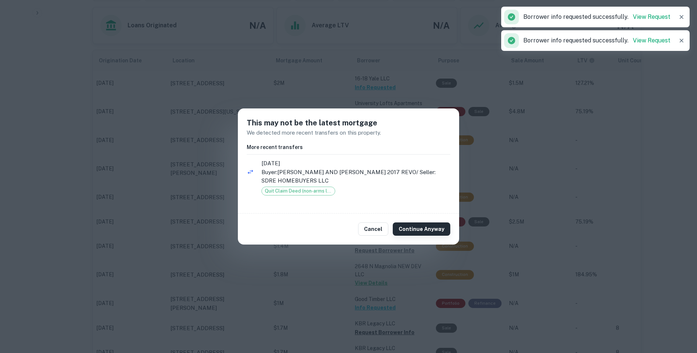
click at [421, 233] on button "Continue Anyway" at bounding box center [422, 228] width 58 height 13
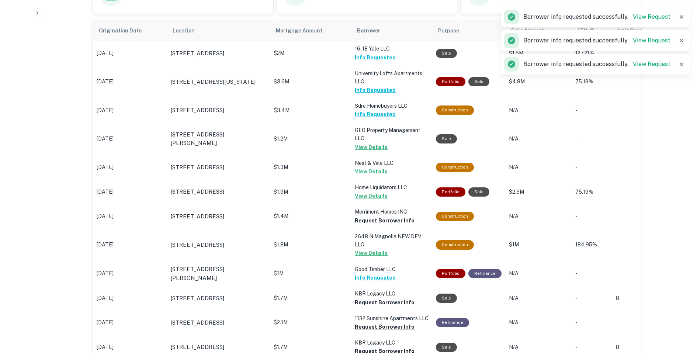
scroll to position [503, 0]
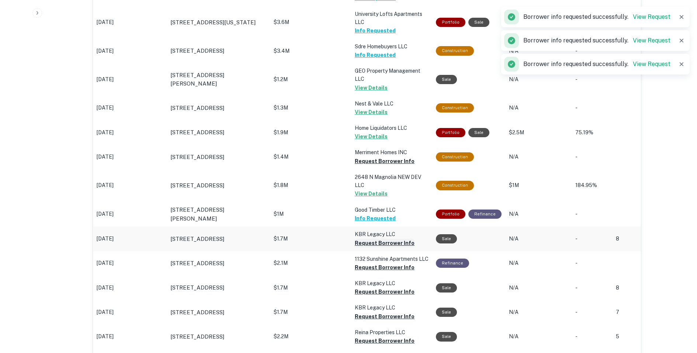
click at [369, 240] on button "Request Borrower Info" at bounding box center [385, 243] width 60 height 9
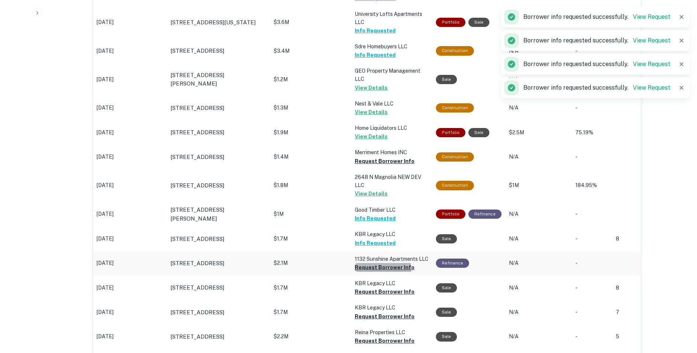
click at [363, 272] on button "Request Borrower Info" at bounding box center [385, 267] width 60 height 9
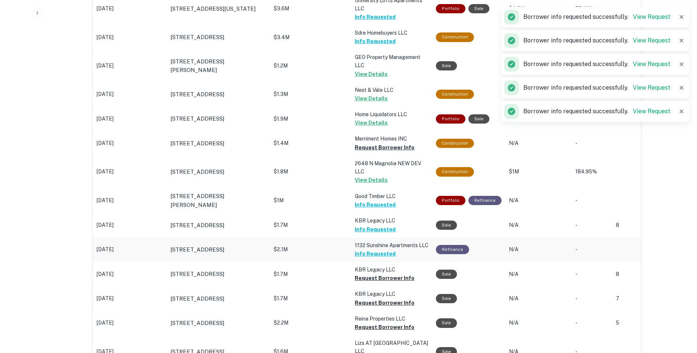
scroll to position [525, 0]
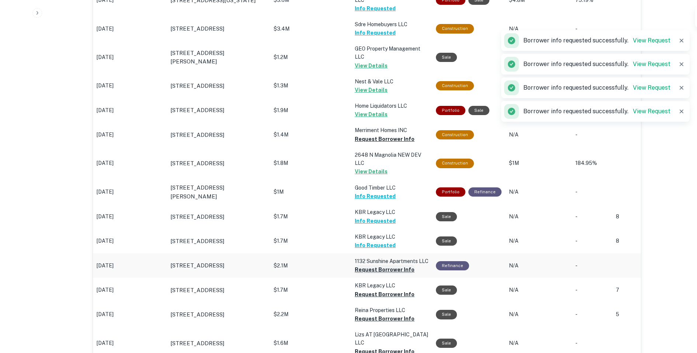
click at [363, 274] on button "Request Borrower Info" at bounding box center [385, 269] width 60 height 9
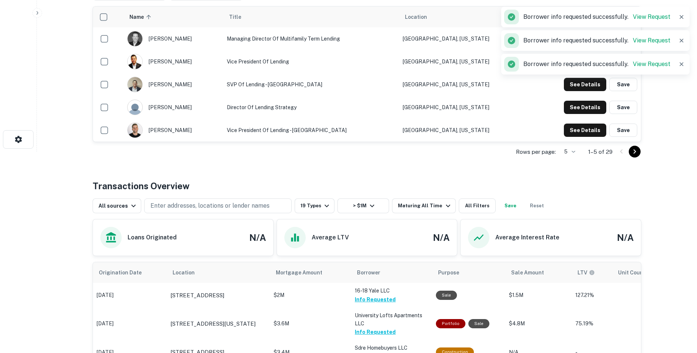
scroll to position [327, 0]
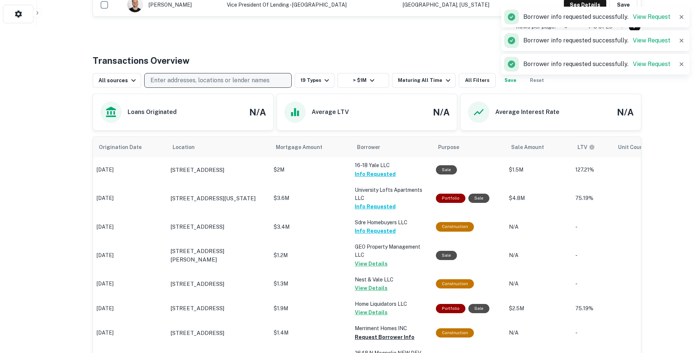
click at [205, 86] on button "Enter addresses, locations or lender names" at bounding box center [217, 80] width 147 height 15
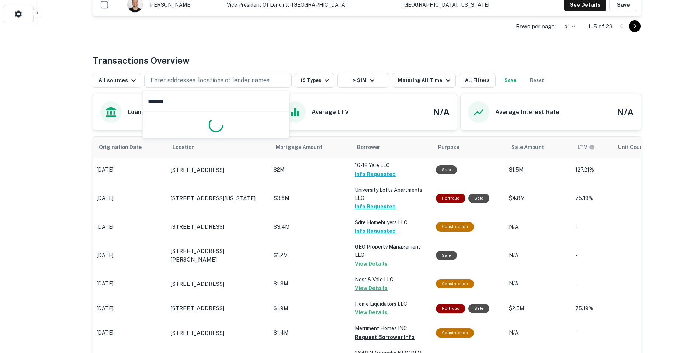
type input "*******"
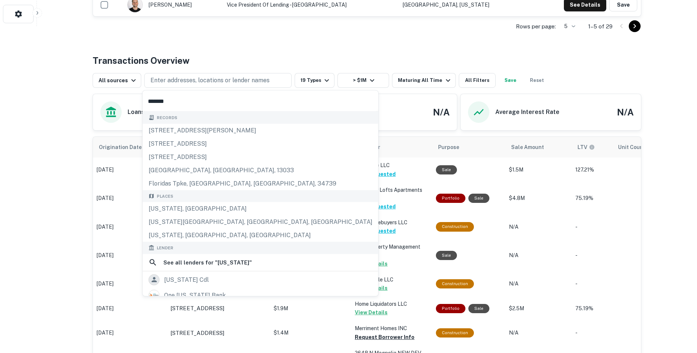
click at [187, 103] on input "*******" at bounding box center [261, 101] width 236 height 21
click at [179, 205] on div "Florida, USA" at bounding box center [261, 208] width 236 height 13
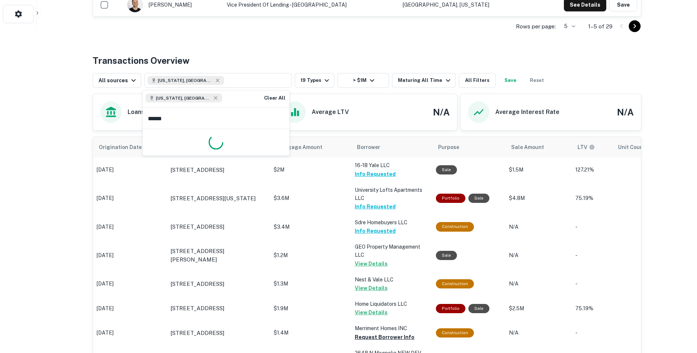
type input "*******"
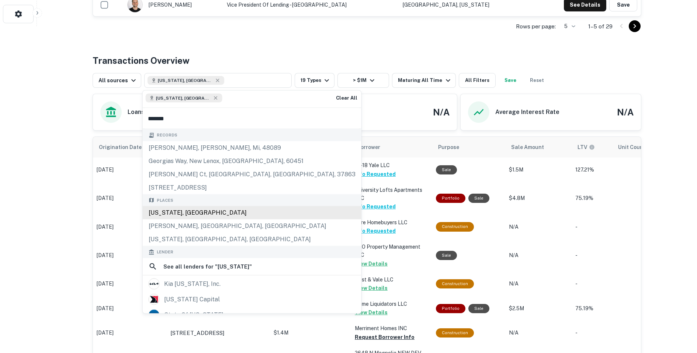
click at [197, 211] on div "Georgia, USA" at bounding box center [252, 212] width 219 height 13
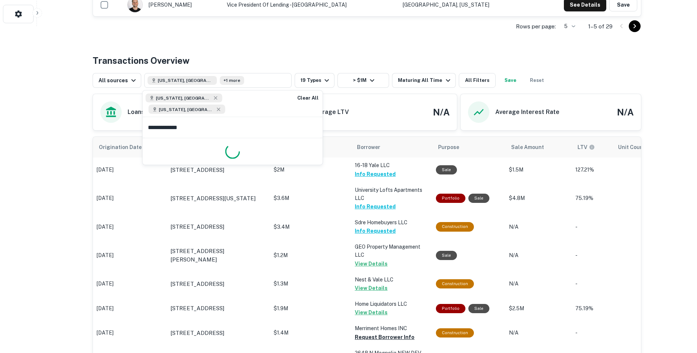
type input "**********"
click at [306, 150] on button "Update" at bounding box center [303, 156] width 31 height 13
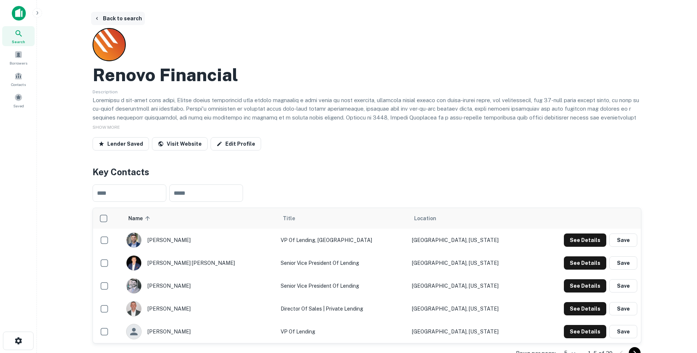
click at [102, 17] on button "Back to search" at bounding box center [118, 18] width 54 height 13
click at [103, 19] on button "Back to search" at bounding box center [118, 18] width 54 height 13
click at [14, 35] on icon at bounding box center [18, 33] width 9 height 9
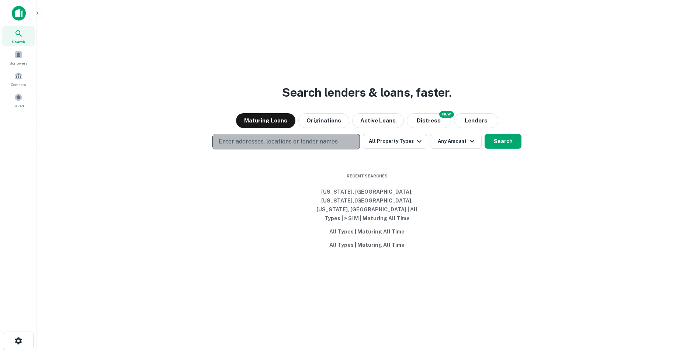
click at [244, 143] on p "Enter addresses, locations or lender names" at bounding box center [278, 141] width 119 height 9
click at [250, 146] on p "Enter addresses, locations or lender names" at bounding box center [278, 141] width 119 height 9
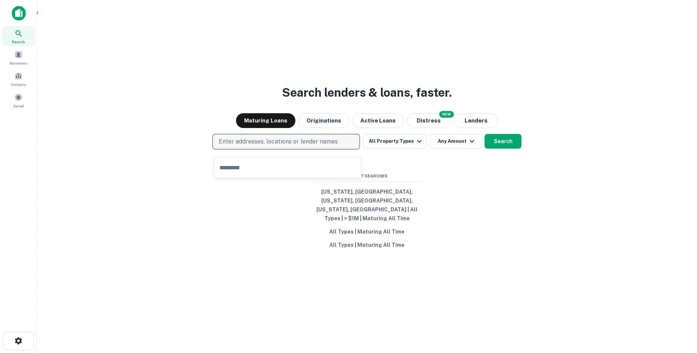
type input "*"
type input "*******"
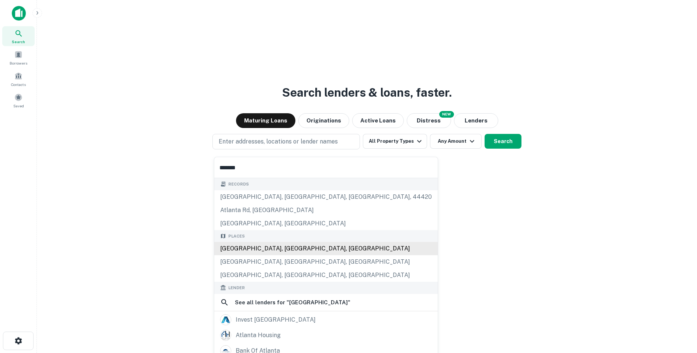
click at [254, 248] on div "[GEOGRAPHIC_DATA], [GEOGRAPHIC_DATA], [GEOGRAPHIC_DATA]" at bounding box center [325, 248] width 223 height 13
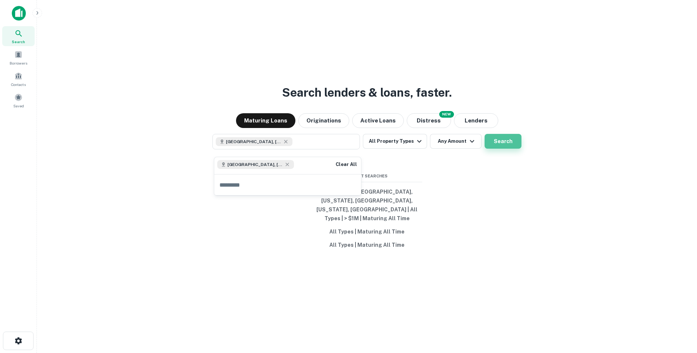
click at [492, 144] on button "Search" at bounding box center [502, 141] width 37 height 15
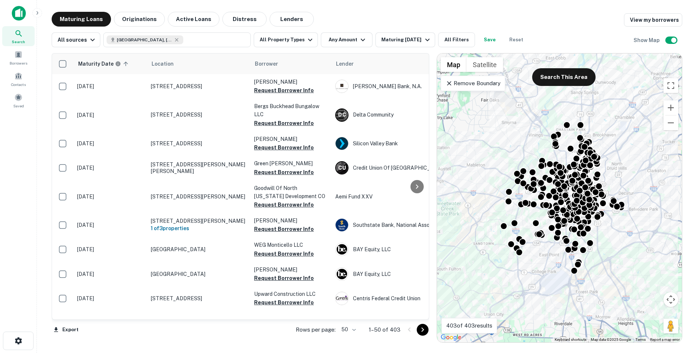
click at [446, 83] on icon at bounding box center [448, 83] width 7 height 7
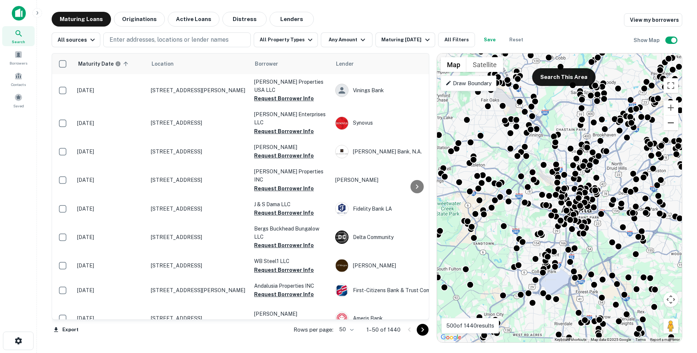
click at [674, 123] on button "Zoom out" at bounding box center [670, 122] width 15 height 15
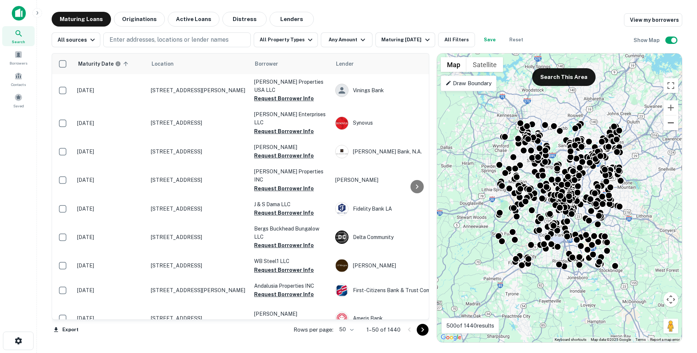
click at [674, 123] on button "Zoom out" at bounding box center [670, 122] width 15 height 15
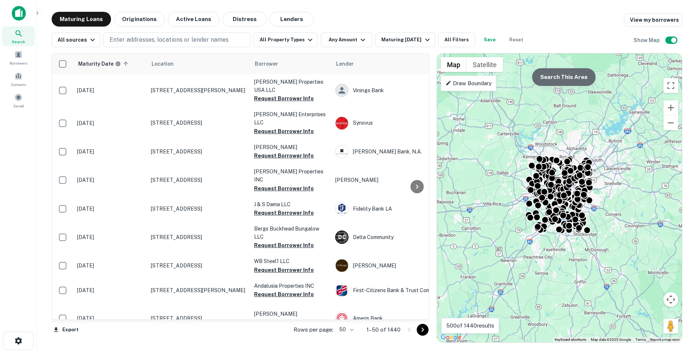
click at [569, 76] on button "Search This Area" at bounding box center [563, 77] width 63 height 18
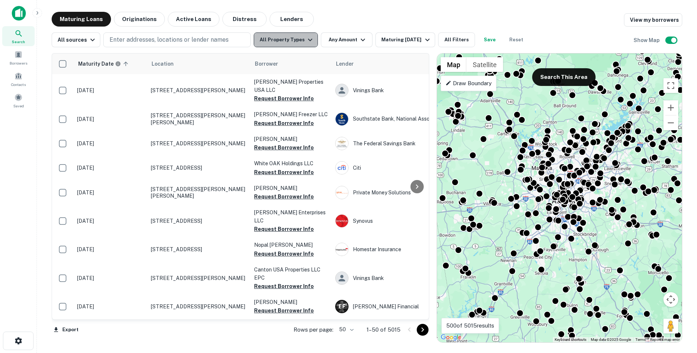
click at [294, 41] on button "All Property Types" at bounding box center [286, 39] width 64 height 15
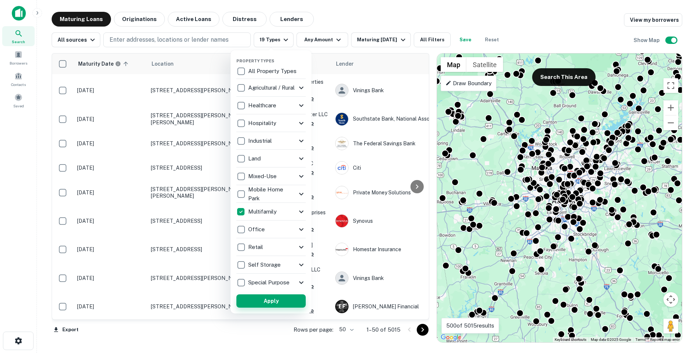
click at [268, 297] on button "Apply" at bounding box center [270, 300] width 69 height 13
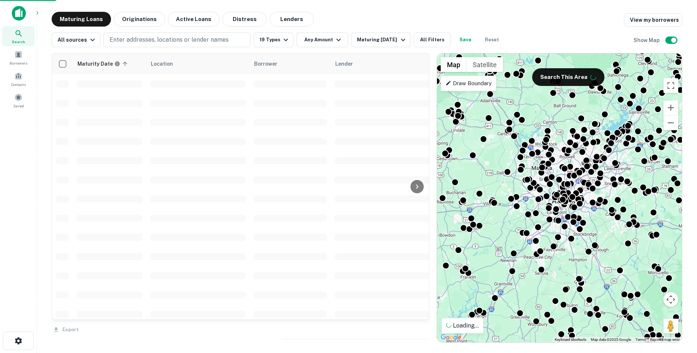
click at [313, 39] on div "Property Types All Property Types Agricultural / Rural Agricultural Farm Land R…" at bounding box center [348, 176] width 697 height 353
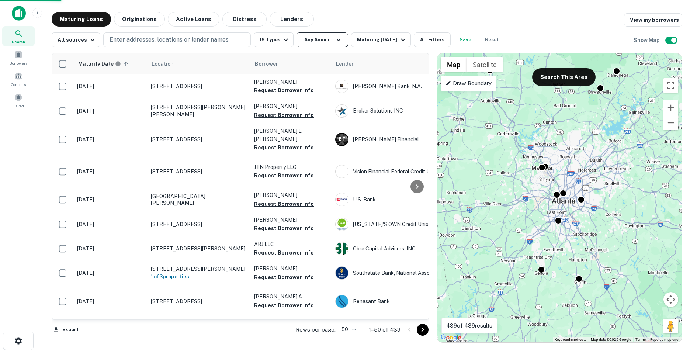
click at [326, 39] on button "Any Amount" at bounding box center [322, 39] width 52 height 15
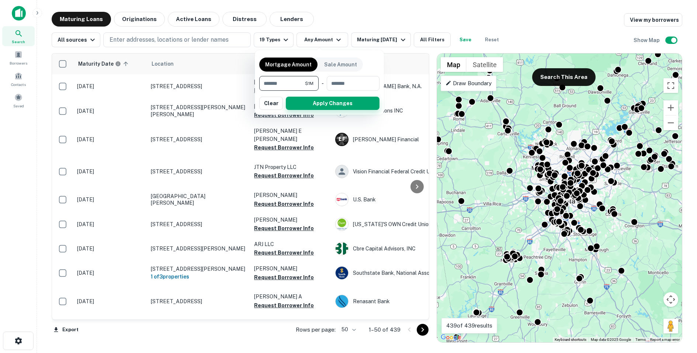
type input "*******"
click at [312, 109] on button "Apply Changes" at bounding box center [333, 103] width 94 height 13
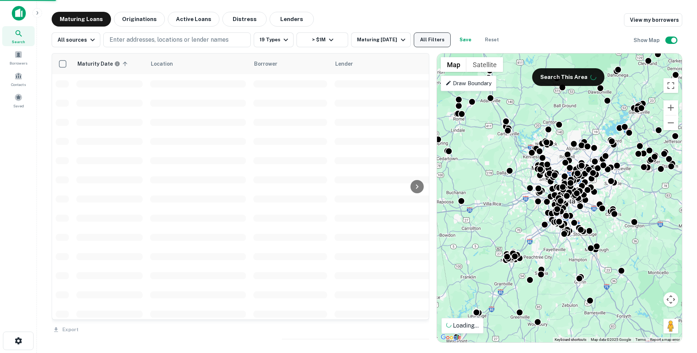
click at [430, 38] on button "All Filters" at bounding box center [432, 39] width 37 height 15
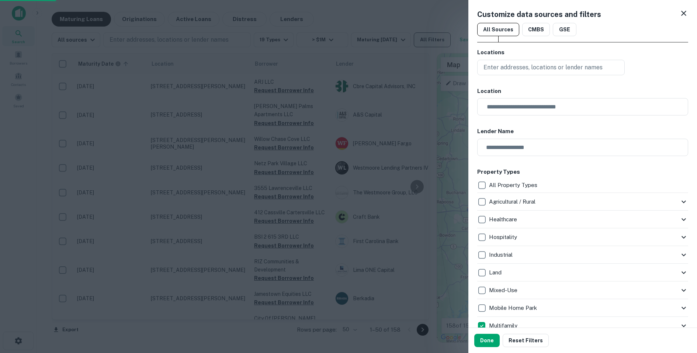
click at [424, 38] on div at bounding box center [348, 176] width 697 height 353
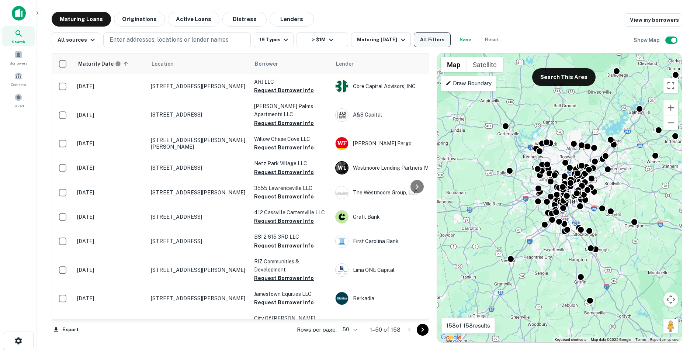
click at [424, 38] on button "All Filters" at bounding box center [432, 39] width 37 height 15
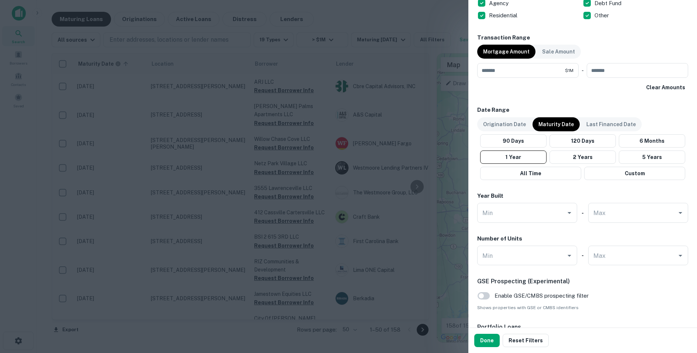
scroll to position [327, 0]
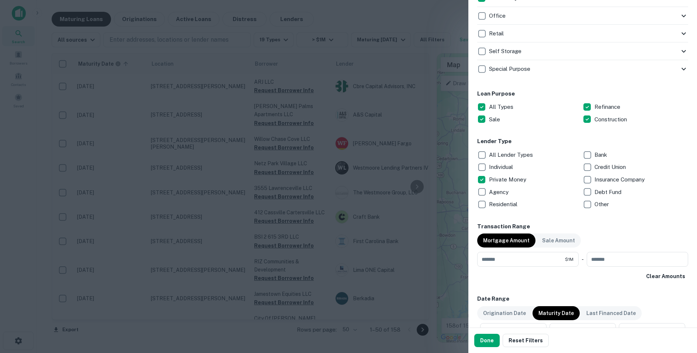
click at [482, 342] on button "Done" at bounding box center [486, 340] width 25 height 13
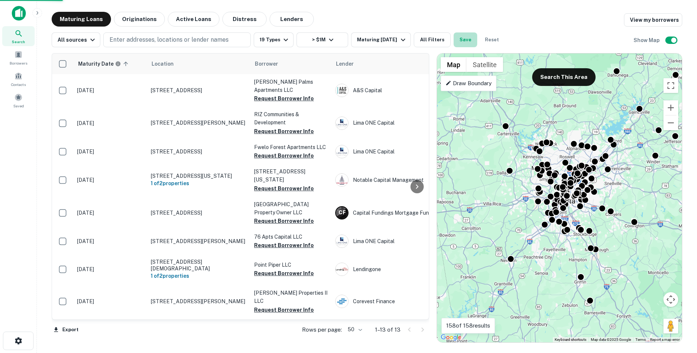
click at [461, 43] on button "Save" at bounding box center [465, 39] width 24 height 15
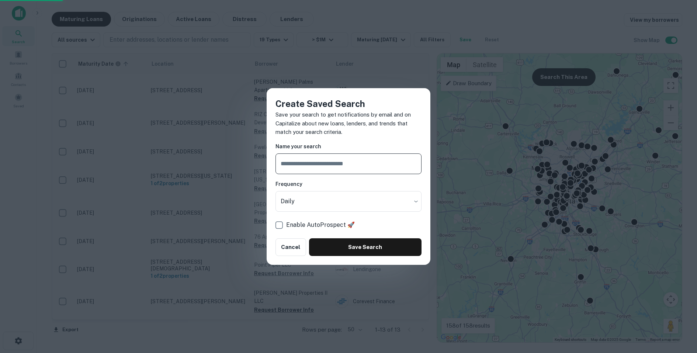
click at [461, 43] on div "Create Saved Search Save your search to get notifications by email and on Capit…" at bounding box center [348, 176] width 697 height 353
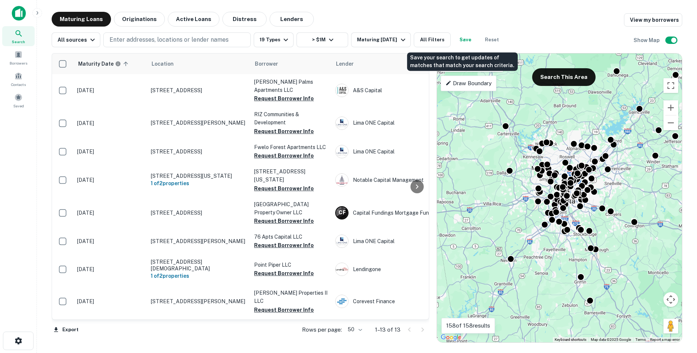
click at [461, 43] on button "Save" at bounding box center [465, 39] width 24 height 15
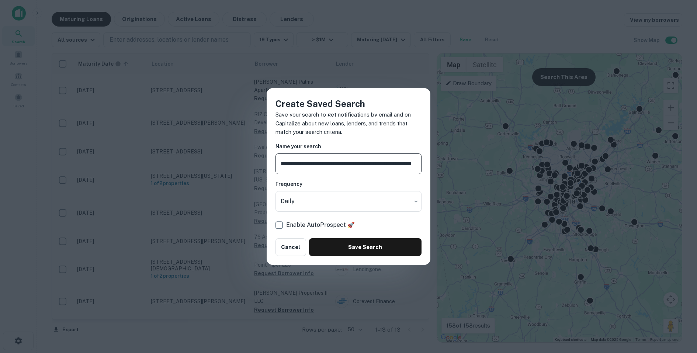
scroll to position [0, 15]
type input "**********"
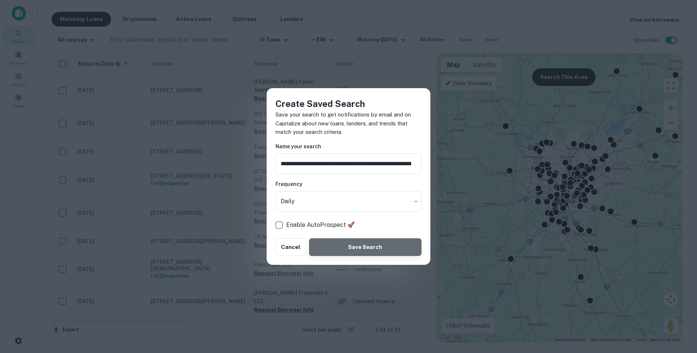
click at [343, 247] on button "Save Search" at bounding box center [365, 247] width 112 height 18
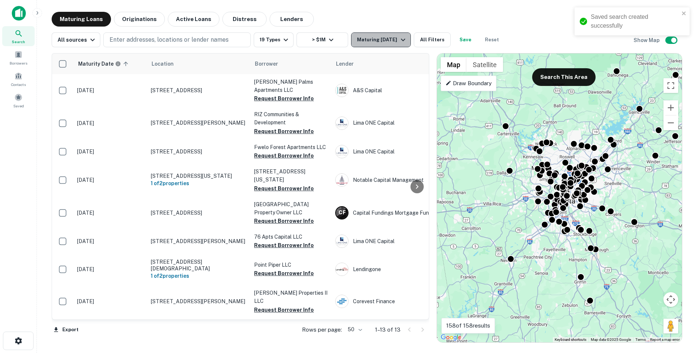
click at [382, 41] on div "Maturing [DATE]" at bounding box center [382, 39] width 50 height 9
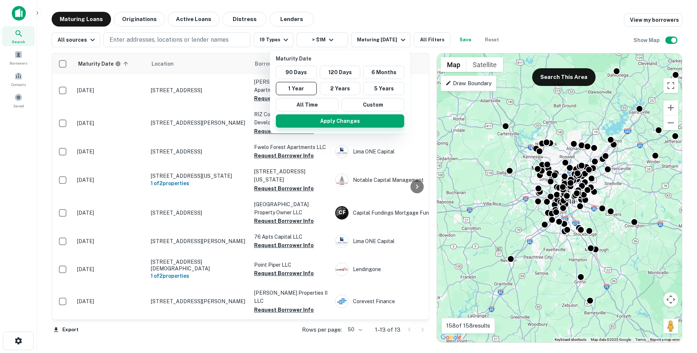
click at [328, 122] on button "Apply Changes" at bounding box center [340, 120] width 128 height 13
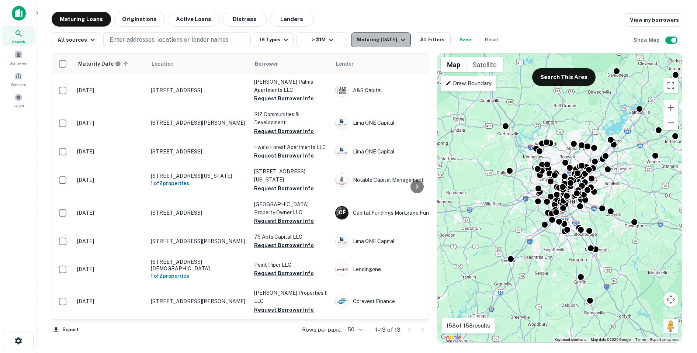
click at [390, 41] on div "Maturing [DATE]" at bounding box center [382, 39] width 50 height 9
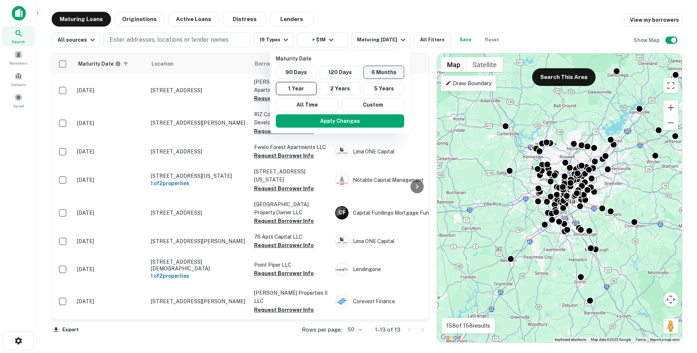
click at [387, 70] on button "6 Months" at bounding box center [383, 72] width 41 height 13
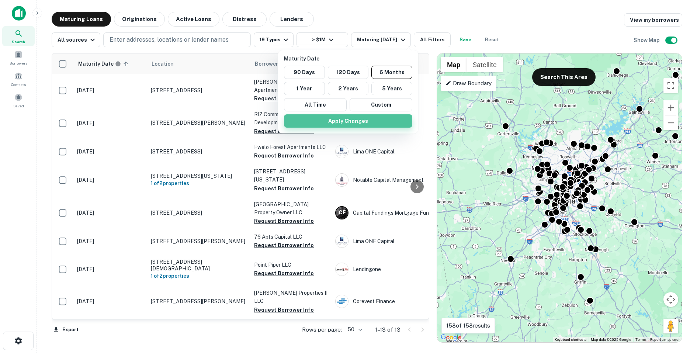
click at [354, 121] on button "Apply Changes" at bounding box center [348, 120] width 128 height 13
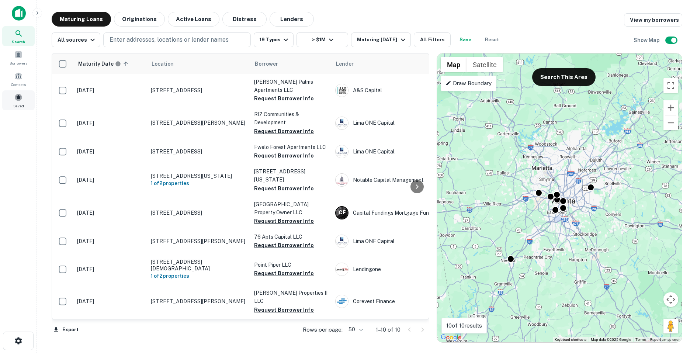
click at [21, 100] on span at bounding box center [18, 97] width 8 height 8
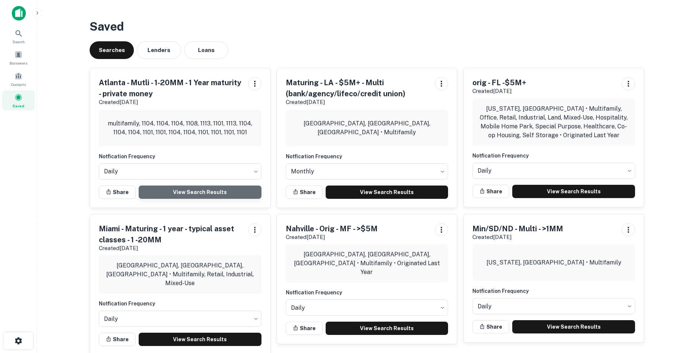
click at [202, 192] on link "View Search Results" at bounding box center [200, 191] width 123 height 13
click at [27, 54] on div "Borrowers" at bounding box center [18, 58] width 32 height 20
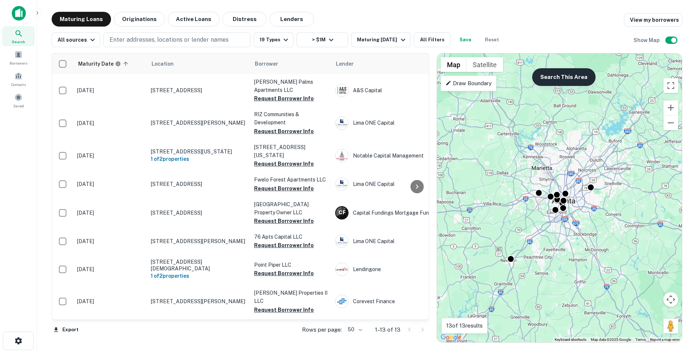
click at [538, 76] on button "Search This Area" at bounding box center [563, 77] width 63 height 18
click at [445, 84] on div "Draw Boundary" at bounding box center [469, 83] width 56 height 15
click at [424, 37] on button "All Filters" at bounding box center [432, 39] width 37 height 15
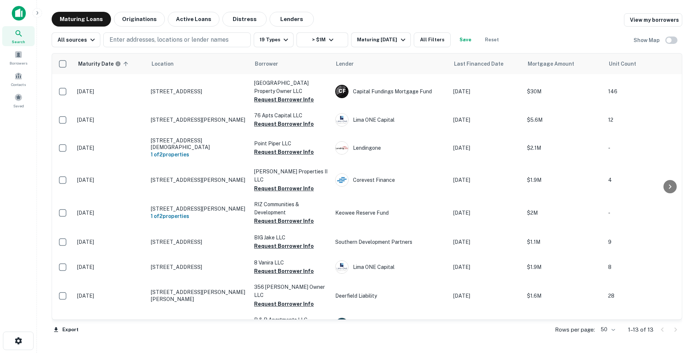
scroll to position [0, 0]
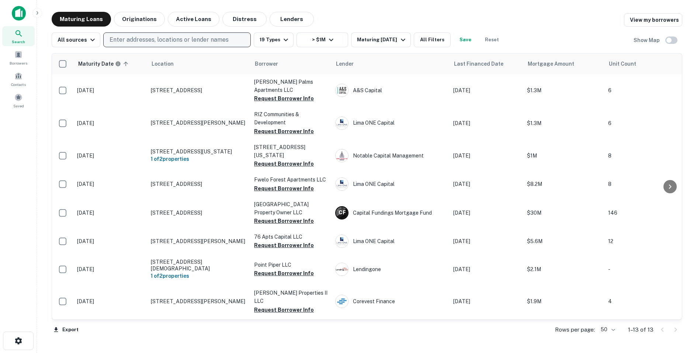
click at [182, 41] on p "Enter addresses, locations or lender names" at bounding box center [168, 39] width 119 height 9
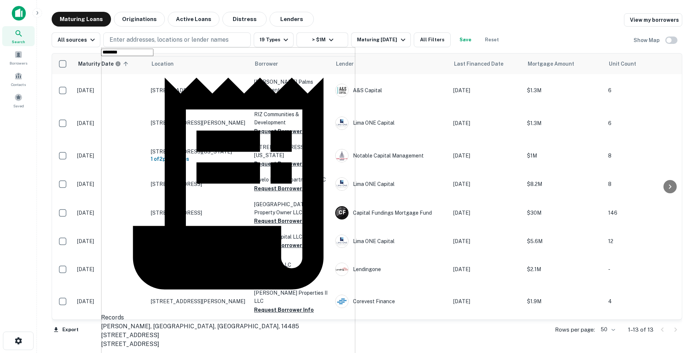
type input "********"
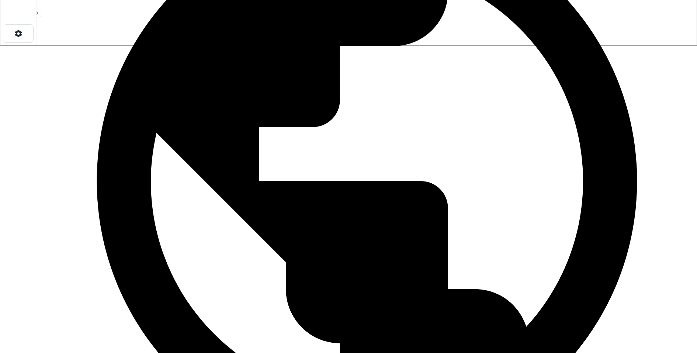
scroll to position [312, 0]
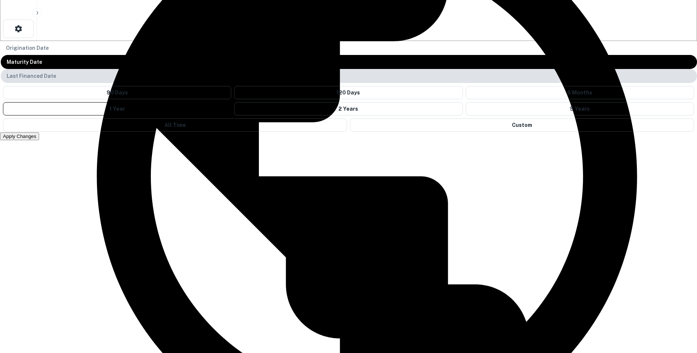
click at [423, 83] on div "Last Financed Date" at bounding box center [349, 76] width 696 height 14
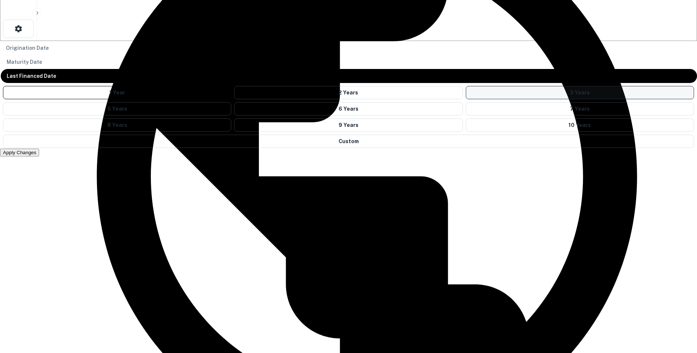
click at [466, 99] on button "3 Years" at bounding box center [580, 92] width 228 height 13
click at [39, 156] on button "Apply Changes" at bounding box center [19, 153] width 39 height 8
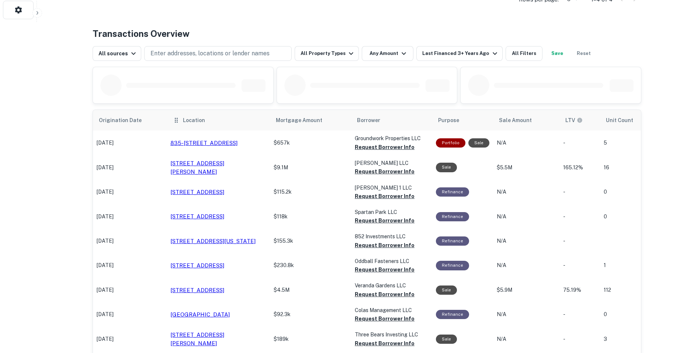
scroll to position [333, 0]
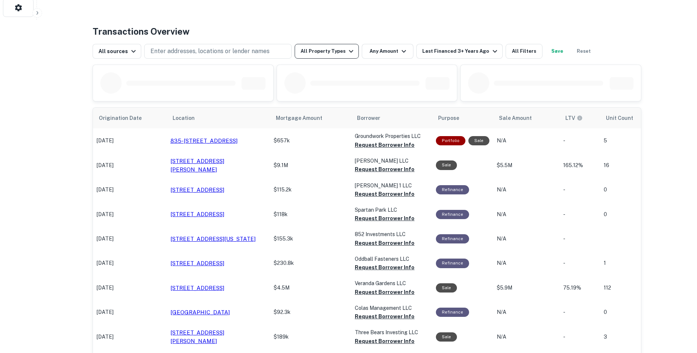
click at [339, 49] on button "All Property Types" at bounding box center [327, 51] width 64 height 15
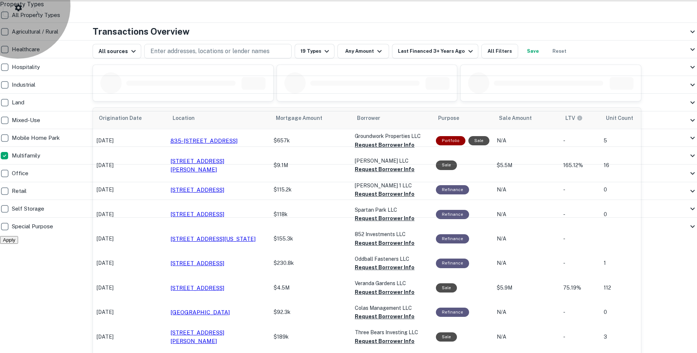
click at [18, 244] on button "Apply" at bounding box center [9, 240] width 18 height 8
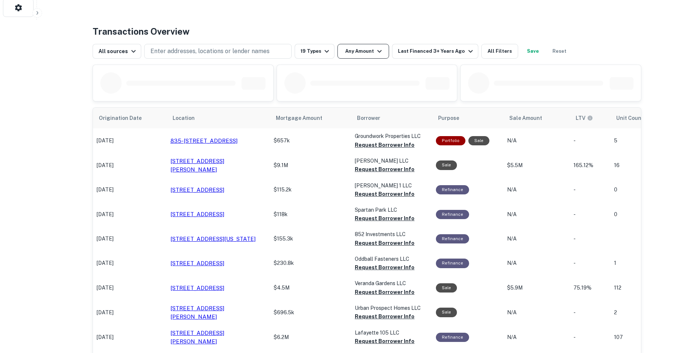
click at [361, 52] on button "Any Amount" at bounding box center [363, 51] width 52 height 15
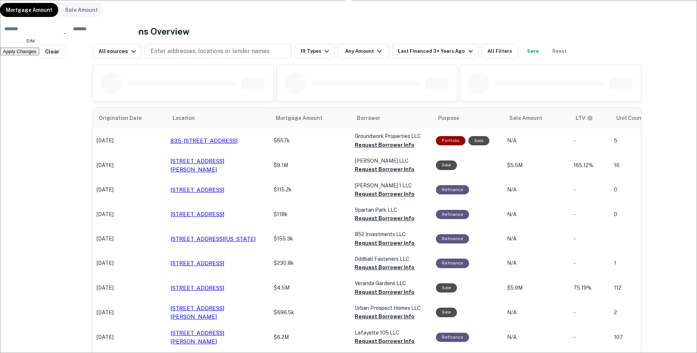
type input "*******"
click at [39, 55] on button "Apply Changes" at bounding box center [19, 52] width 39 height 8
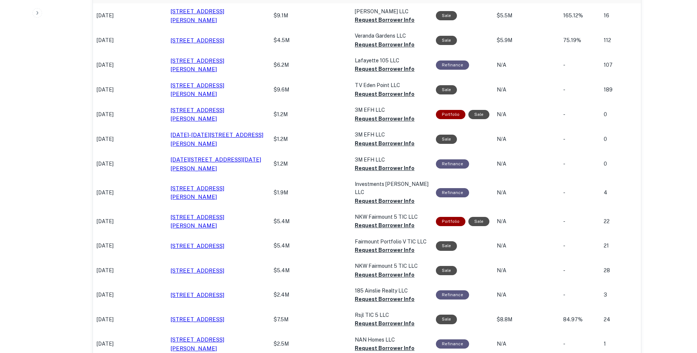
scroll to position [394, 0]
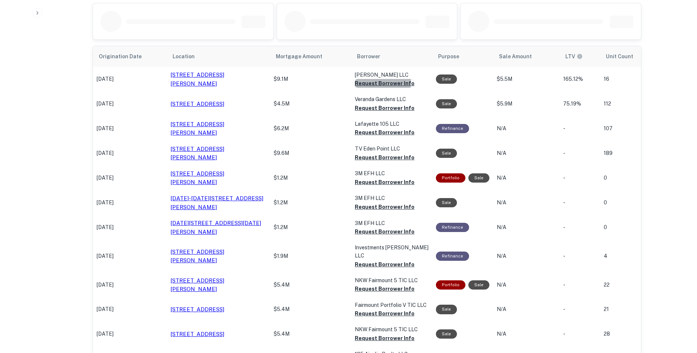
click at [359, 81] on button "Request Borrower Info" at bounding box center [385, 83] width 60 height 9
click at [368, 108] on button "Request Borrower Info" at bounding box center [385, 108] width 60 height 9
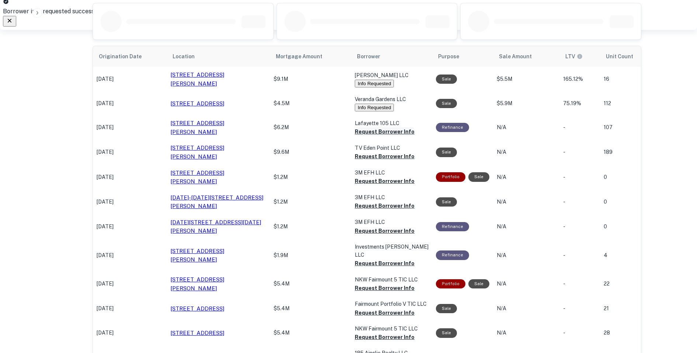
click at [365, 130] on button "Request Borrower Info" at bounding box center [385, 131] width 60 height 9
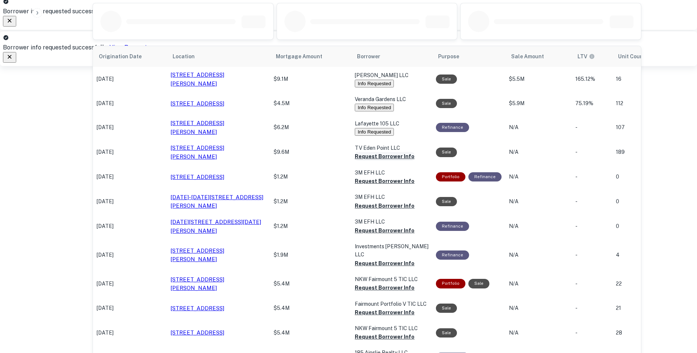
click at [362, 158] on button "Request Borrower Info" at bounding box center [385, 156] width 60 height 9
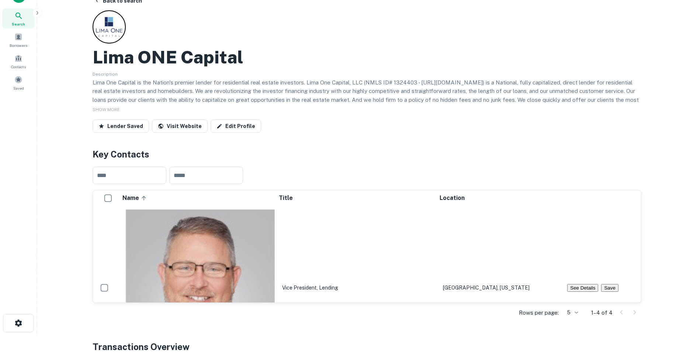
scroll to position [0, 0]
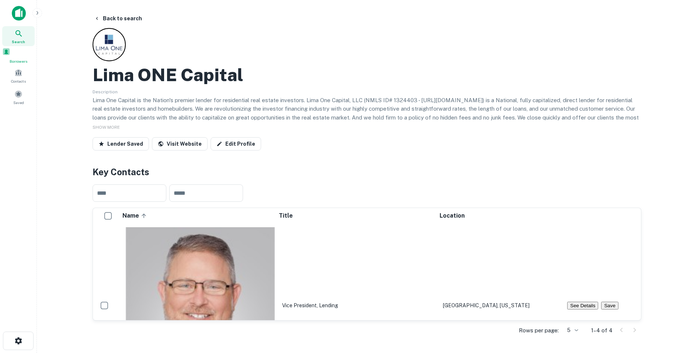
click at [19, 60] on span "Borrowers" at bounding box center [18, 61] width 32 height 6
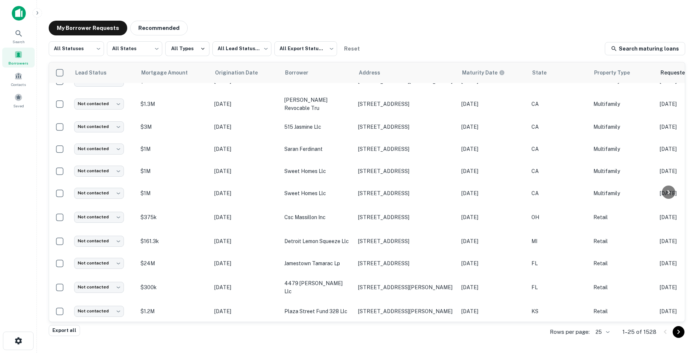
scroll to position [327, 156]
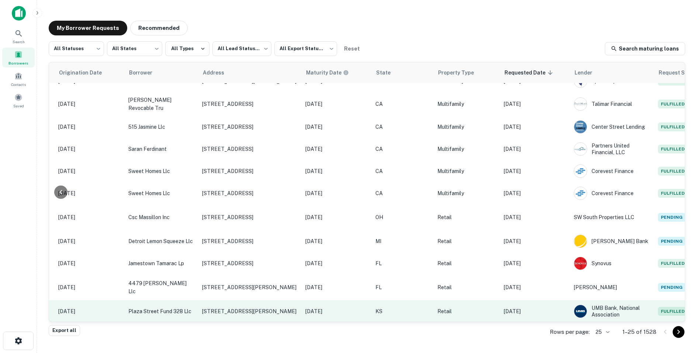
click at [530, 312] on p "[DATE]" at bounding box center [535, 311] width 63 height 8
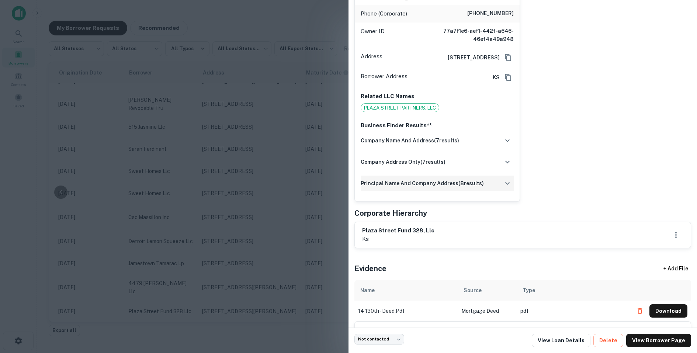
scroll to position [211, 0]
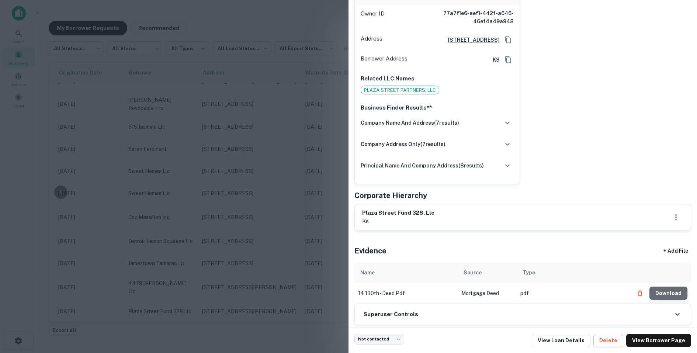
click at [662, 286] on button "Download" at bounding box center [668, 292] width 38 height 13
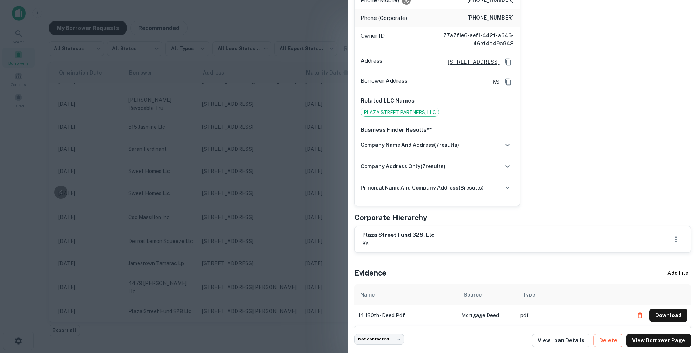
scroll to position [191, 0]
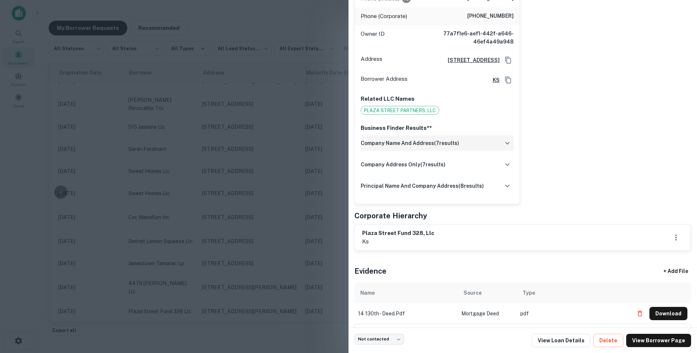
click at [439, 139] on h6 "company name and address ( 7 results)" at bounding box center [410, 143] width 98 height 8
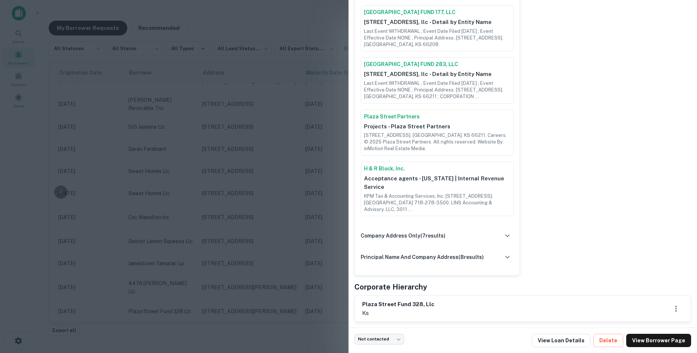
scroll to position [542, 0]
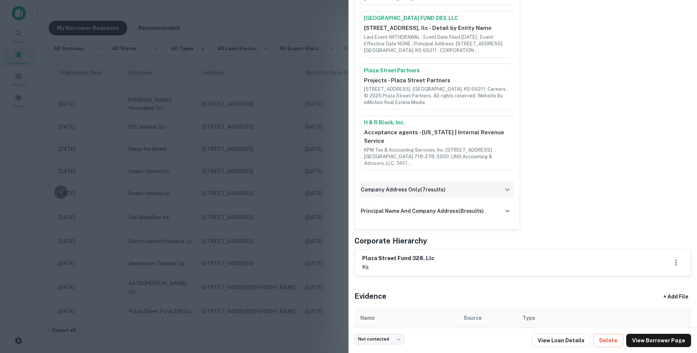
click at [396, 185] on div "company address only ( 7 results)" at bounding box center [437, 189] width 153 height 15
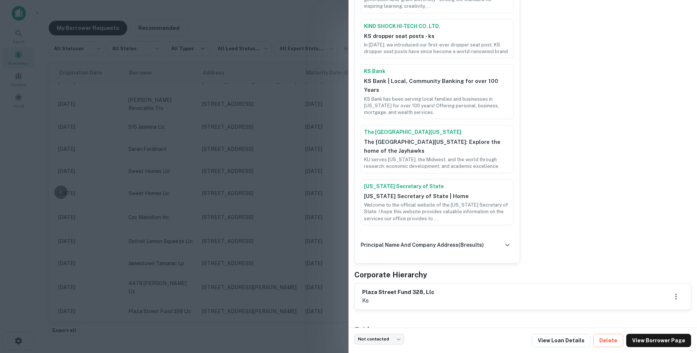
scroll to position [872, 0]
click at [401, 241] on h6 "principal name and company address ( 8 results)" at bounding box center [422, 245] width 123 height 8
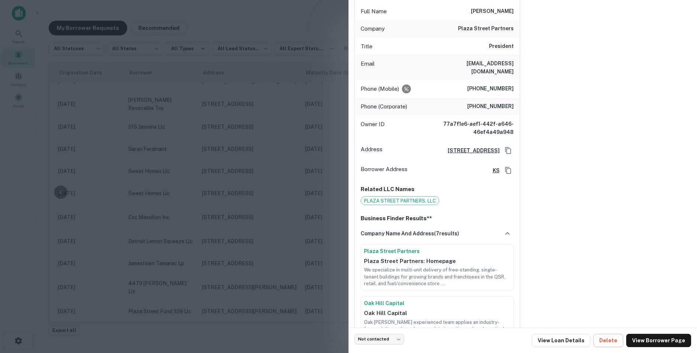
scroll to position [0, 0]
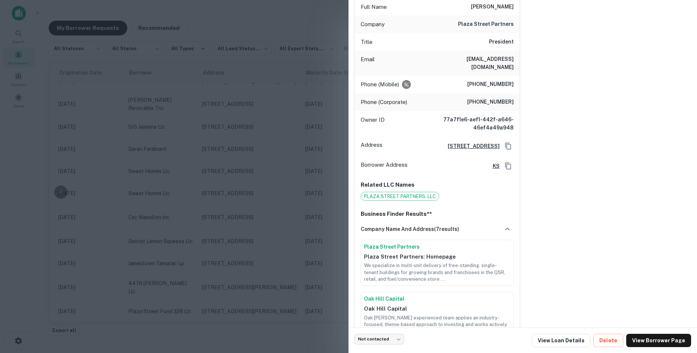
scroll to position [159, 0]
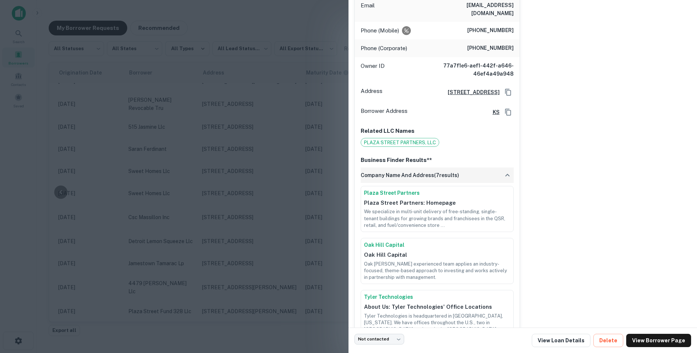
click at [504, 171] on icon "button" at bounding box center [507, 175] width 9 height 9
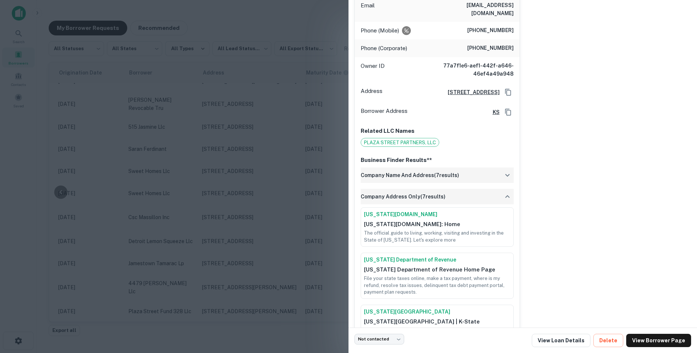
click at [508, 192] on icon "button" at bounding box center [507, 196] width 9 height 9
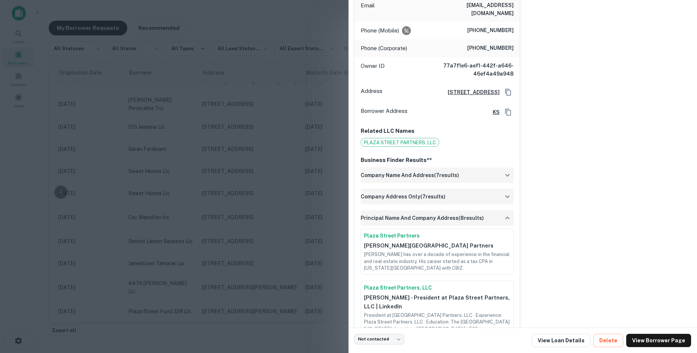
click at [507, 213] on icon "button" at bounding box center [507, 217] width 9 height 9
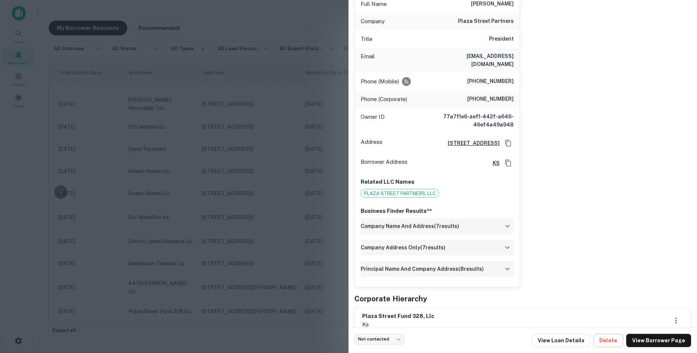
scroll to position [0, 0]
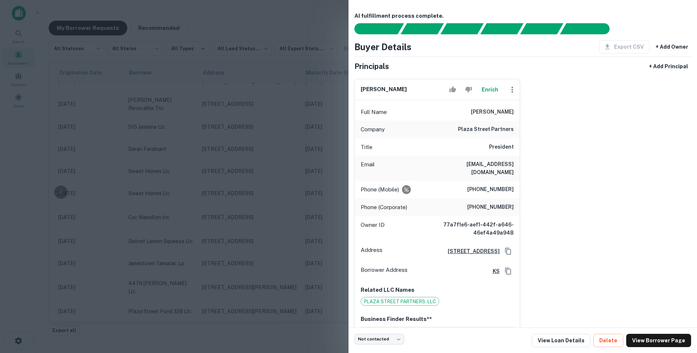
click at [289, 24] on div at bounding box center [348, 176] width 697 height 353
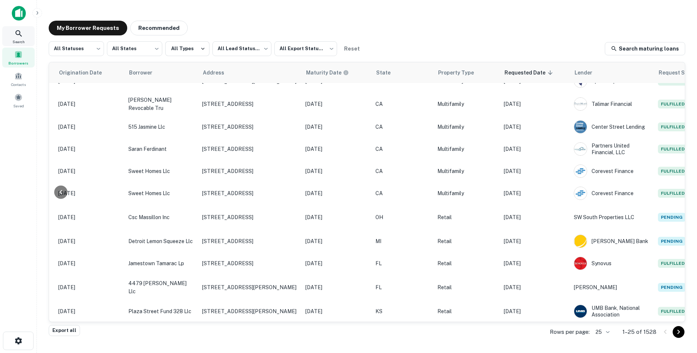
click at [17, 36] on icon at bounding box center [18, 33] width 9 height 9
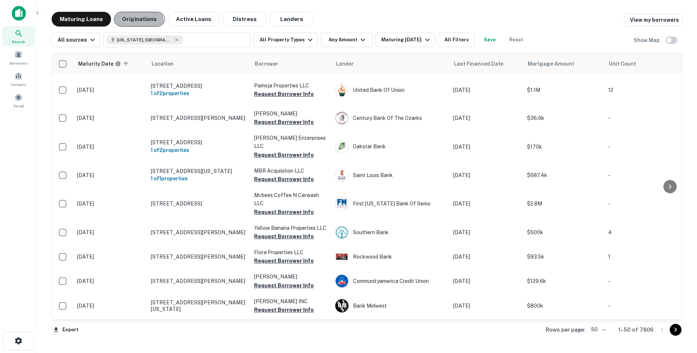
click at [124, 22] on button "Originations" at bounding box center [139, 19] width 51 height 15
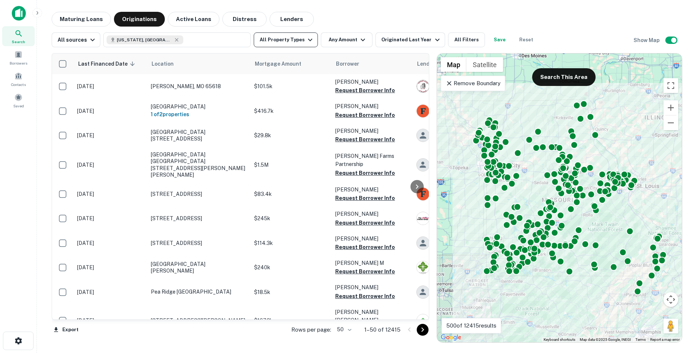
click at [283, 42] on button "All Property Types" at bounding box center [286, 39] width 64 height 15
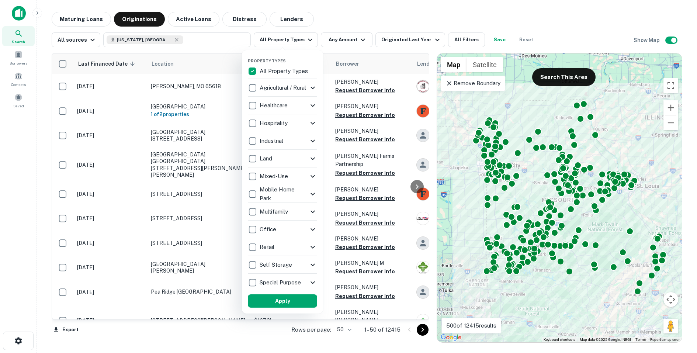
click at [342, 17] on div at bounding box center [348, 176] width 697 height 353
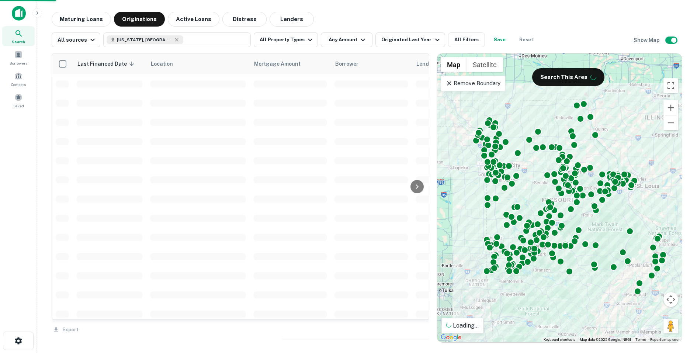
click at [337, 43] on div "Property Types All Property Types Agricultural / Rural Agricultural Farm Land R…" at bounding box center [348, 176] width 697 height 353
click at [351, 42] on div "Property Types All Property Types Agricultural / Rural Agricultural Farm Land R…" at bounding box center [348, 176] width 697 height 353
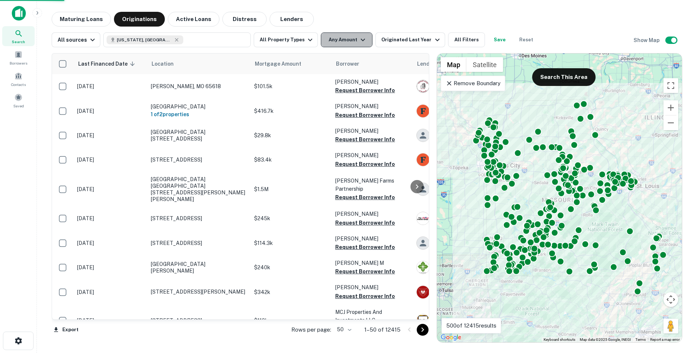
click at [358, 41] on icon "button" at bounding box center [362, 39] width 9 height 9
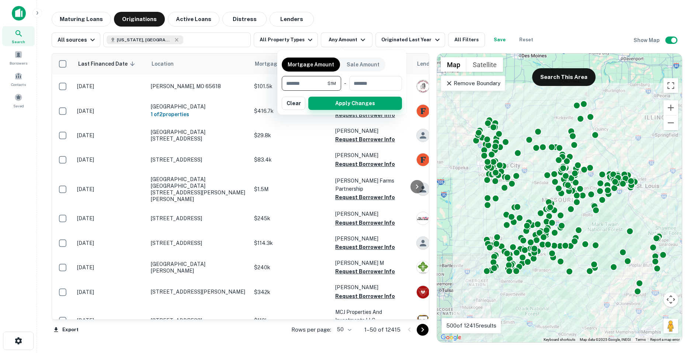
type input "*******"
click at [348, 103] on button "Apply Changes" at bounding box center [355, 103] width 94 height 13
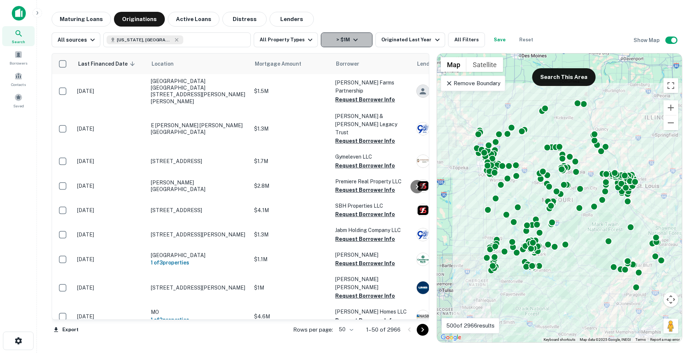
click at [345, 39] on button "> $1M" at bounding box center [347, 39] width 52 height 15
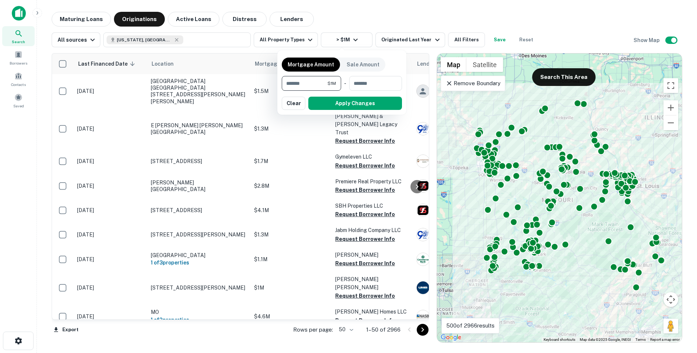
click at [304, 76] on input "*******" at bounding box center [305, 83] width 46 height 15
click at [302, 82] on input "*******" at bounding box center [305, 83] width 46 height 15
type input "******"
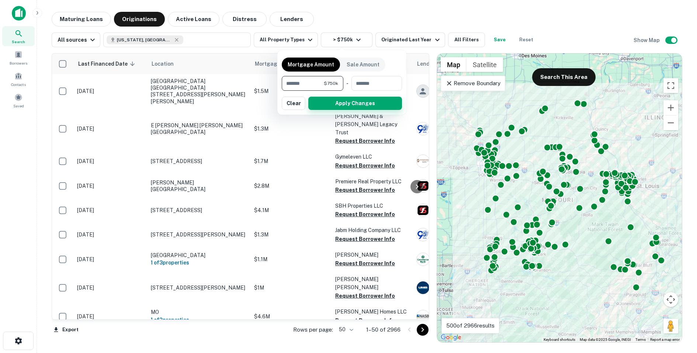
click at [336, 108] on button "Apply Changes" at bounding box center [355, 103] width 94 height 13
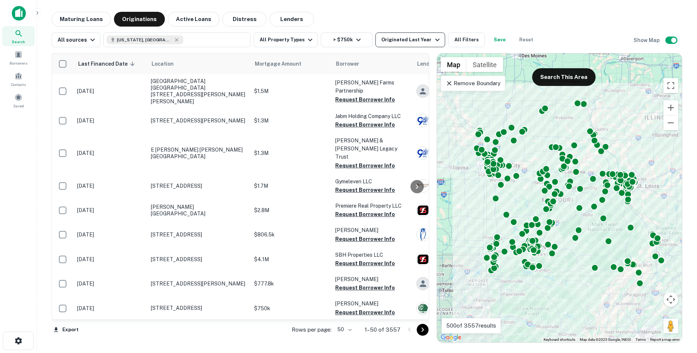
click at [410, 38] on div "Originated Last Year" at bounding box center [411, 39] width 60 height 9
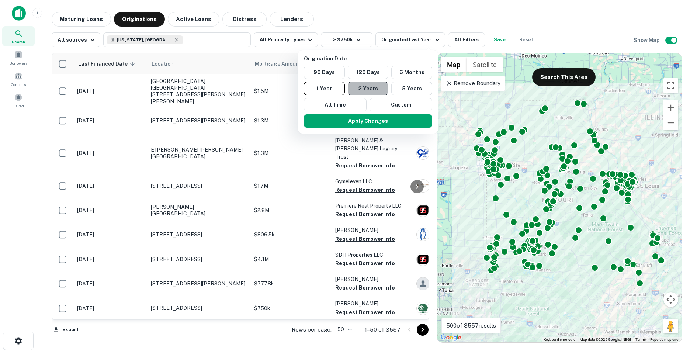
click at [365, 90] on button "2 Years" at bounding box center [368, 88] width 41 height 13
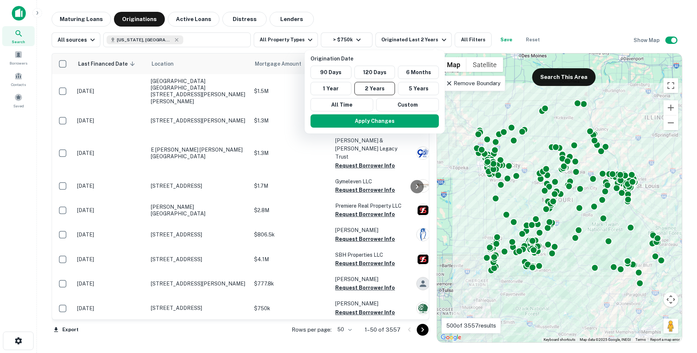
click at [359, 132] on div "Origination Date 90 Days 120 Days 6 Months 1 Year 2 Years 5 Years All Time Cust…" at bounding box center [375, 91] width 140 height 83
click at [361, 121] on button "Apply Changes" at bounding box center [374, 120] width 128 height 13
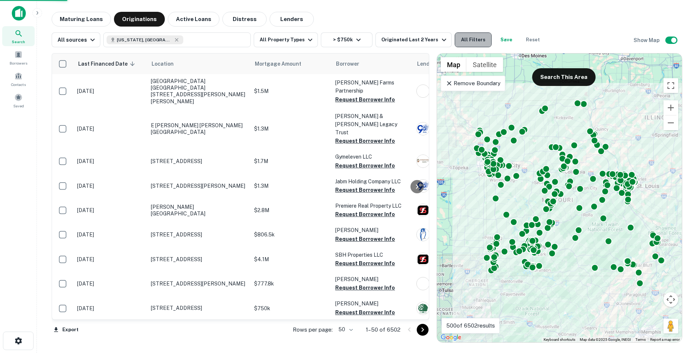
click at [465, 43] on button "All Filters" at bounding box center [473, 39] width 37 height 15
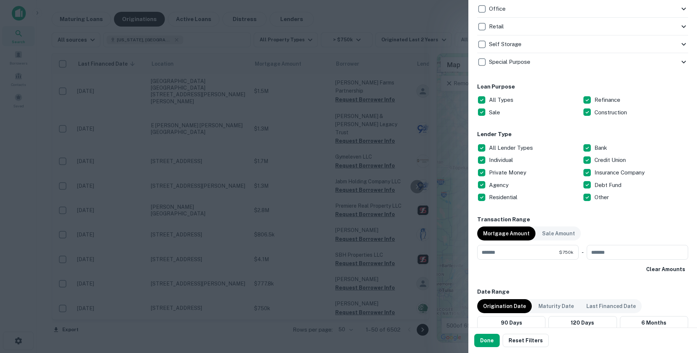
scroll to position [344, 0]
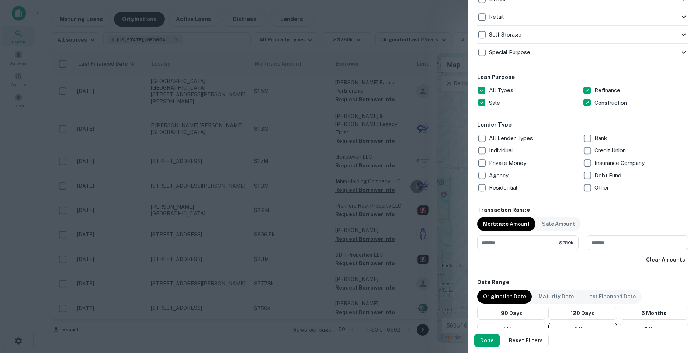
click at [609, 175] on p "Debt Fund" at bounding box center [608, 175] width 28 height 9
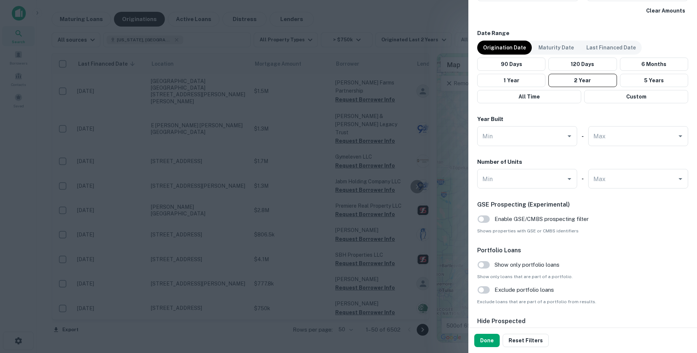
scroll to position [595, 0]
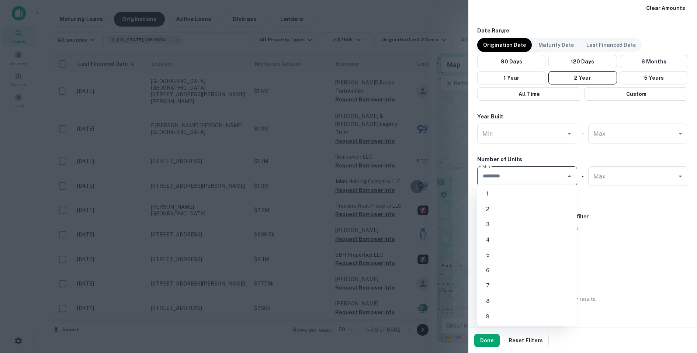
click at [524, 174] on input "Min" at bounding box center [521, 176] width 82 height 13
click at [588, 177] on div "Max" at bounding box center [638, 176] width 100 height 20
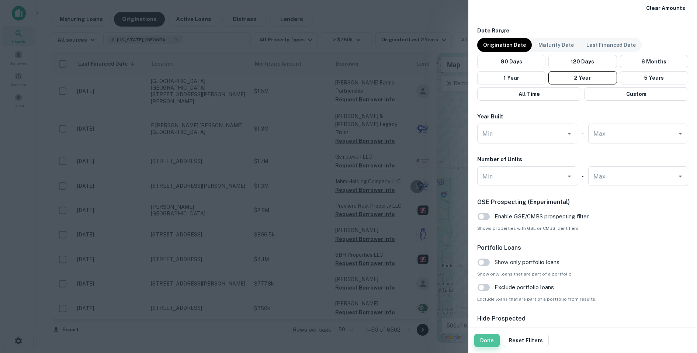
click at [486, 345] on button "Done" at bounding box center [486, 340] width 25 height 13
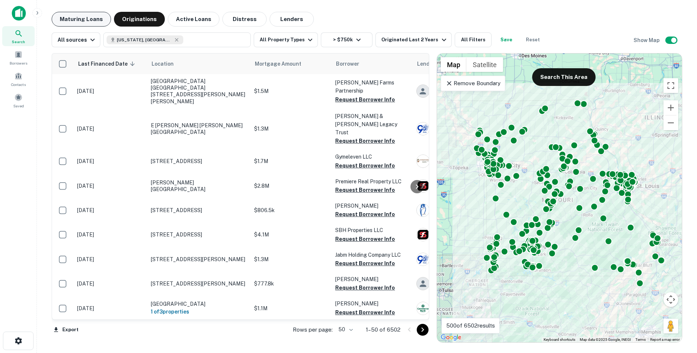
click at [84, 21] on button "Maturing Loans" at bounding box center [81, 19] width 59 height 15
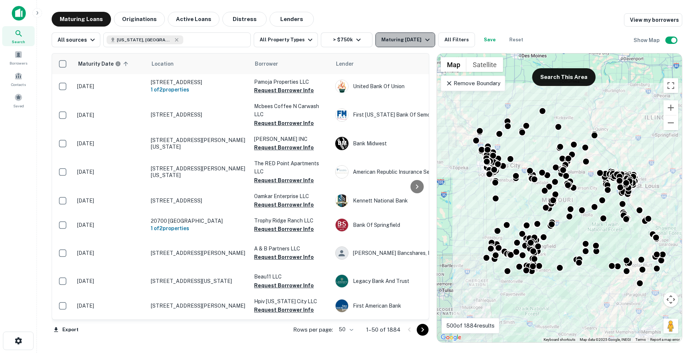
click at [390, 34] on button "Maturing [DATE]" at bounding box center [404, 39] width 59 height 15
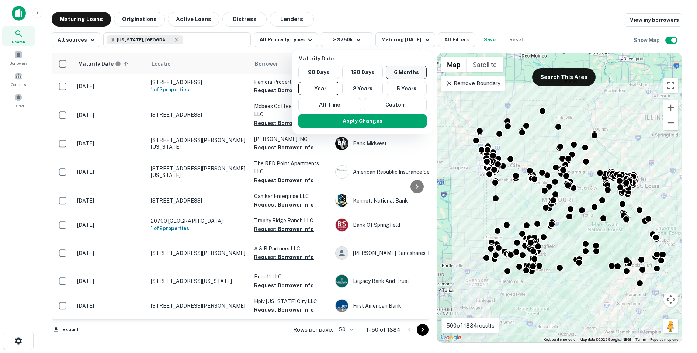
click at [402, 74] on button "6 Months" at bounding box center [406, 72] width 41 height 13
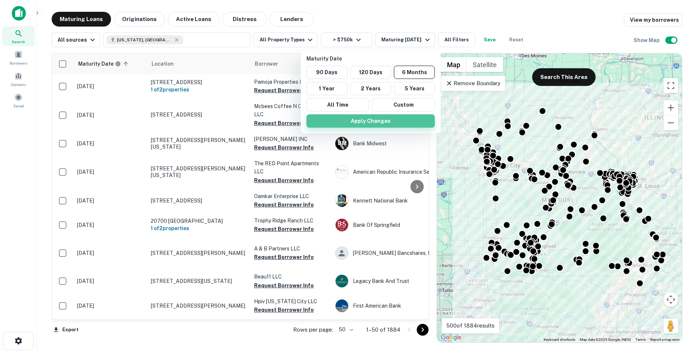
click at [374, 122] on button "Apply Changes" at bounding box center [370, 120] width 128 height 13
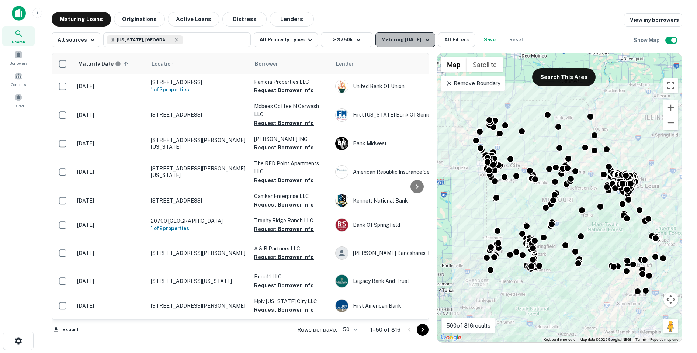
click at [409, 39] on div "Maturing In 6 Months" at bounding box center [406, 39] width 50 height 9
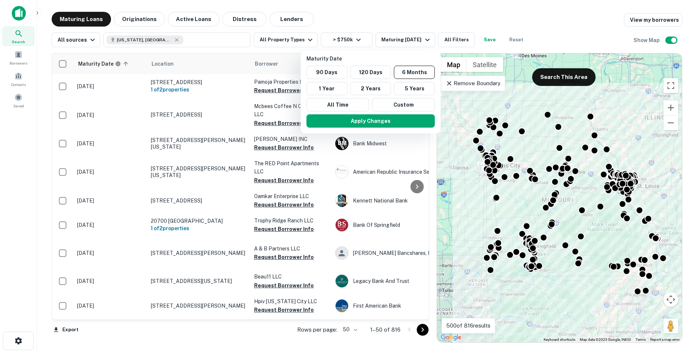
click at [421, 6] on div at bounding box center [348, 176] width 697 height 353
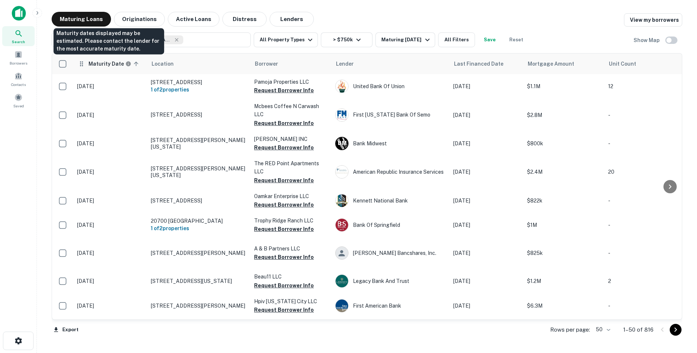
click at [105, 66] on h6 "Maturity Date" at bounding box center [105, 64] width 35 height 8
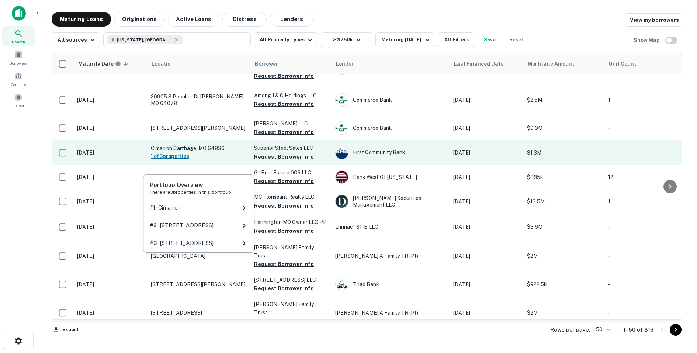
scroll to position [384, 0]
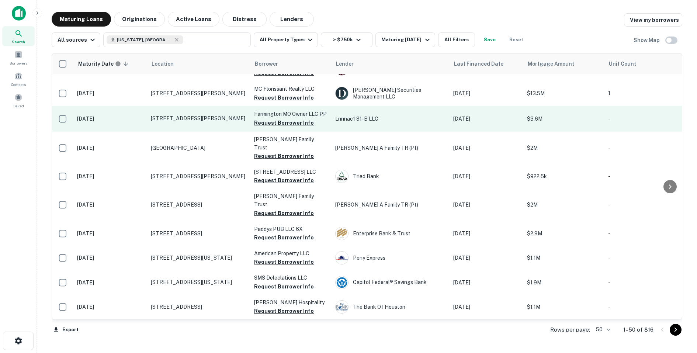
click at [215, 132] on td "[STREET_ADDRESS][PERSON_NAME]" at bounding box center [198, 119] width 103 height 26
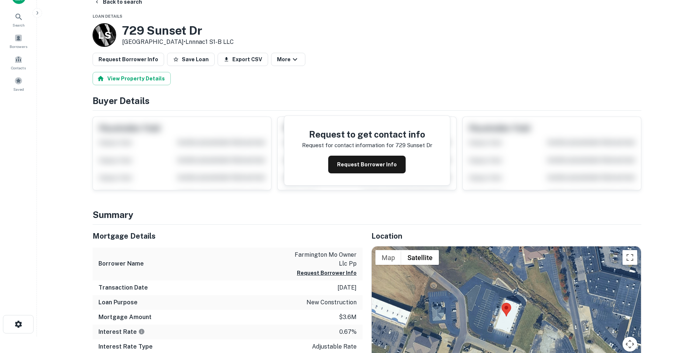
scroll to position [14, 0]
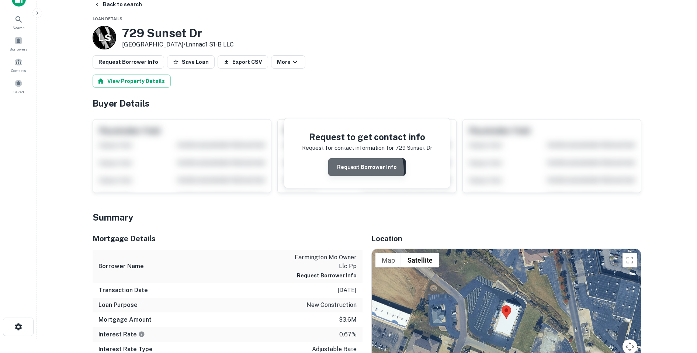
click at [354, 170] on button "Request Borrower Info" at bounding box center [366, 167] width 77 height 18
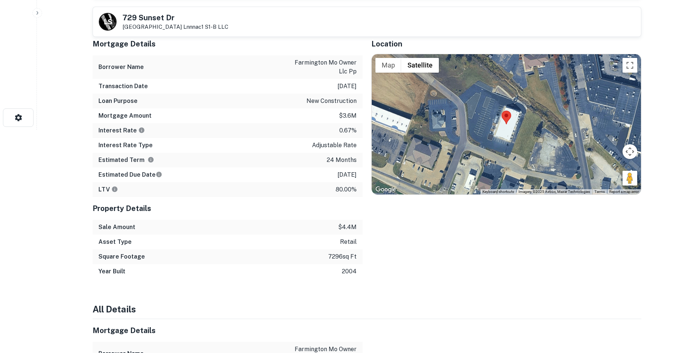
scroll to position [224, 0]
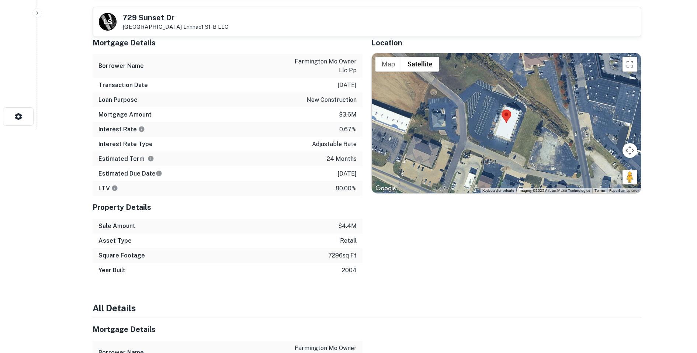
click at [347, 115] on p "$3.6m" at bounding box center [348, 114] width 18 height 9
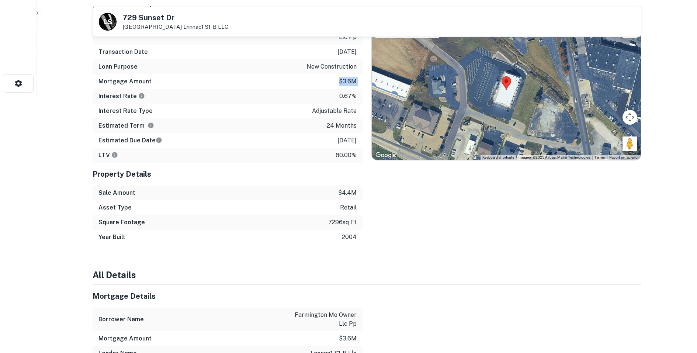
scroll to position [271, 0]
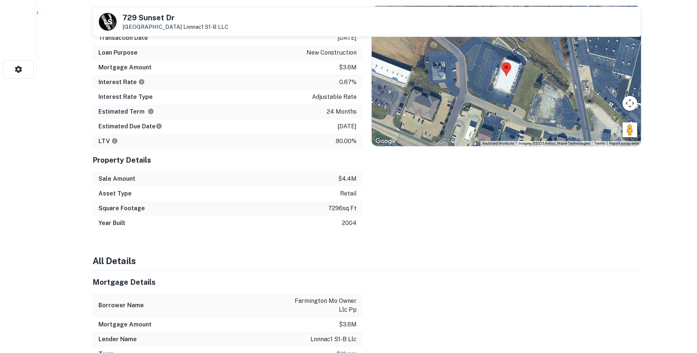
click at [341, 176] on p "$4.4m" at bounding box center [347, 178] width 18 height 9
click at [348, 139] on p "80.00%" at bounding box center [345, 141] width 21 height 9
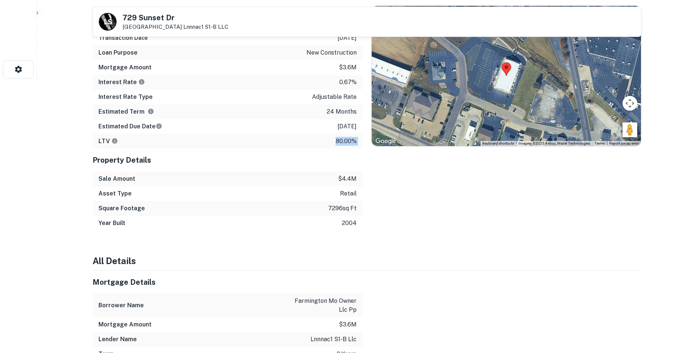
click at [348, 139] on p "80.00%" at bounding box center [345, 141] width 21 height 9
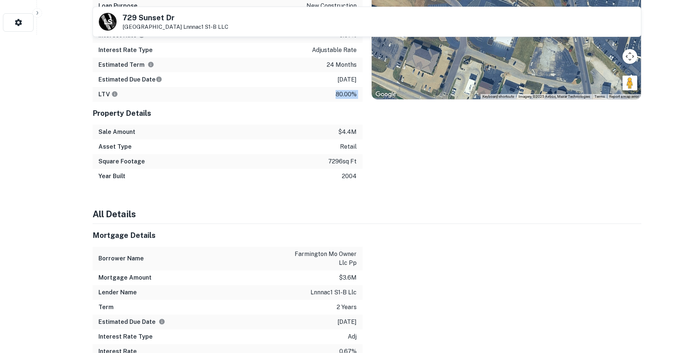
scroll to position [327, 0]
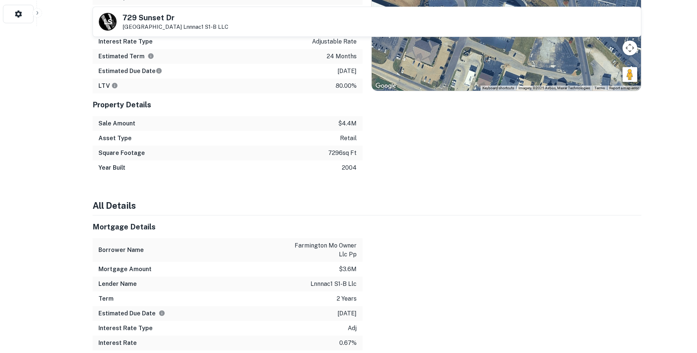
click at [343, 166] on p "2004" at bounding box center [349, 167] width 15 height 9
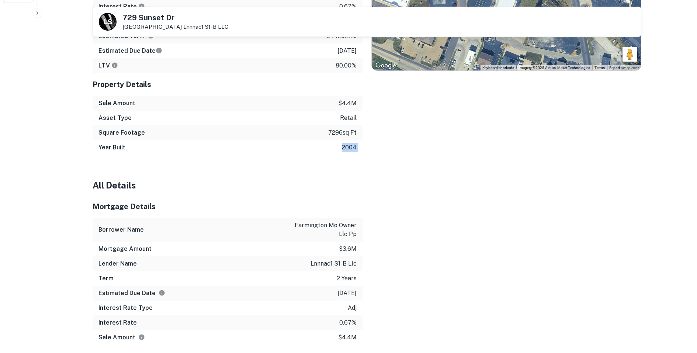
scroll to position [349, 0]
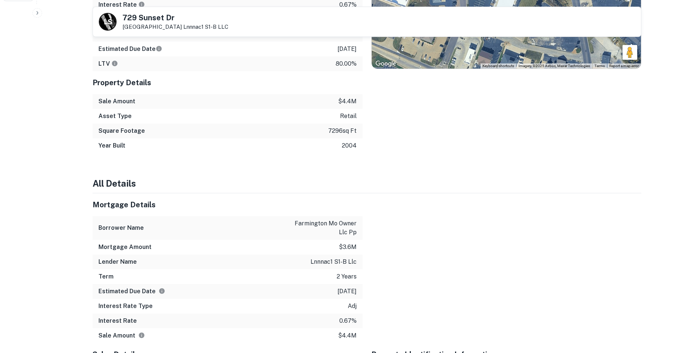
click at [339, 129] on p "7296 sq ft" at bounding box center [342, 130] width 28 height 9
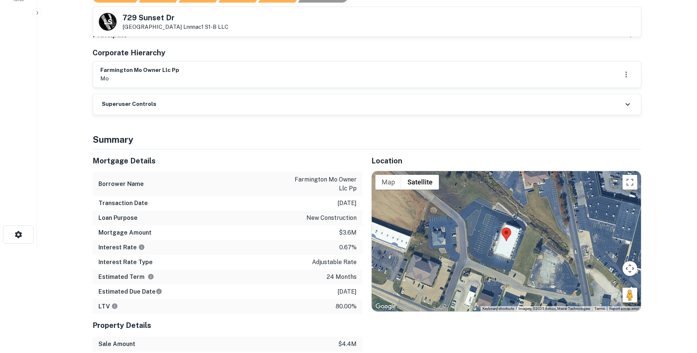
scroll to position [0, 0]
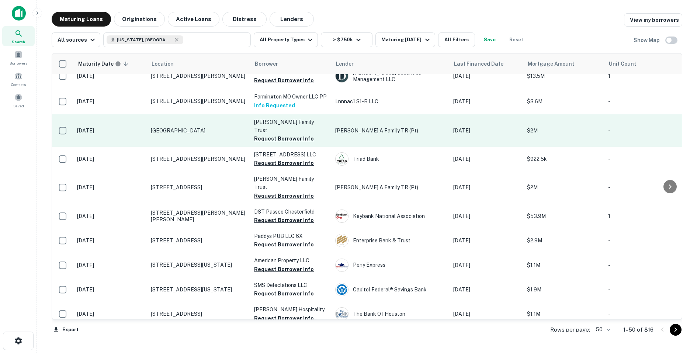
scroll to position [409, 0]
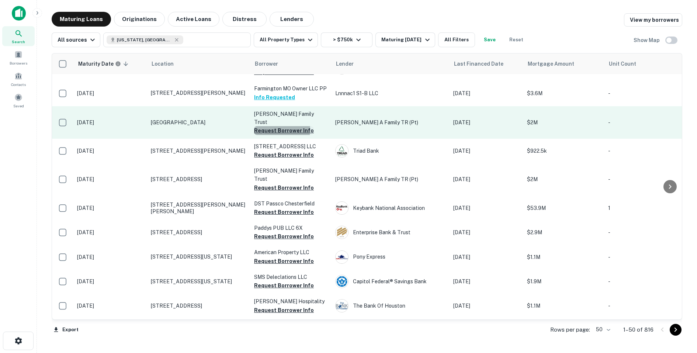
click at [270, 135] on button "Request Borrower Info" at bounding box center [284, 130] width 60 height 9
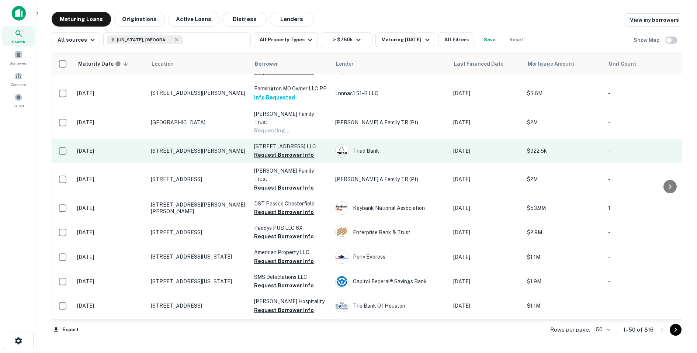
click at [262, 159] on button "Request Borrower Info" at bounding box center [284, 154] width 60 height 9
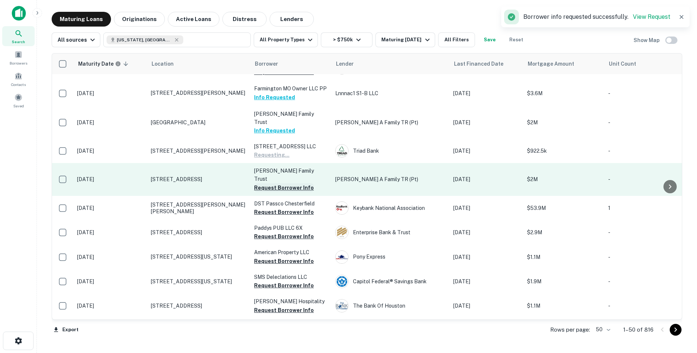
click at [262, 192] on button "Request Borrower Info" at bounding box center [284, 187] width 60 height 9
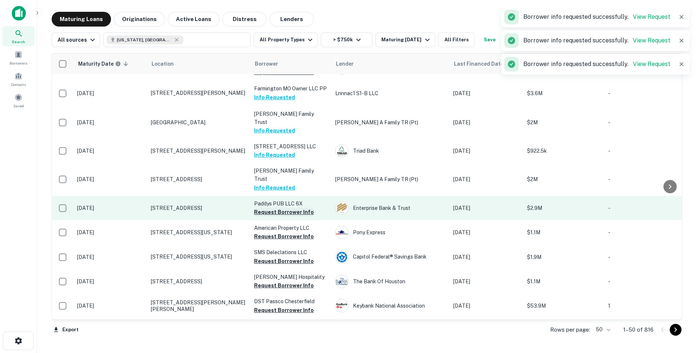
click at [262, 216] on button "Request Borrower Info" at bounding box center [284, 212] width 60 height 9
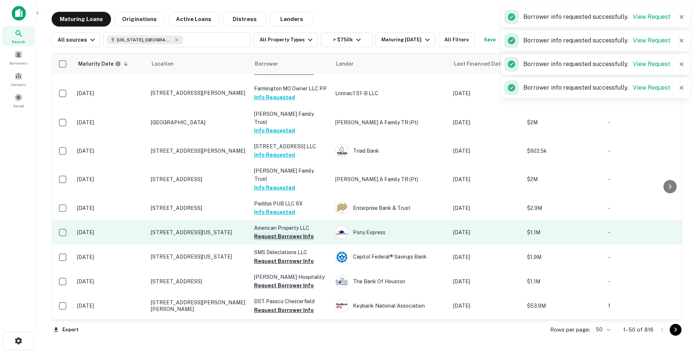
click at [262, 241] on button "Request Borrower Info" at bounding box center [284, 236] width 60 height 9
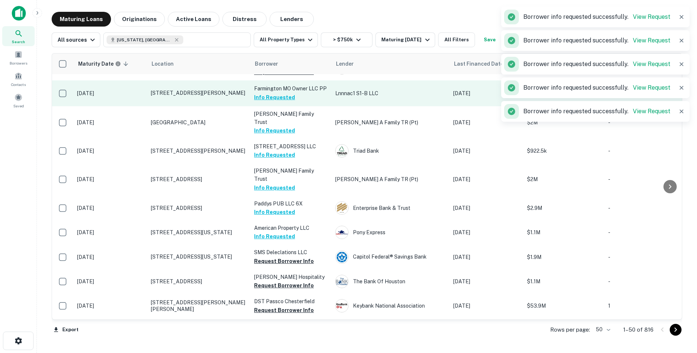
click at [285, 93] on p "Farmington MO Owner LLC PP" at bounding box center [291, 88] width 74 height 8
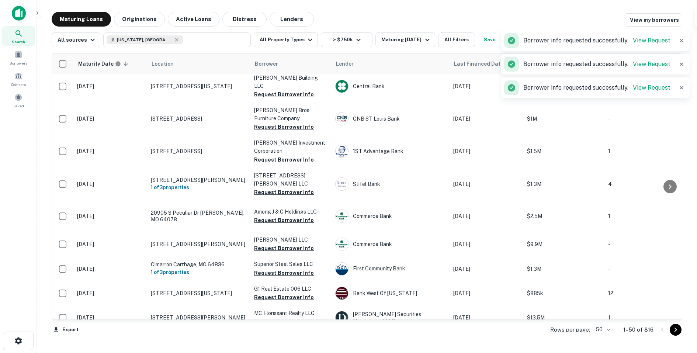
scroll to position [0, 0]
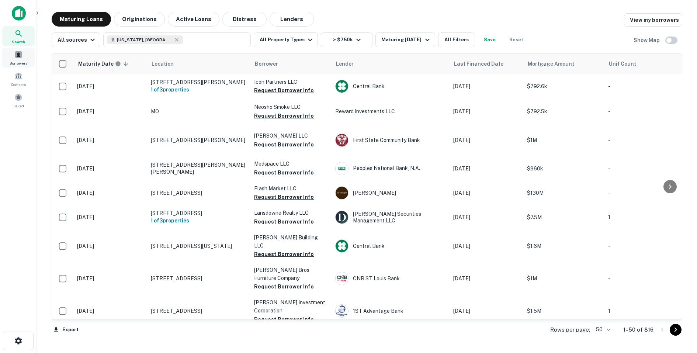
click at [17, 55] on span at bounding box center [18, 55] width 8 height 8
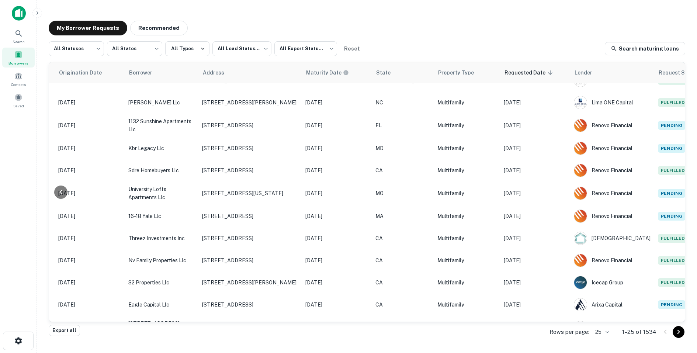
scroll to position [347, 156]
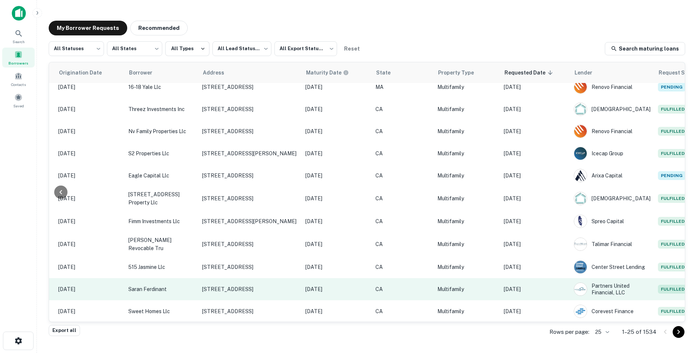
click at [530, 295] on td "[DATE]" at bounding box center [535, 289] width 70 height 22
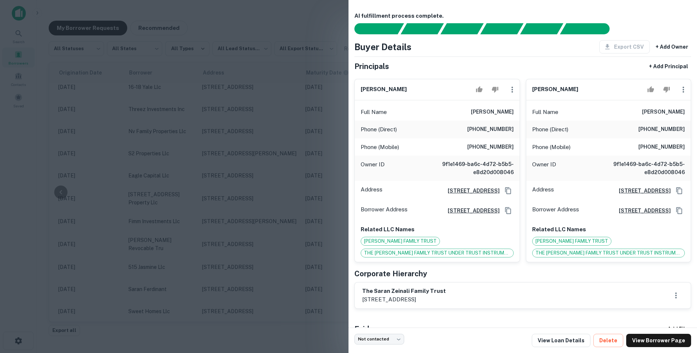
click at [272, 188] on div at bounding box center [348, 176] width 697 height 353
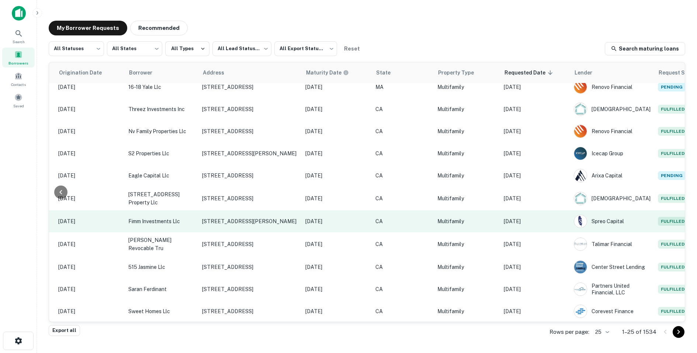
click at [539, 227] on td "[DATE]" at bounding box center [535, 221] width 70 height 22
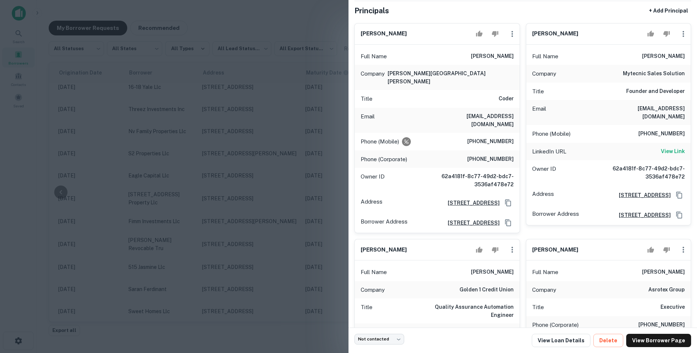
scroll to position [56, 0]
click at [298, 126] on div at bounding box center [348, 176] width 697 height 353
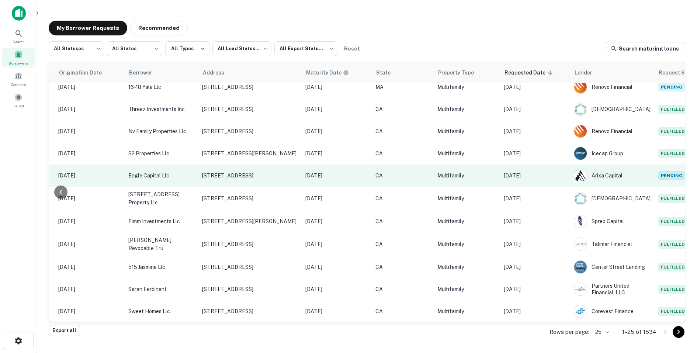
click at [533, 175] on p "[DATE]" at bounding box center [535, 175] width 63 height 8
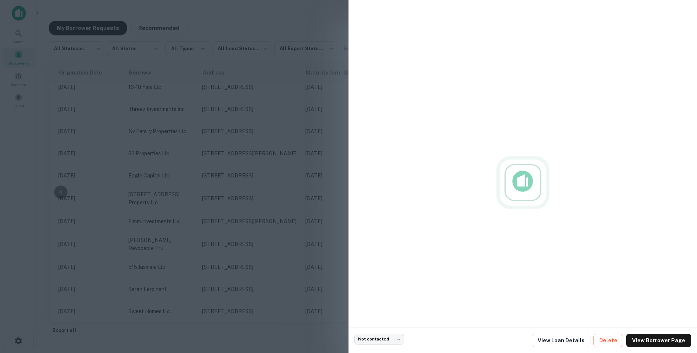
click at [302, 176] on div at bounding box center [348, 176] width 697 height 353
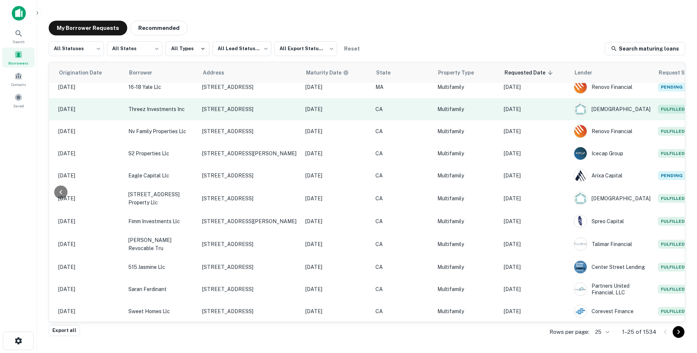
click at [525, 109] on p "[DATE]" at bounding box center [535, 109] width 63 height 8
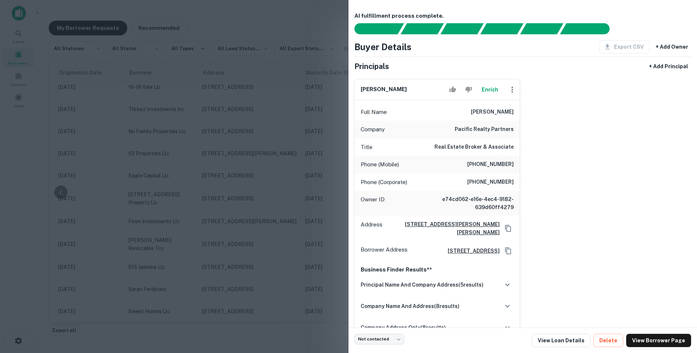
click at [260, 182] on div at bounding box center [348, 176] width 697 height 353
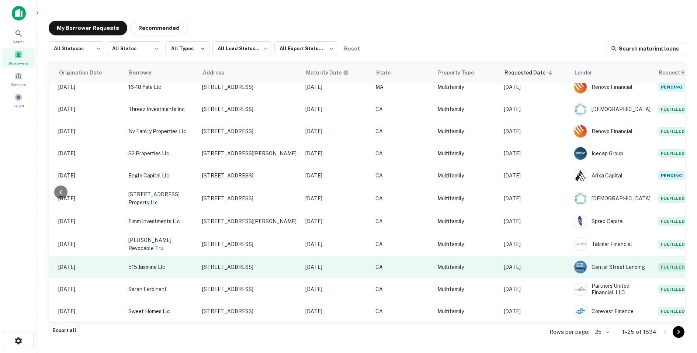
click at [530, 264] on p "[DATE]" at bounding box center [535, 267] width 63 height 8
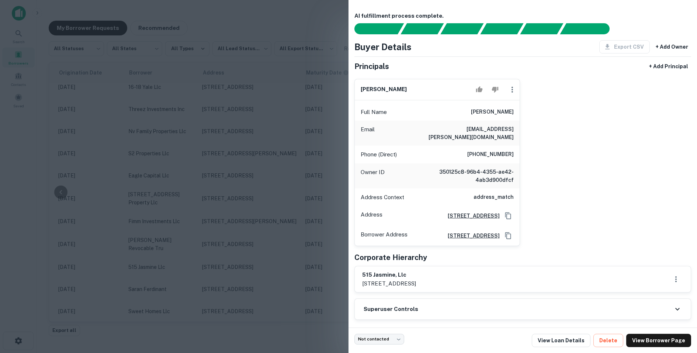
click at [300, 188] on div at bounding box center [348, 176] width 697 height 353
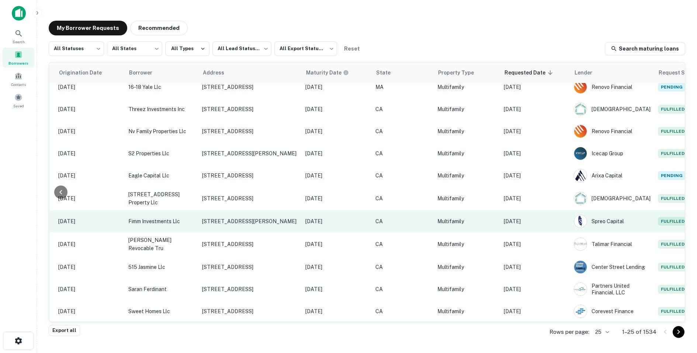
click at [529, 223] on p "[DATE]" at bounding box center [535, 221] width 63 height 8
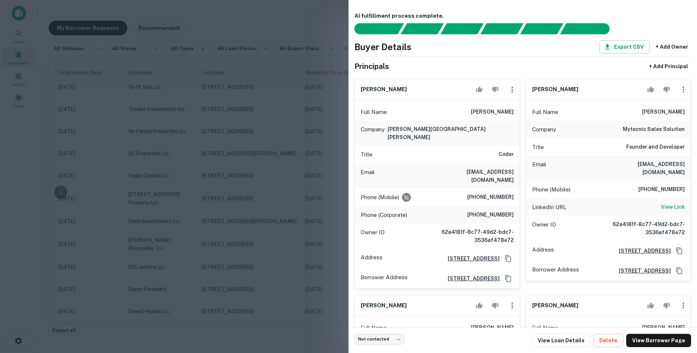
click at [305, 187] on div at bounding box center [348, 176] width 697 height 353
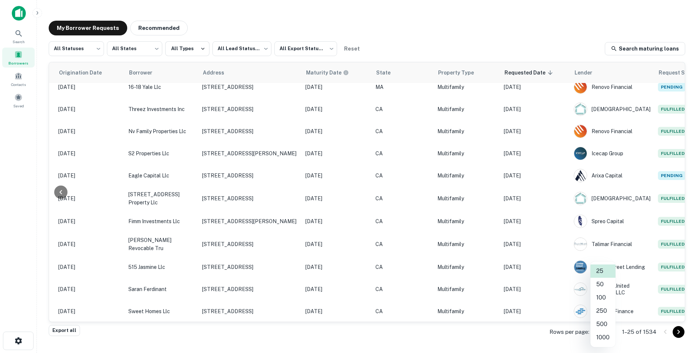
click at [604, 330] on body "Search Borrowers Contacts Saved My Borrower Requests Recommended All Statuses *…" at bounding box center [348, 176] width 697 height 353
click at [602, 284] on li "50" at bounding box center [602, 284] width 25 height 13
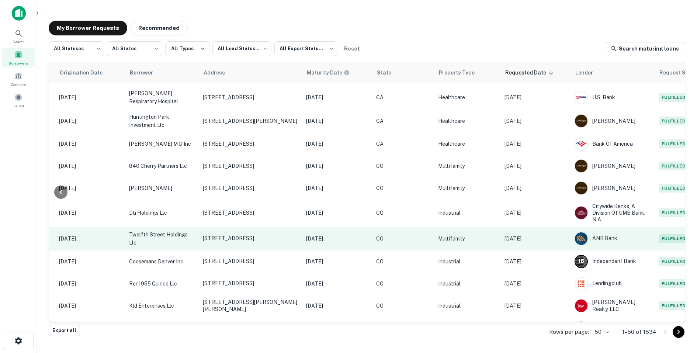
scroll to position [860, 155]
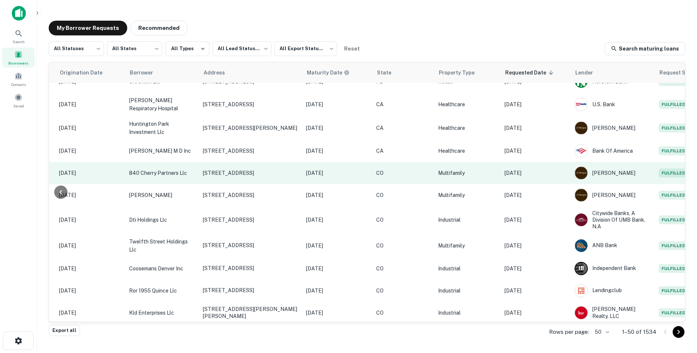
click at [534, 169] on p "[DATE]" at bounding box center [535, 173] width 63 height 8
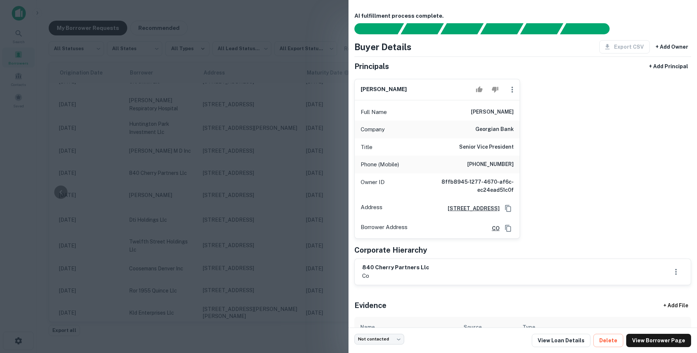
click at [293, 157] on div at bounding box center [348, 176] width 697 height 353
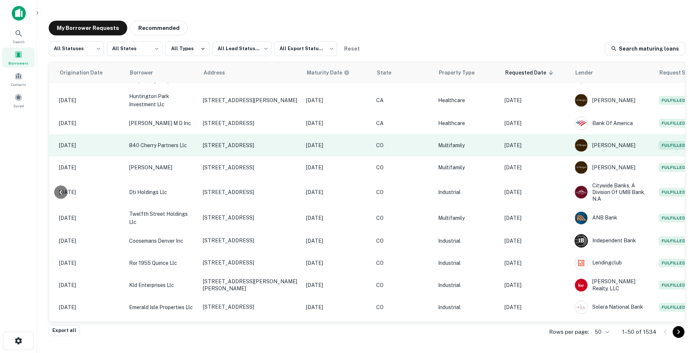
scroll to position [904, 155]
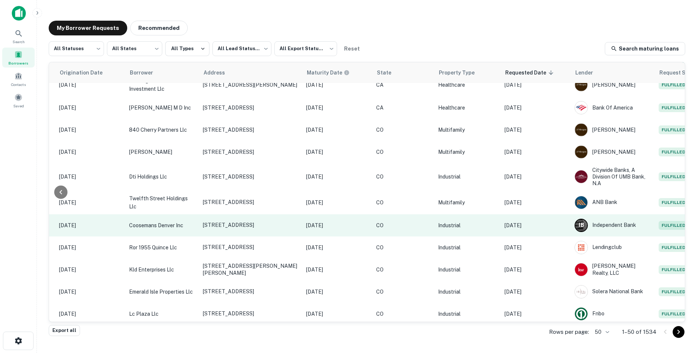
click at [512, 221] on p "[DATE]" at bounding box center [535, 225] width 63 height 8
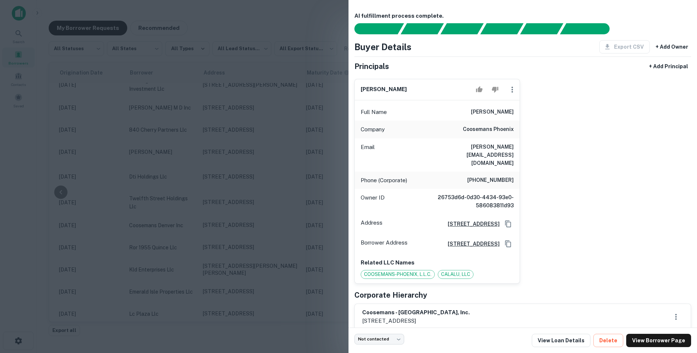
click at [230, 128] on div at bounding box center [348, 176] width 697 height 353
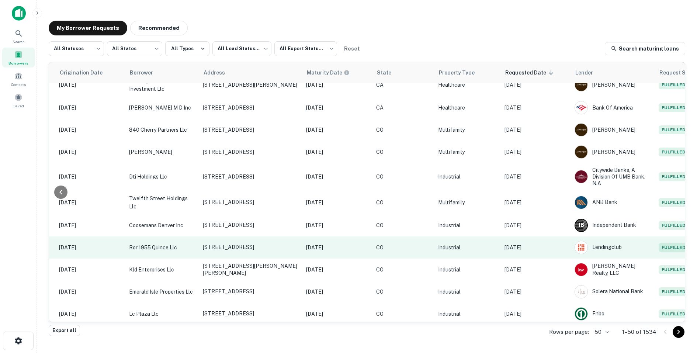
scroll to position [918, 155]
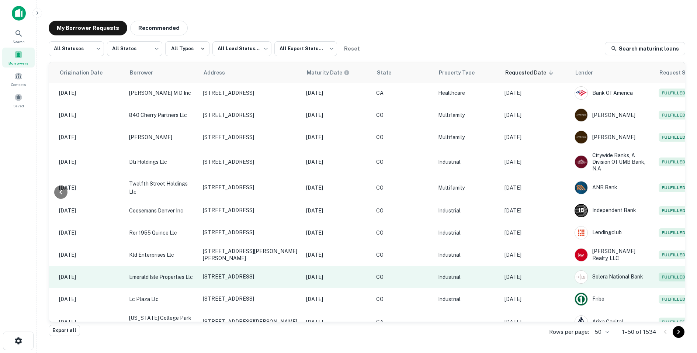
click at [466, 273] on p "Industrial" at bounding box center [467, 277] width 59 height 8
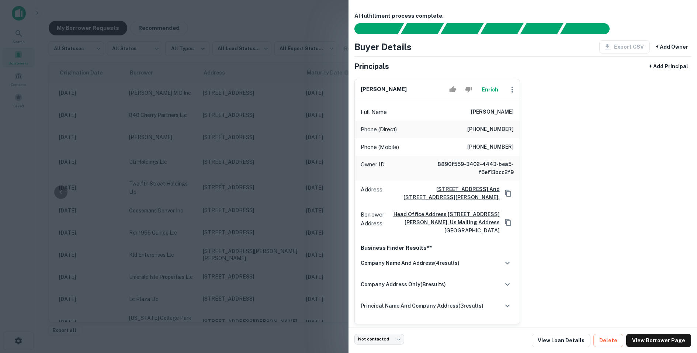
click at [292, 197] on div at bounding box center [348, 176] width 697 height 353
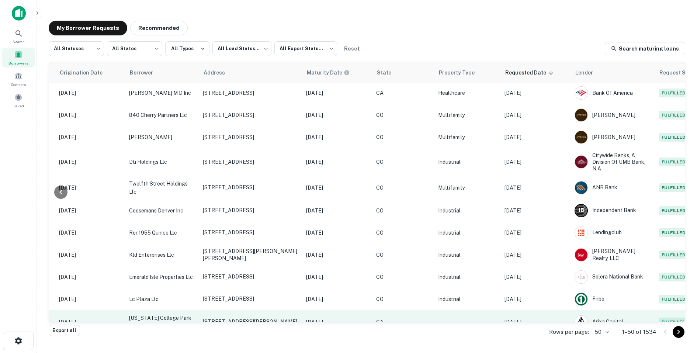
click at [521, 310] on td "[DATE]" at bounding box center [536, 322] width 70 height 24
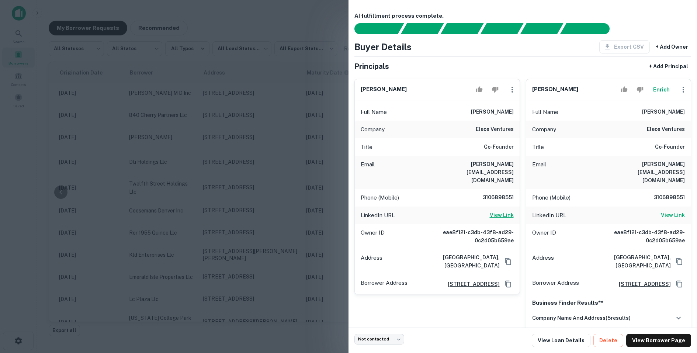
click at [505, 211] on h6 "View Link" at bounding box center [502, 215] width 24 height 8
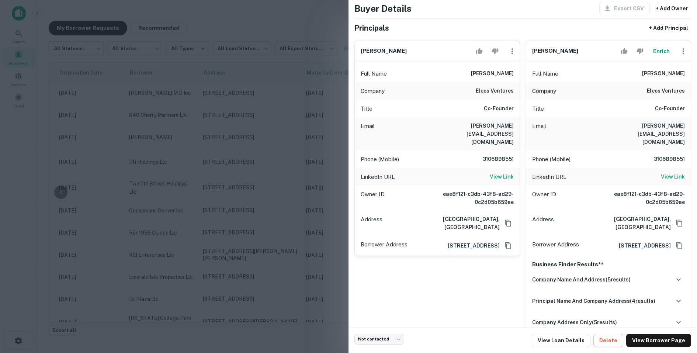
scroll to position [0, 0]
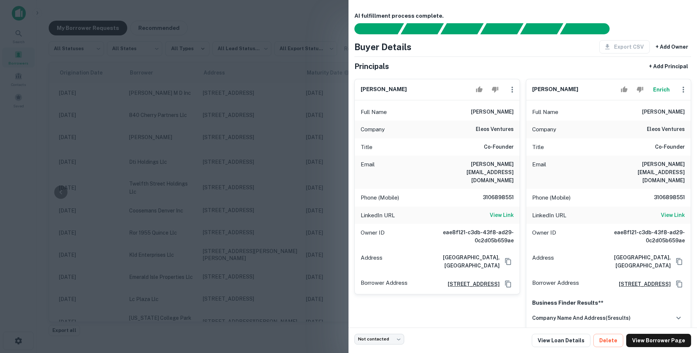
click at [250, 212] on div at bounding box center [348, 176] width 697 height 353
click at [250, 222] on td "[STREET_ADDRESS]" at bounding box center [250, 233] width 103 height 22
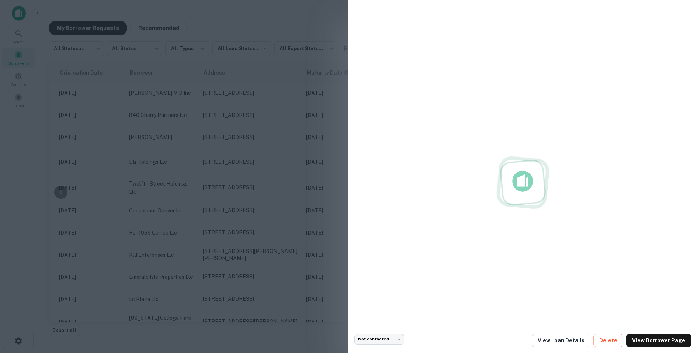
click at [250, 212] on div at bounding box center [348, 176] width 697 height 353
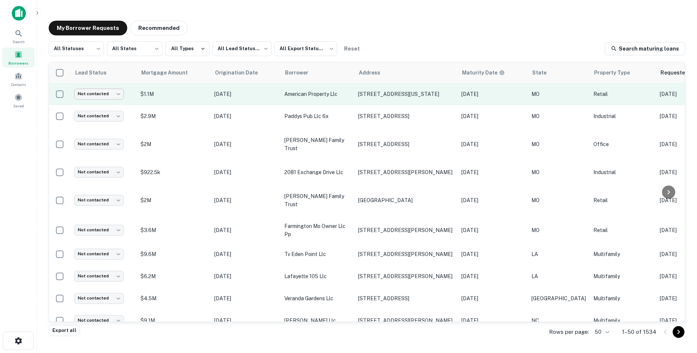
click at [109, 95] on body "Search Borrowers Contacts Saved My Borrower Requests Recommended All Statuses *…" at bounding box center [348, 176] width 697 height 353
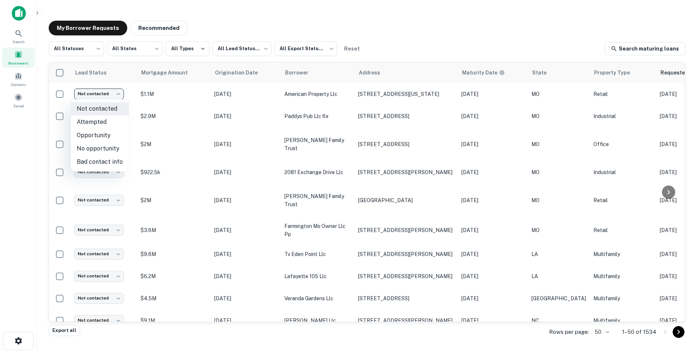
click at [245, 7] on div at bounding box center [348, 176] width 697 height 353
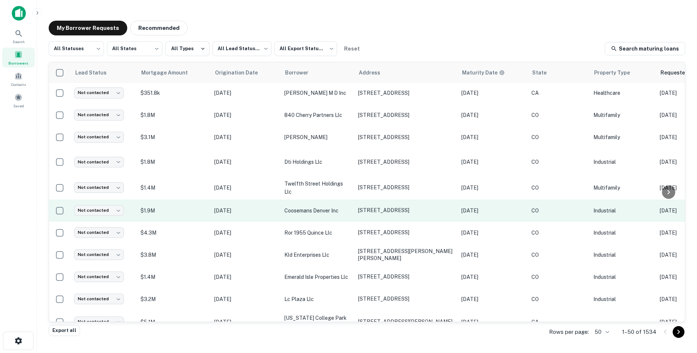
scroll to position [918, 156]
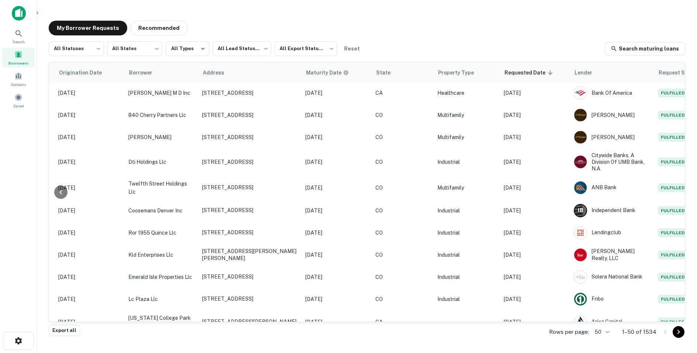
click at [592, 331] on div "Rows per page: 50 ** 1–50 of 1534" at bounding box center [612, 332] width 145 height 20
click at [603, 331] on body "Search Borrowers Contacts Saved My Borrower Requests Recommended All Statuses *…" at bounding box center [348, 176] width 697 height 353
click at [600, 299] on li "100" at bounding box center [602, 297] width 25 height 13
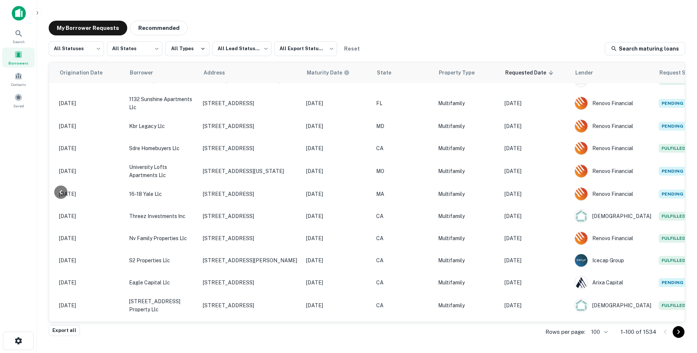
scroll to position [918, 155]
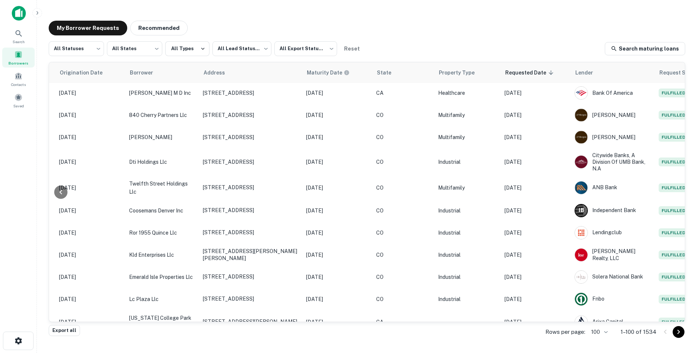
click at [19, 16] on img at bounding box center [19, 13] width 14 height 15
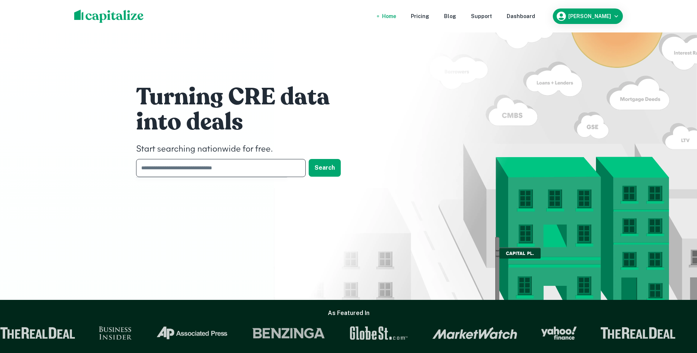
click at [172, 175] on input "text" at bounding box center [218, 168] width 164 height 18
type input "**********"
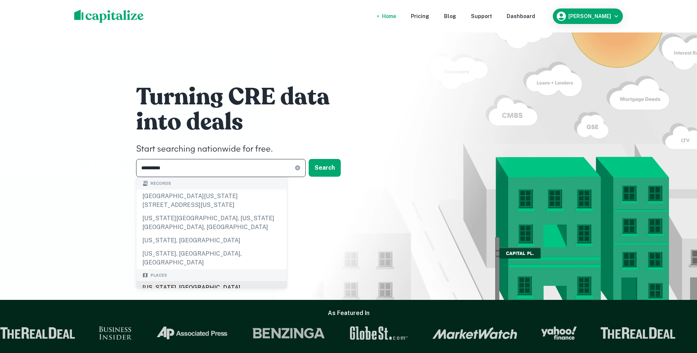
click at [168, 281] on div "[US_STATE], [GEOGRAPHIC_DATA]" at bounding box center [211, 287] width 150 height 13
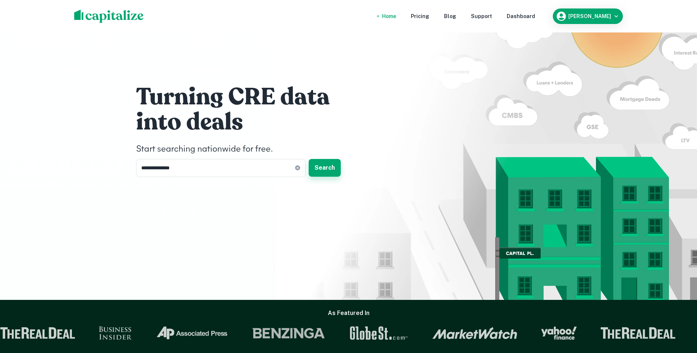
click at [330, 170] on button "Search" at bounding box center [325, 168] width 32 height 18
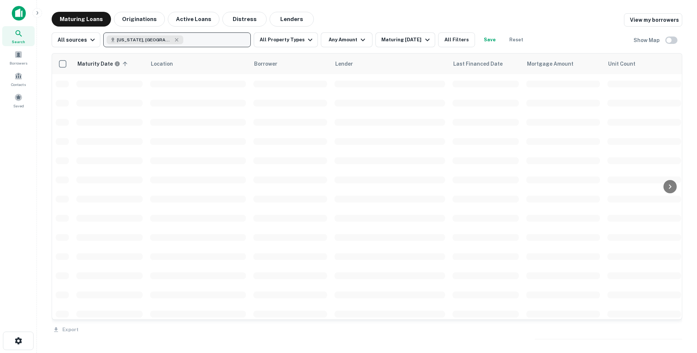
scroll to position [918, 0]
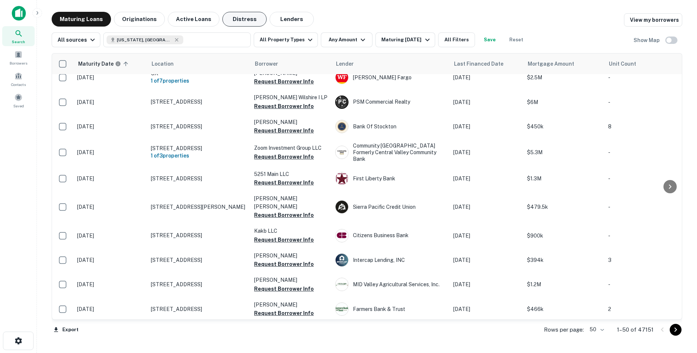
click at [231, 17] on button "Distress" at bounding box center [244, 19] width 44 height 15
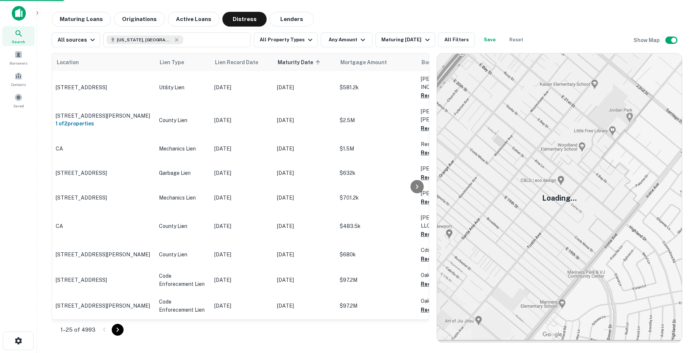
scroll to position [181, 0]
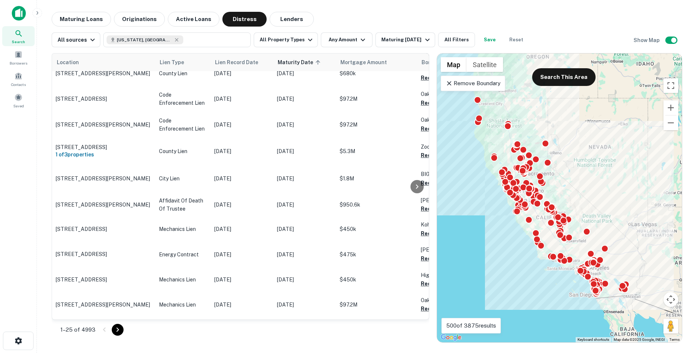
click at [20, 14] on img at bounding box center [19, 13] width 14 height 15
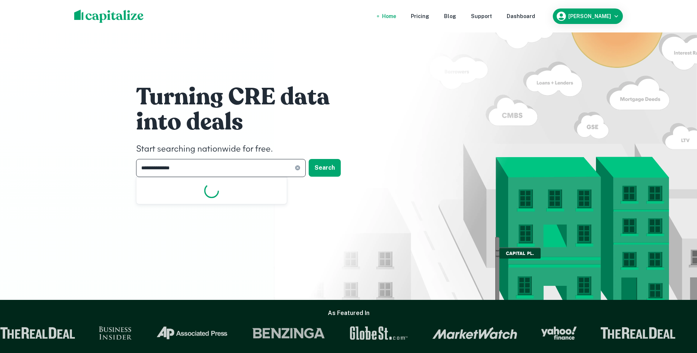
click at [196, 171] on input "**********" at bounding box center [215, 168] width 159 height 18
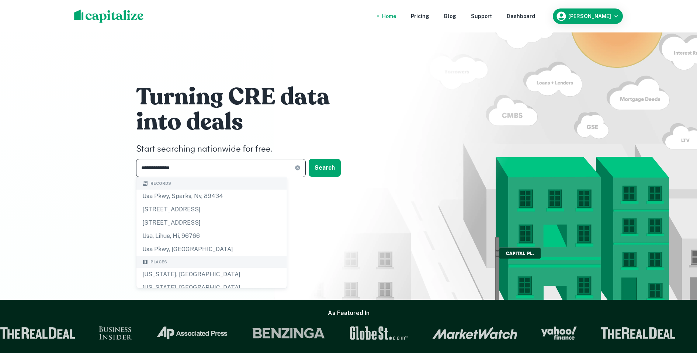
click at [298, 170] on icon at bounding box center [297, 168] width 5 height 5
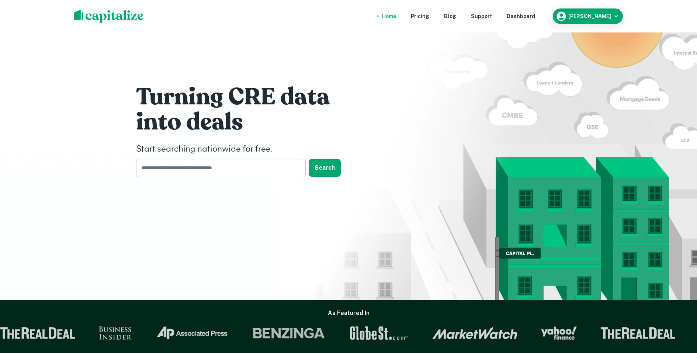
click at [256, 169] on input "text" at bounding box center [218, 168] width 164 height 18
type input "********"
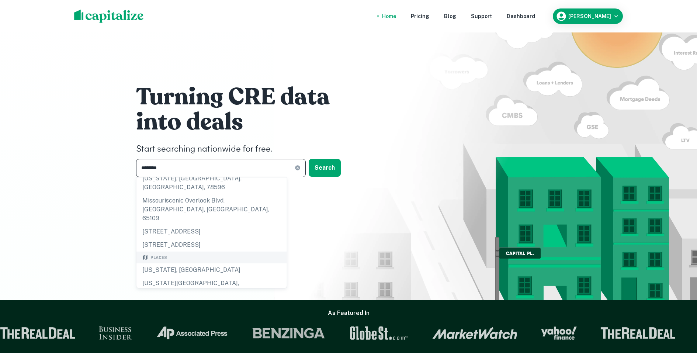
scroll to position [49, 0]
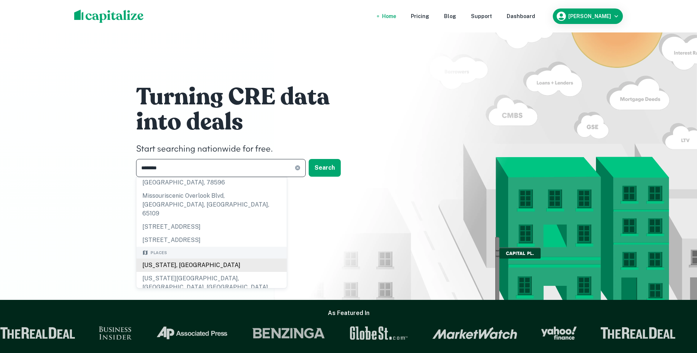
click at [174, 258] on div "[US_STATE], [GEOGRAPHIC_DATA]" at bounding box center [211, 264] width 150 height 13
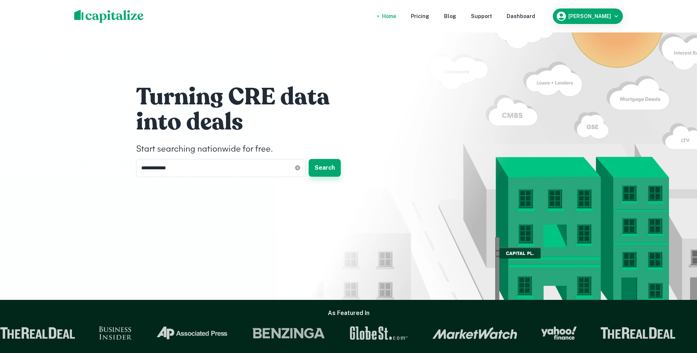
click at [320, 168] on button "Search" at bounding box center [325, 168] width 32 height 18
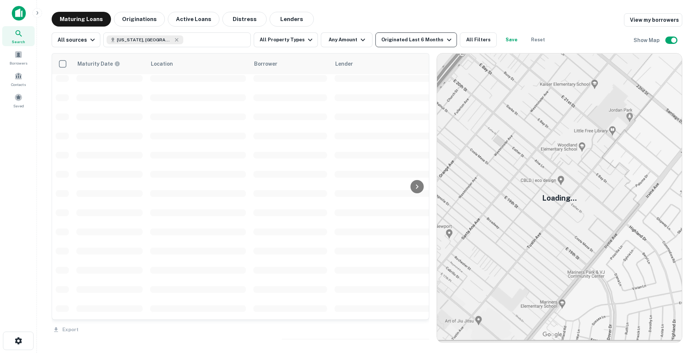
scroll to position [181, 0]
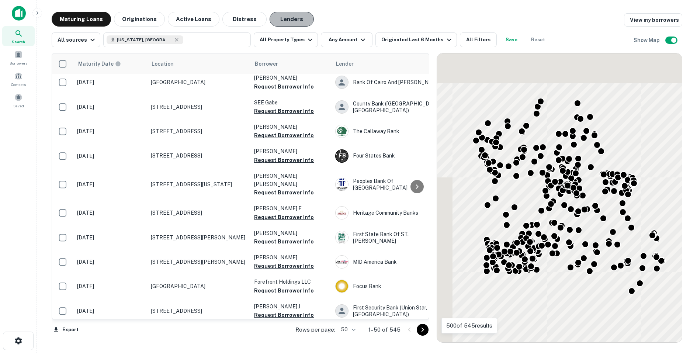
click at [286, 18] on button "Lenders" at bounding box center [292, 19] width 44 height 15
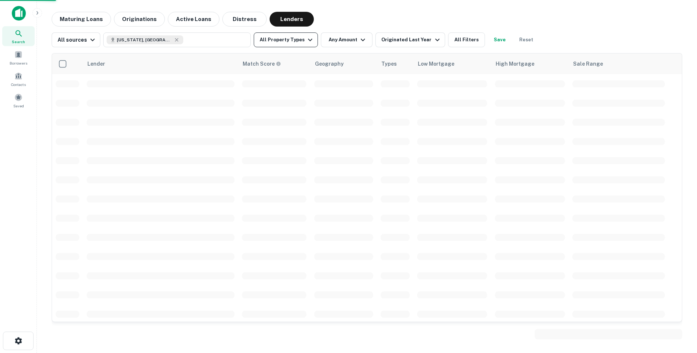
click at [293, 43] on button "All Property Types" at bounding box center [286, 39] width 64 height 15
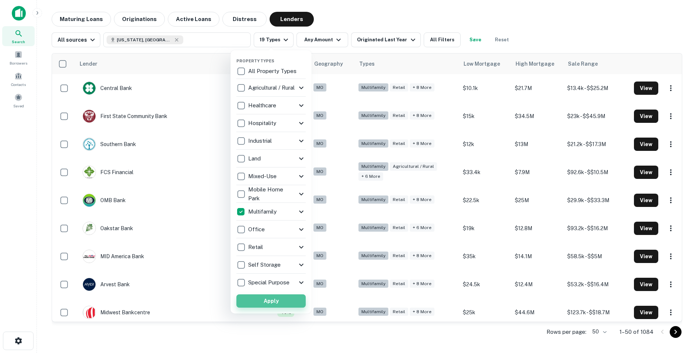
click at [276, 303] on button "Apply" at bounding box center [270, 300] width 69 height 13
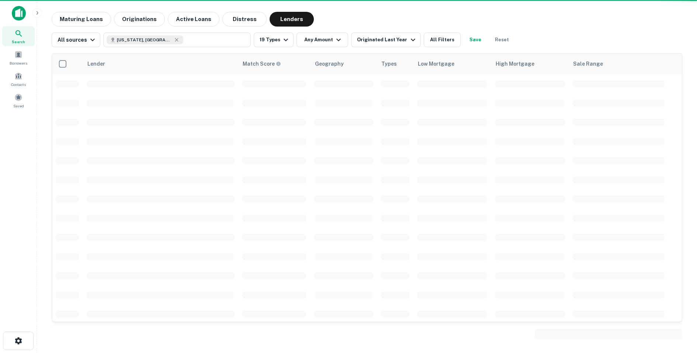
click at [321, 37] on div at bounding box center [348, 176] width 697 height 353
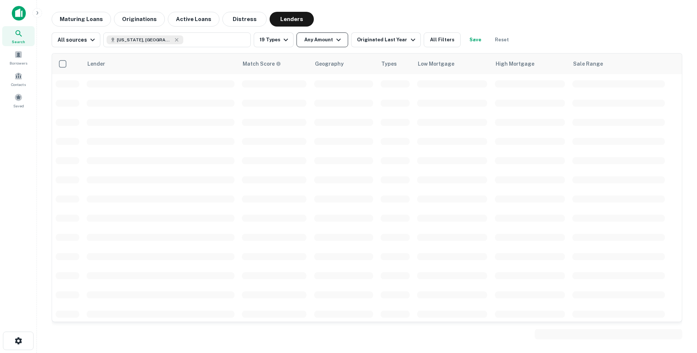
click at [319, 42] on button "Any Amount" at bounding box center [322, 39] width 52 height 15
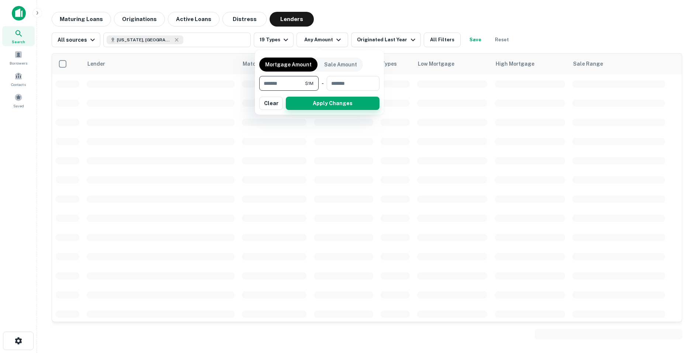
type input "*******"
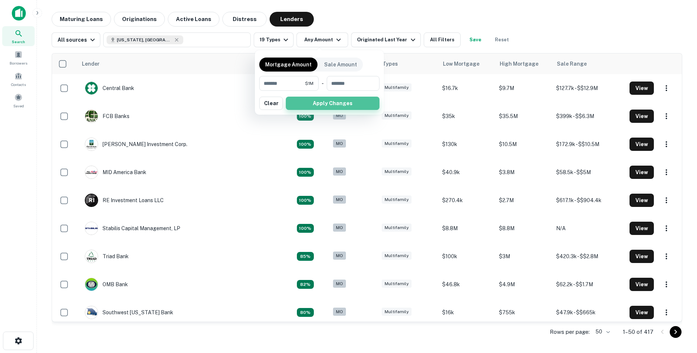
click at [319, 105] on button "Apply Changes" at bounding box center [333, 103] width 94 height 13
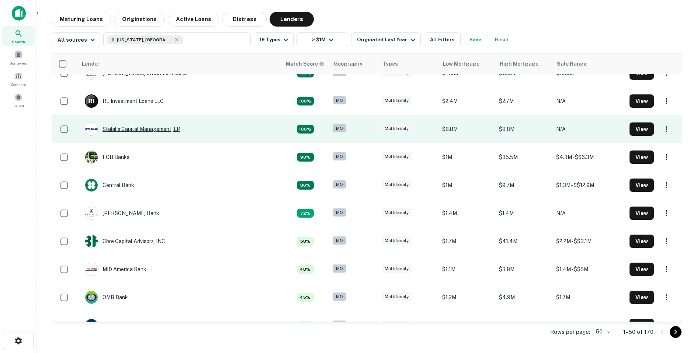
scroll to position [15, 0]
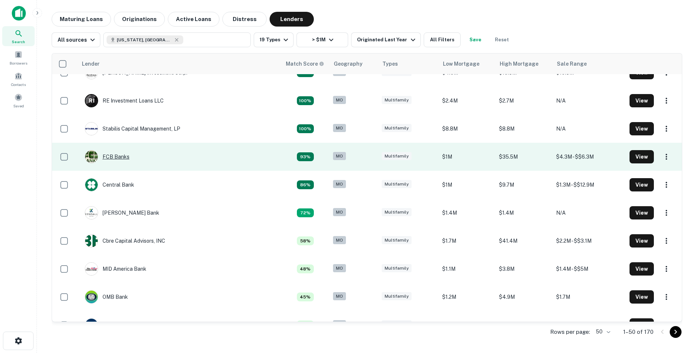
click at [126, 157] on div "FCB Banks" at bounding box center [107, 156] width 45 height 13
